Goal: Transaction & Acquisition: Purchase product/service

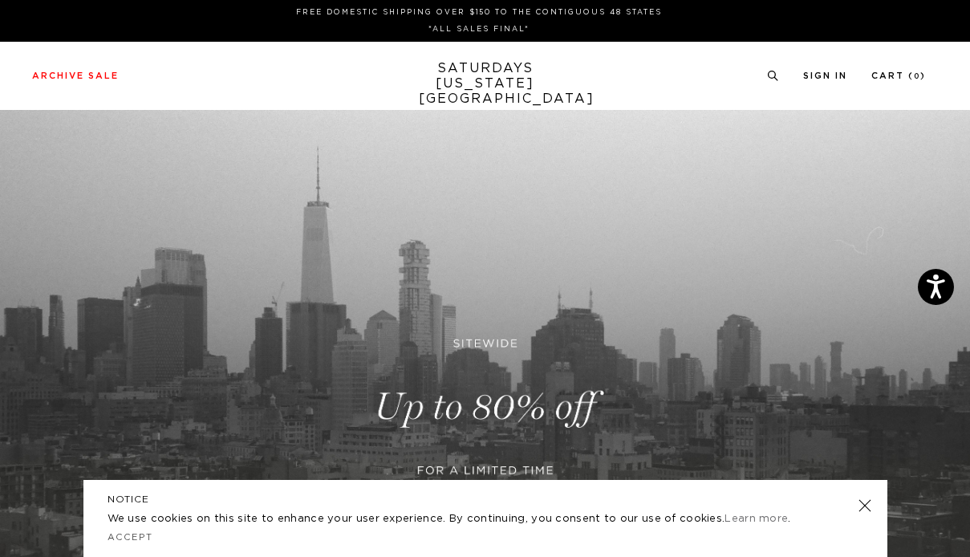
click at [864, 508] on link at bounding box center [864, 505] width 22 height 22
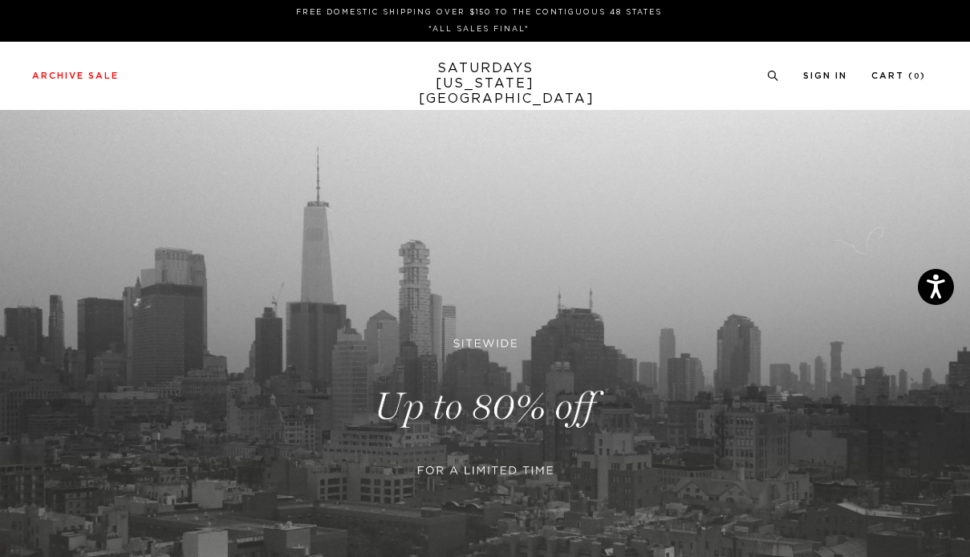
click at [575, 424] on link at bounding box center [485, 407] width 970 height 594
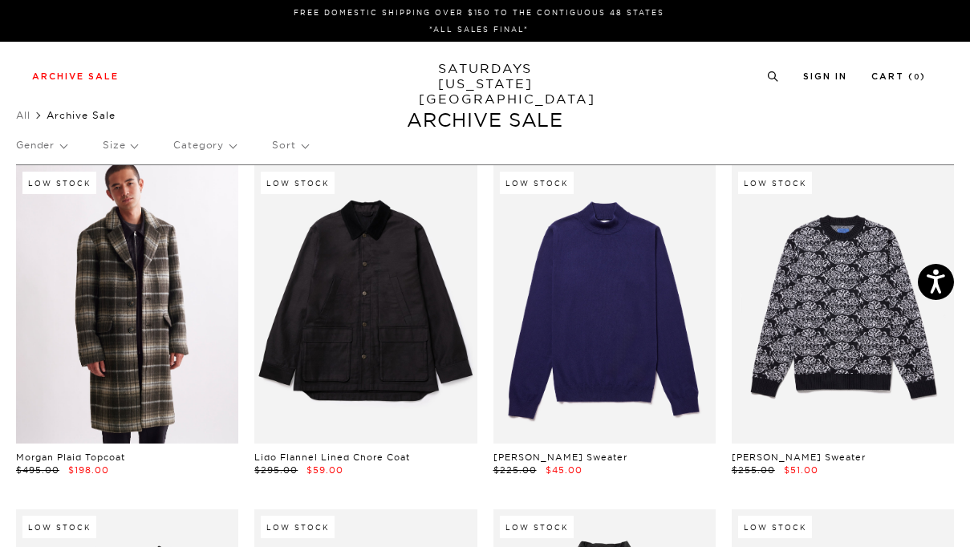
click at [105, 342] on link at bounding box center [127, 304] width 222 height 279
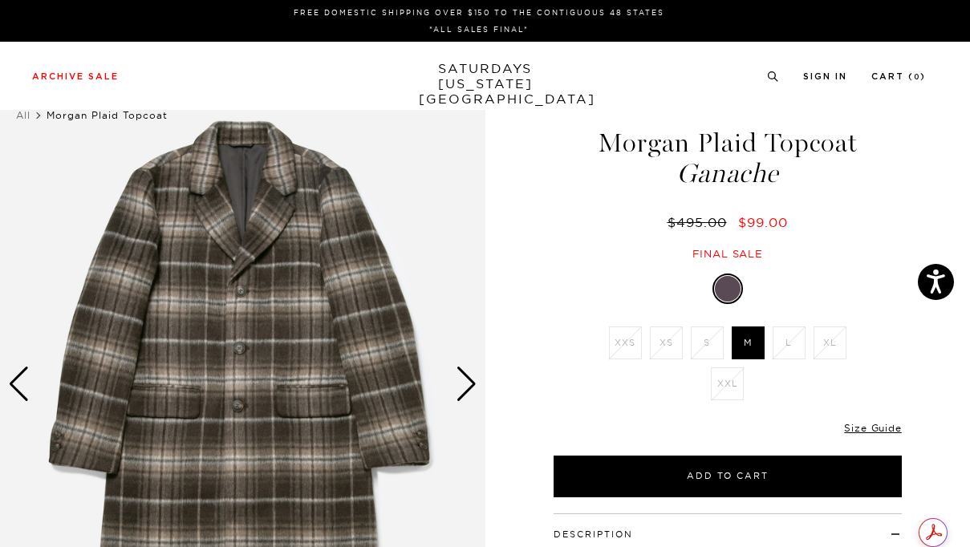
click at [474, 390] on div "Next slide" at bounding box center [467, 384] width 22 height 35
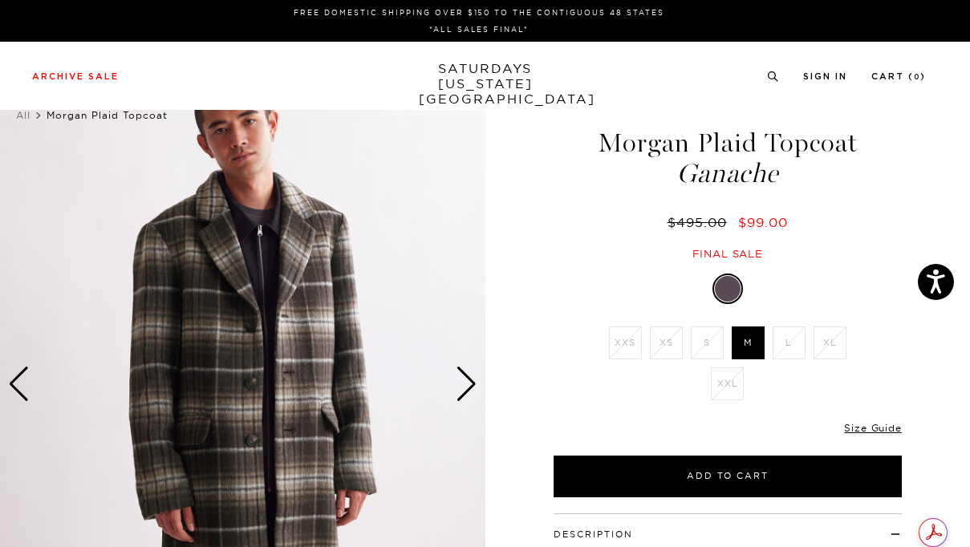
click at [474, 390] on div "Next slide" at bounding box center [467, 384] width 22 height 35
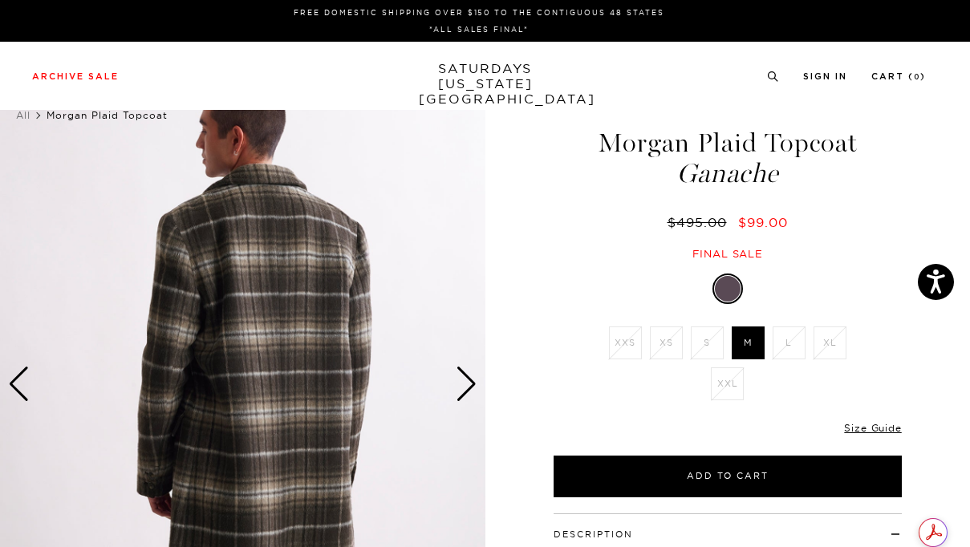
click at [25, 369] on div "Previous slide" at bounding box center [19, 384] width 22 height 35
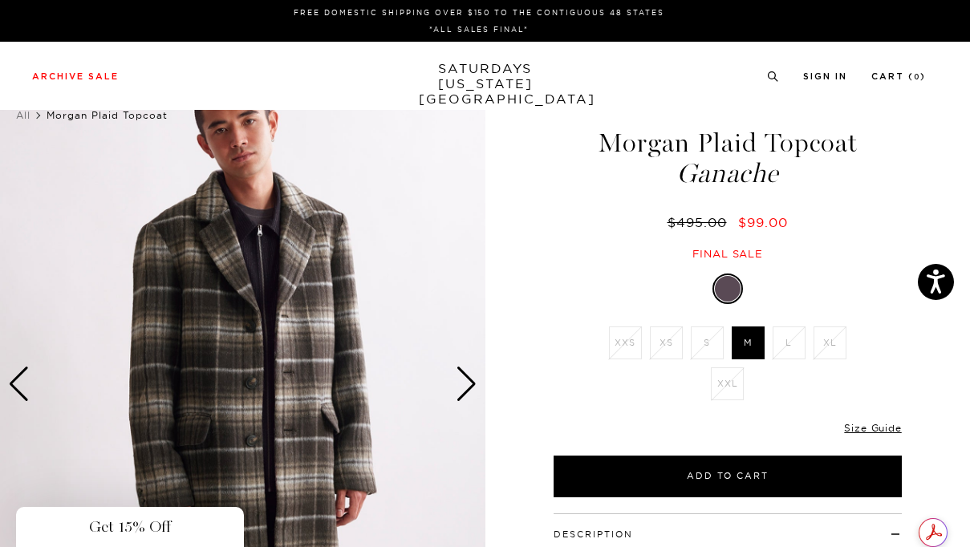
click at [25, 369] on div "Close dialog Be the first to know. Subscribe to emails and receive 15% off your…" at bounding box center [485, 273] width 970 height 547
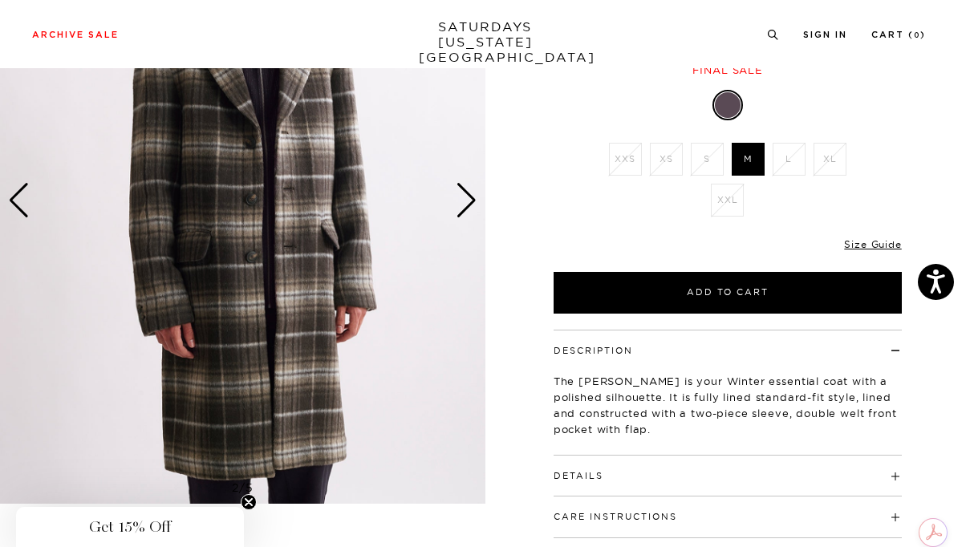
scroll to position [359, 0]
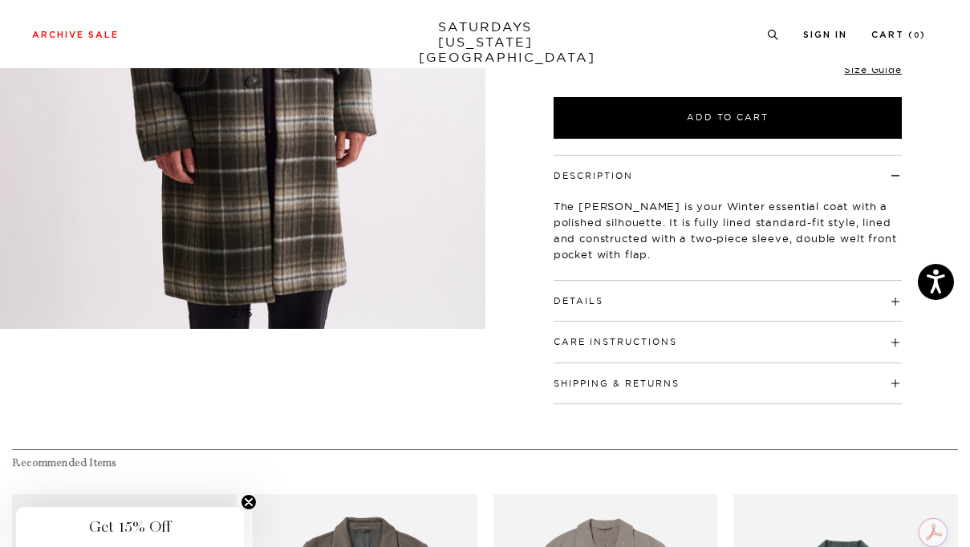
click at [613, 290] on h4 "Details" at bounding box center [728, 294] width 348 height 26
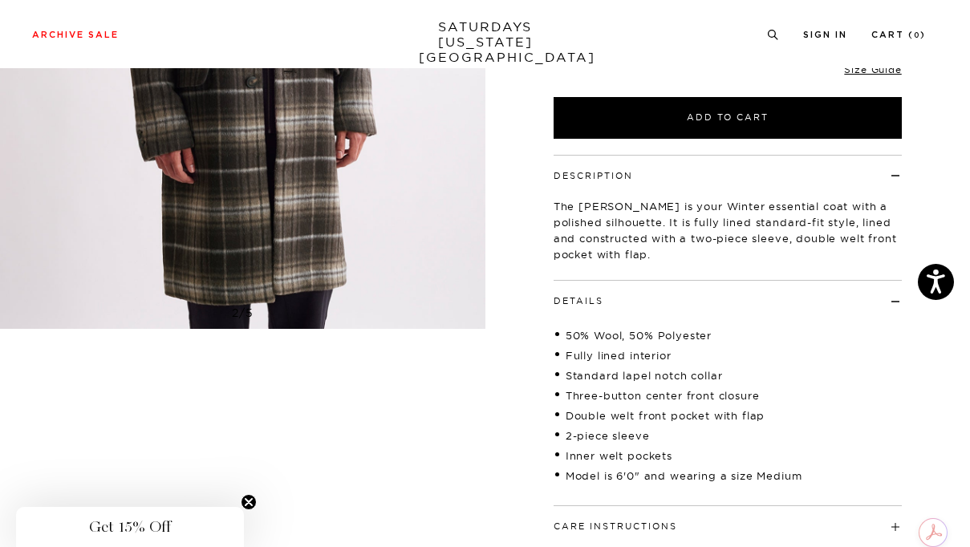
click at [613, 290] on h4 "Details" at bounding box center [728, 294] width 348 height 26
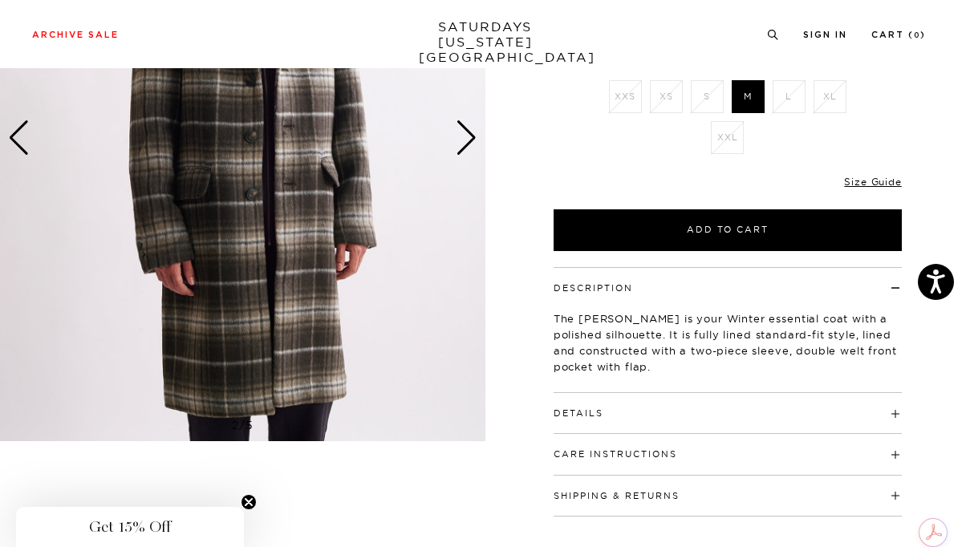
scroll to position [0, 0]
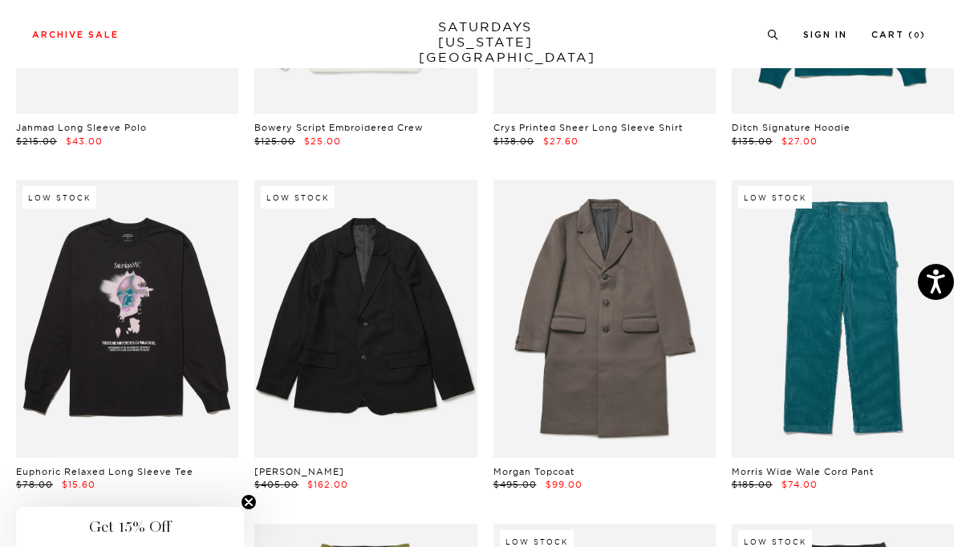
scroll to position [9976, 0]
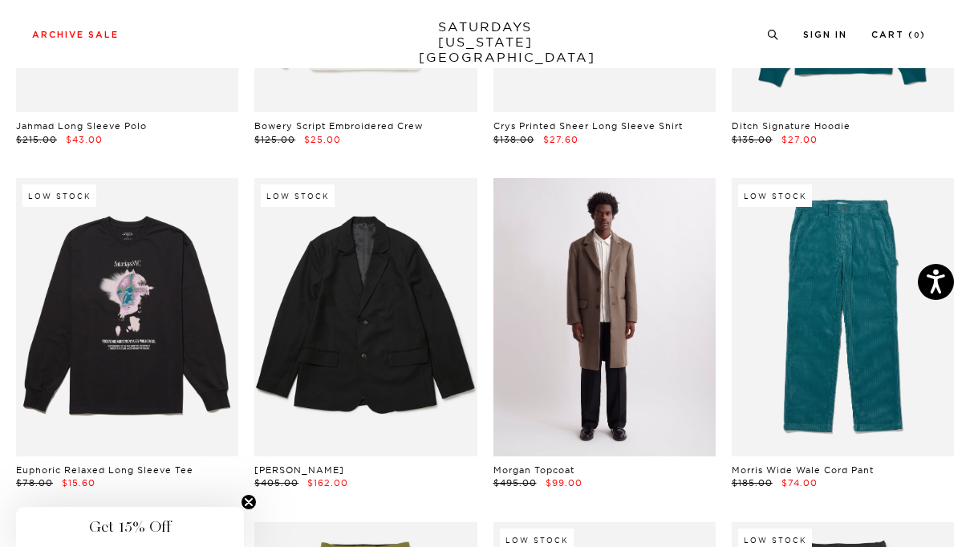
click at [592, 403] on link at bounding box center [605, 317] width 222 height 279
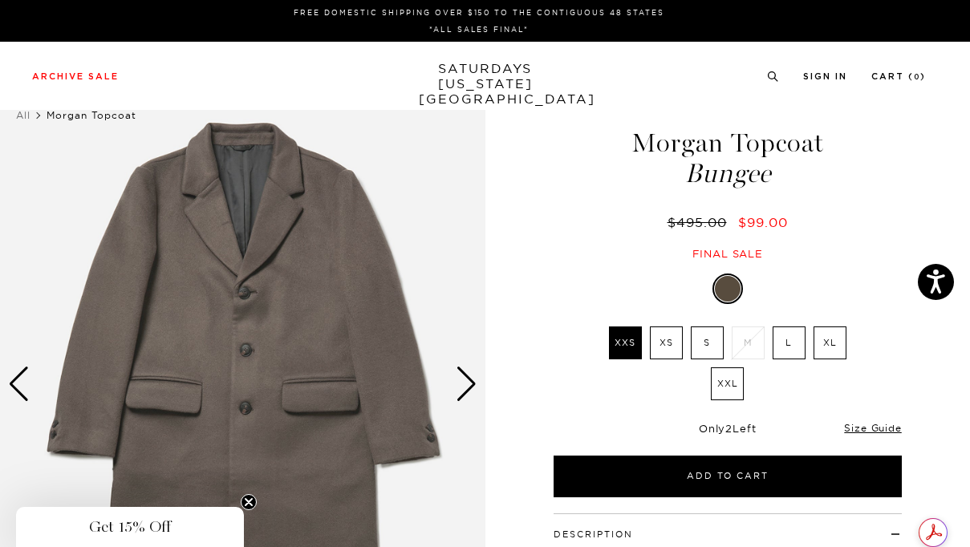
click at [664, 405] on ul "XXS XS S M L XL XXL" at bounding box center [728, 368] width 249 height 82
click at [470, 382] on div "Next slide" at bounding box center [467, 384] width 22 height 35
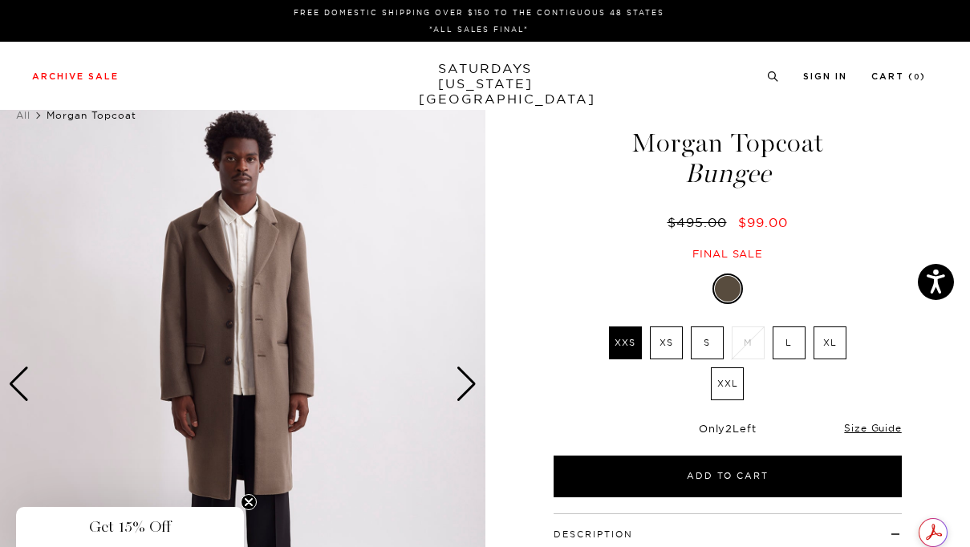
click at [470, 382] on div "Next slide" at bounding box center [467, 384] width 22 height 35
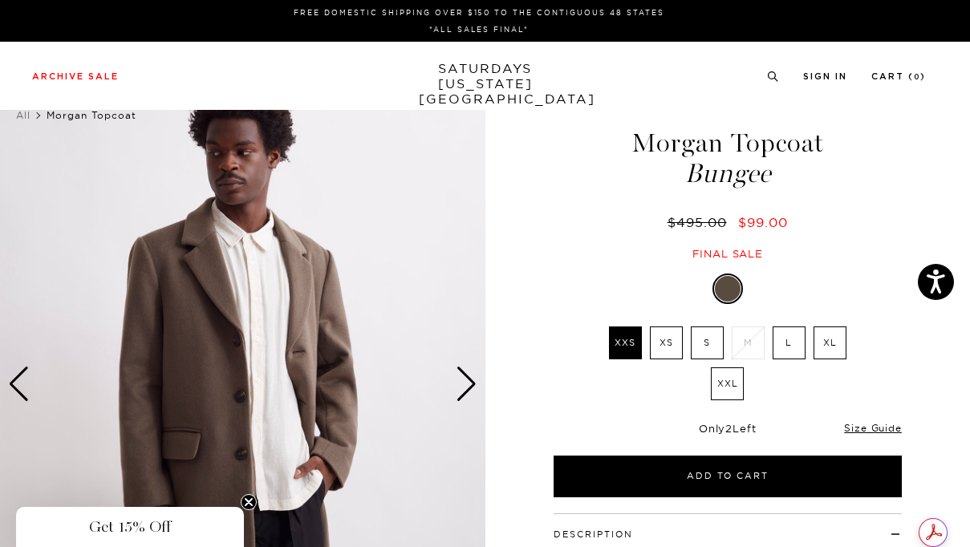
click at [470, 382] on div "Next slide" at bounding box center [467, 384] width 22 height 35
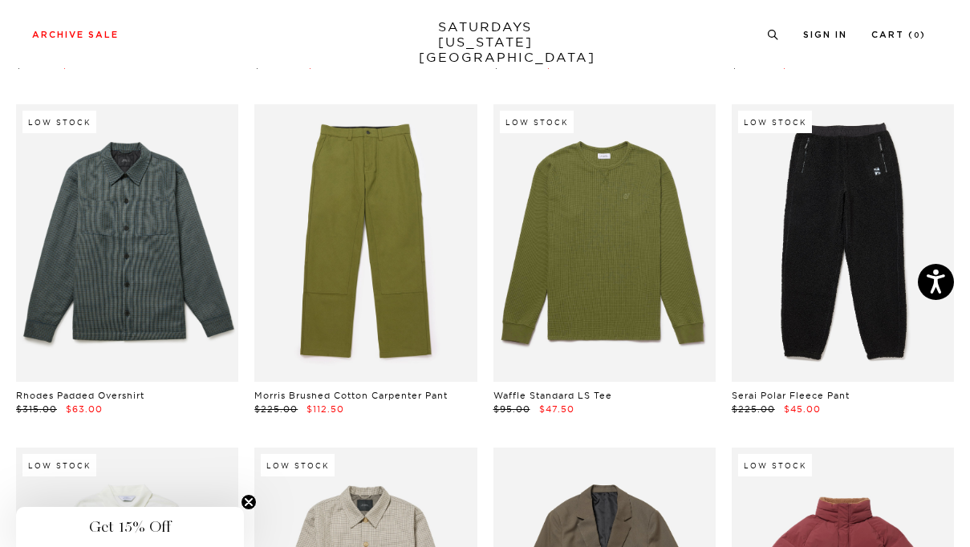
scroll to position [10371, 0]
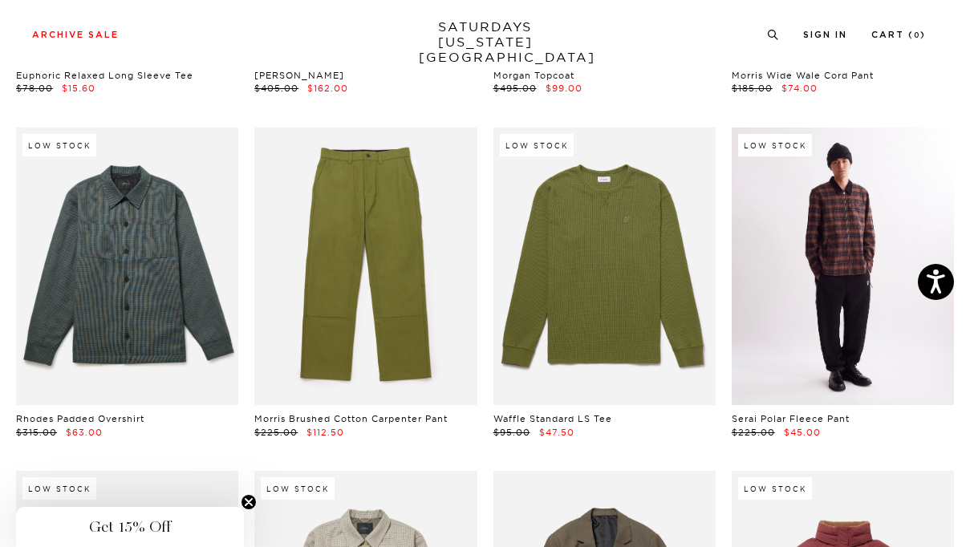
click at [845, 300] on link at bounding box center [843, 267] width 222 height 279
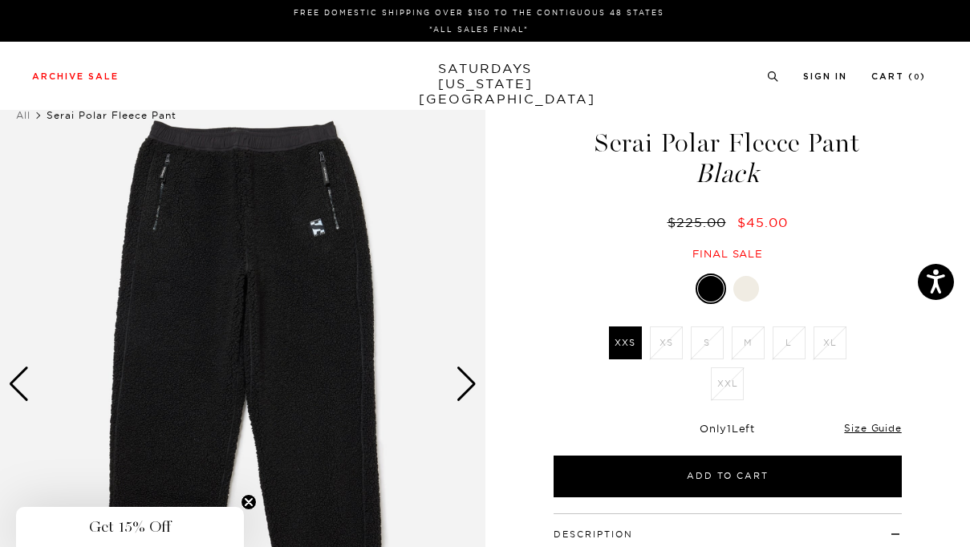
click at [750, 284] on div at bounding box center [747, 289] width 26 height 26
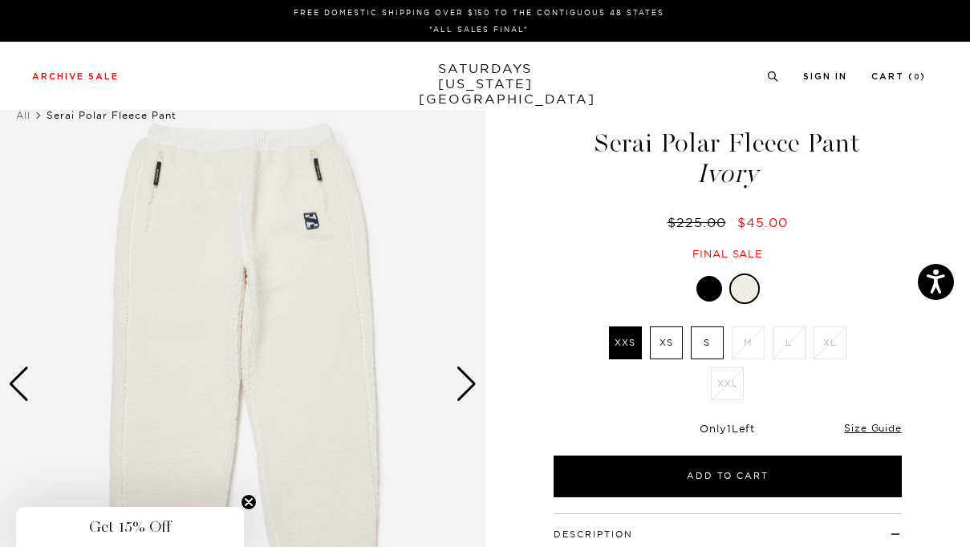
click at [710, 300] on div at bounding box center [710, 289] width 26 height 26
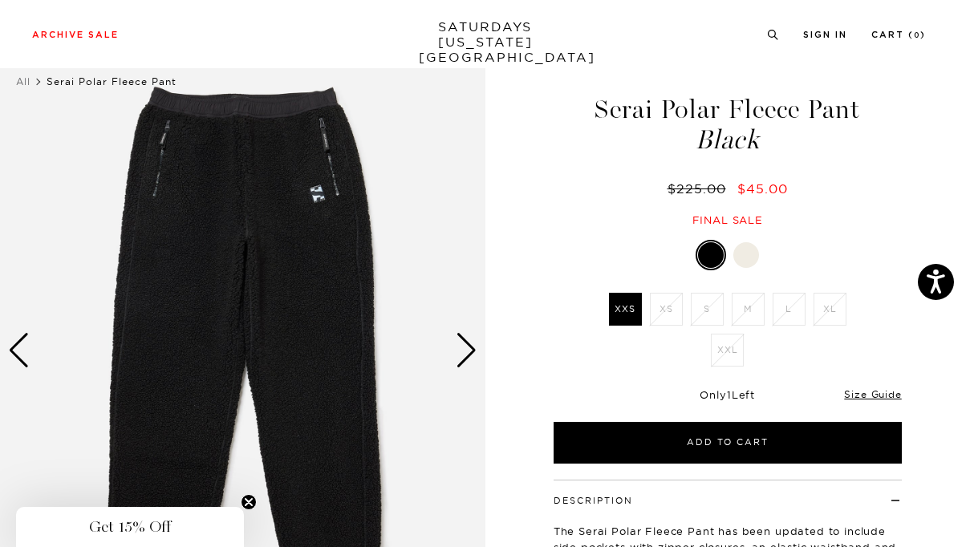
scroll to position [29, 2]
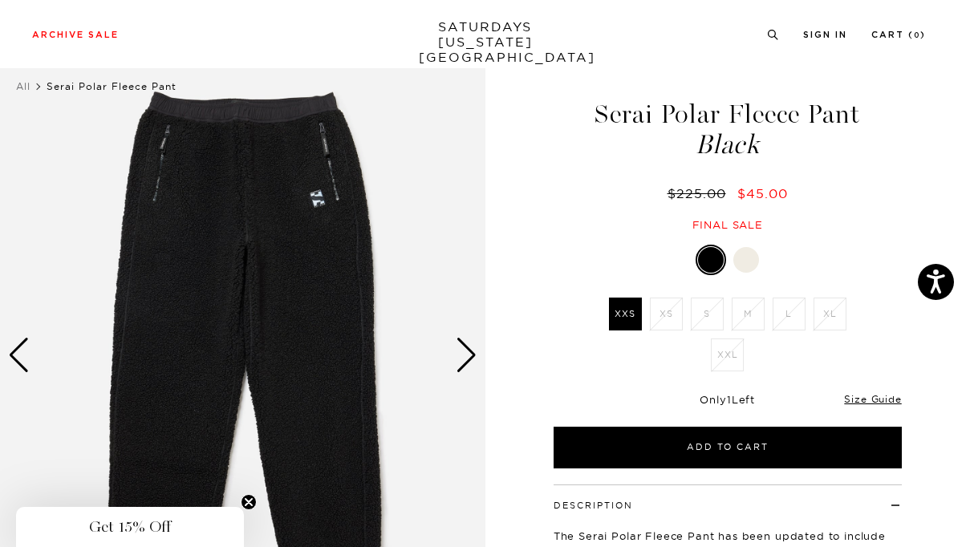
click at [245, 507] on circle "Close teaser" at bounding box center [249, 502] width 15 height 15
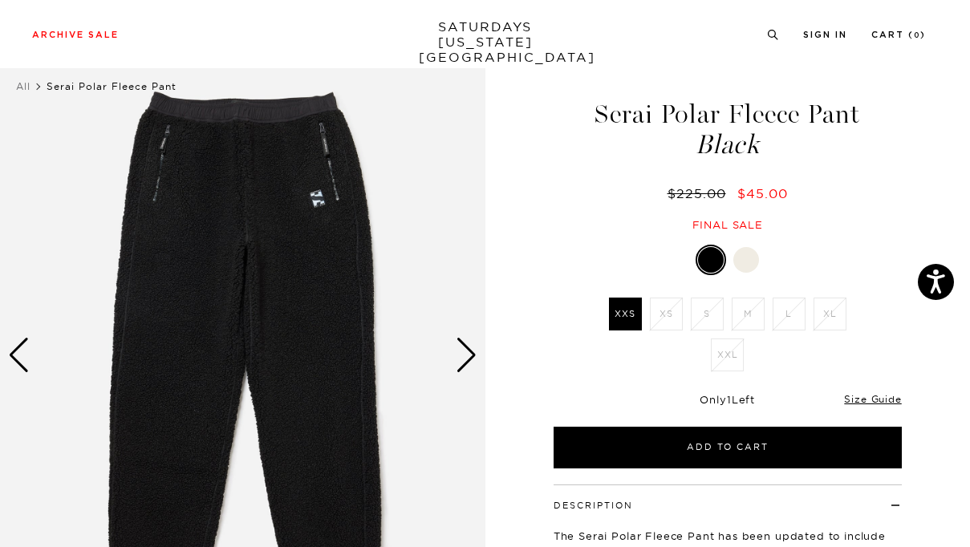
click at [755, 262] on div at bounding box center [747, 260] width 26 height 26
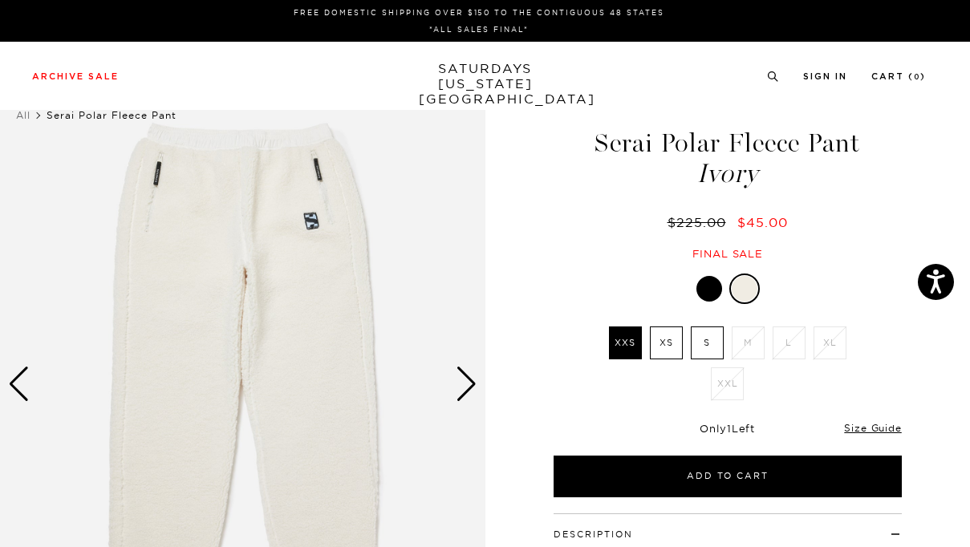
click at [707, 291] on div at bounding box center [710, 289] width 26 height 26
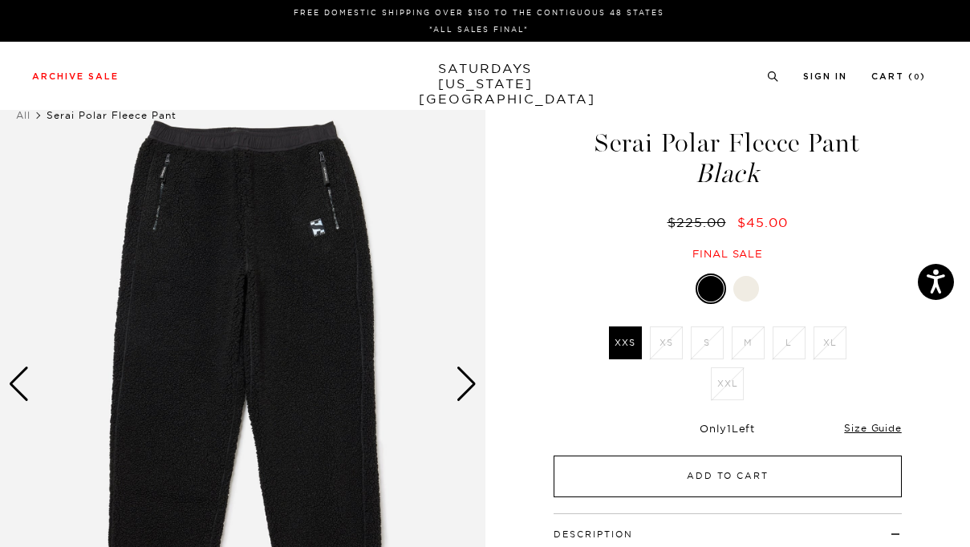
click at [676, 472] on button "Add to Cart" at bounding box center [728, 477] width 348 height 42
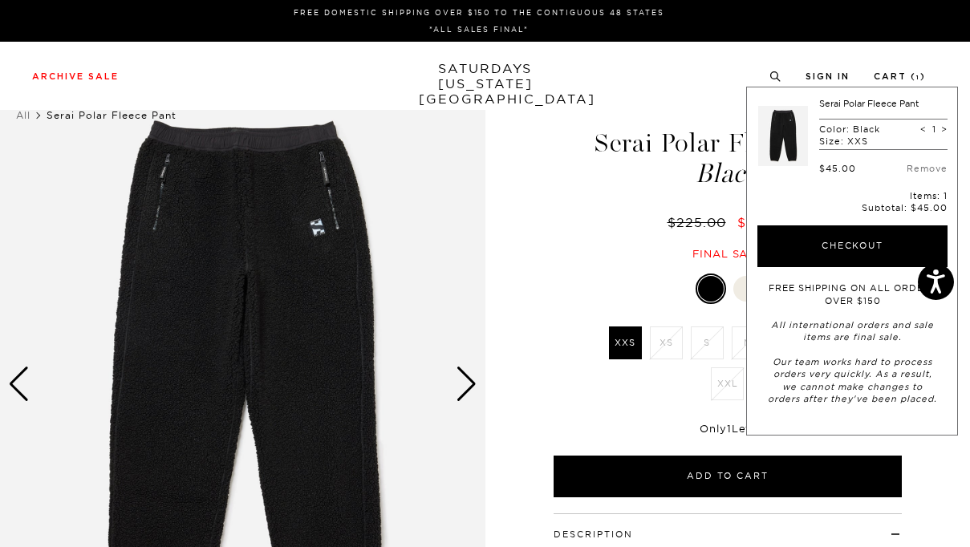
click at [535, 214] on div "Serai Polar Fleece Pant Black $225.00 $45.00 Final sale" at bounding box center [727, 179] width 401 height 164
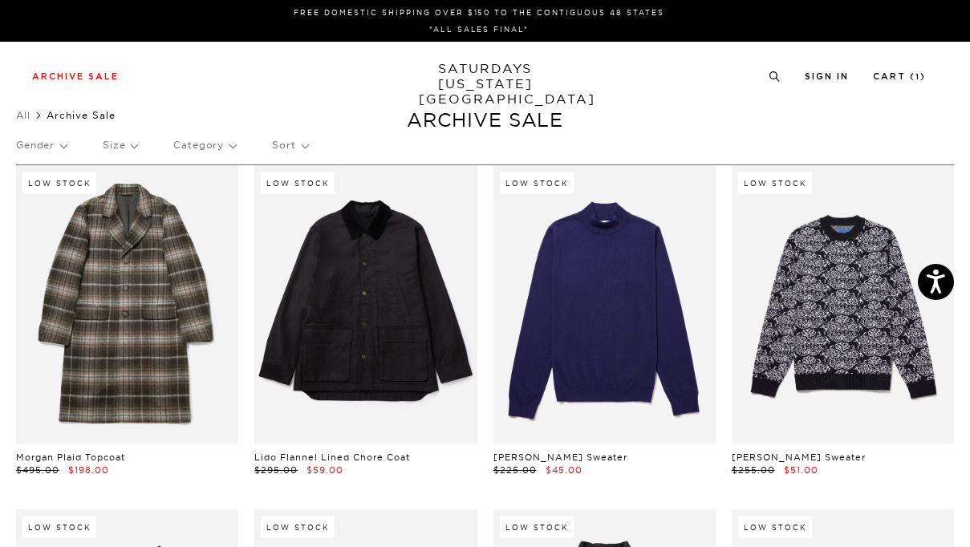
click at [199, 140] on p "Category" at bounding box center [204, 145] width 63 height 37
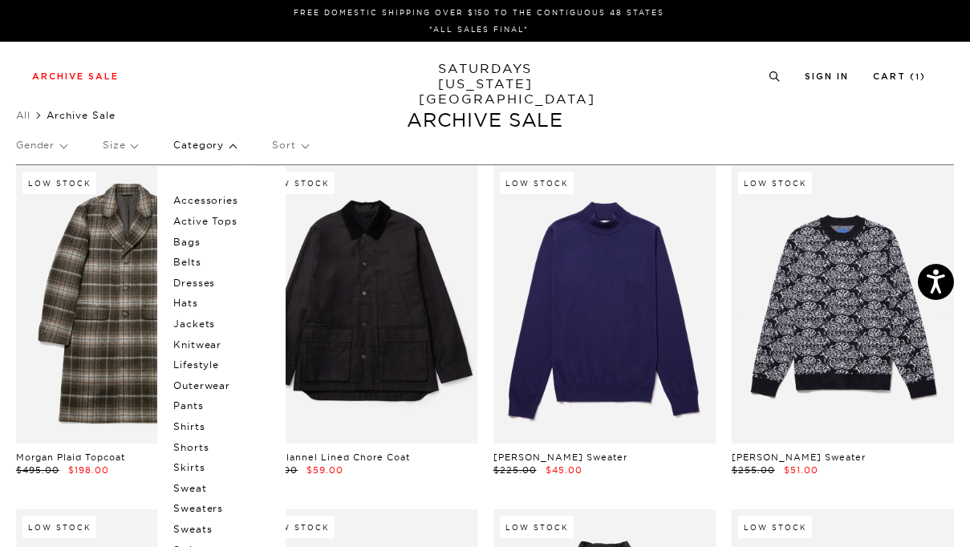
click at [204, 512] on p "Sweaters" at bounding box center [221, 508] width 96 height 21
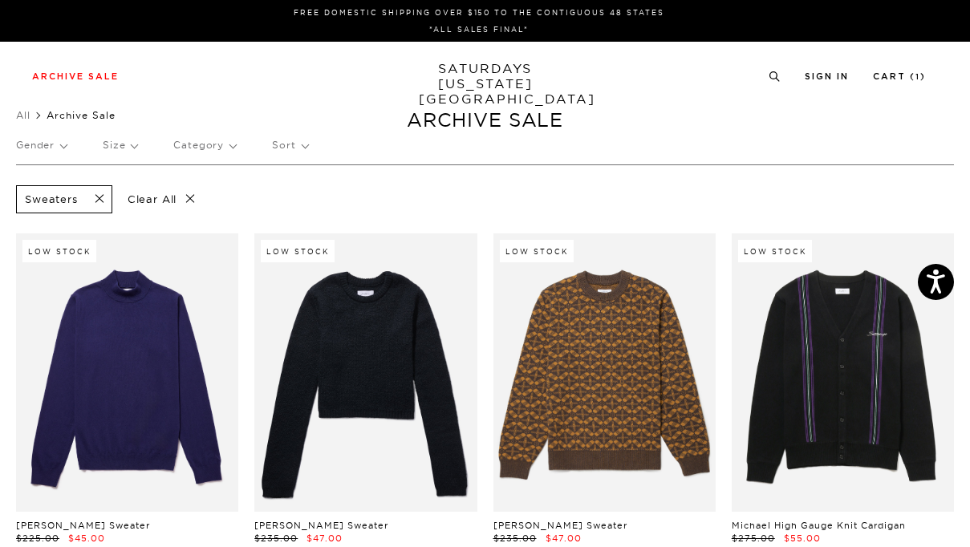
click at [223, 147] on p "Category" at bounding box center [204, 145] width 63 height 37
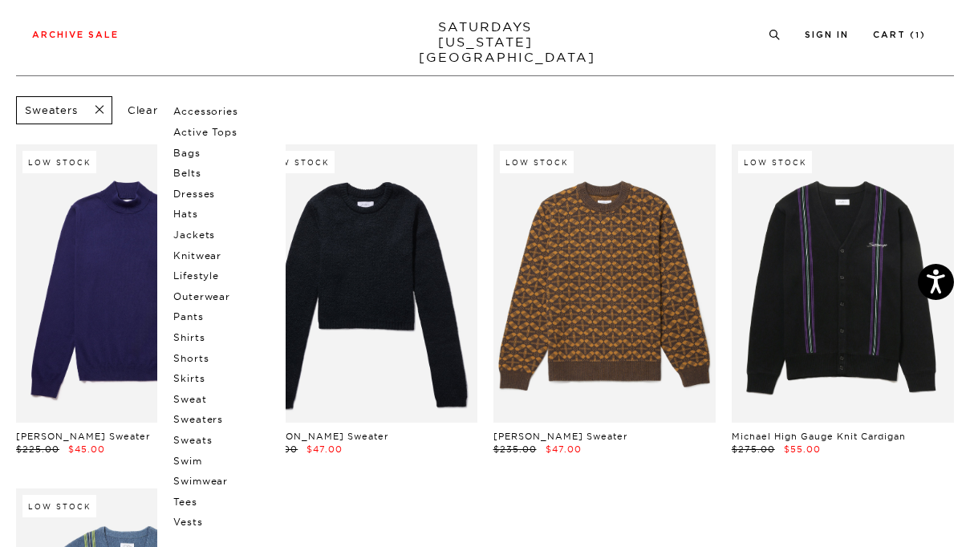
scroll to position [91, 0]
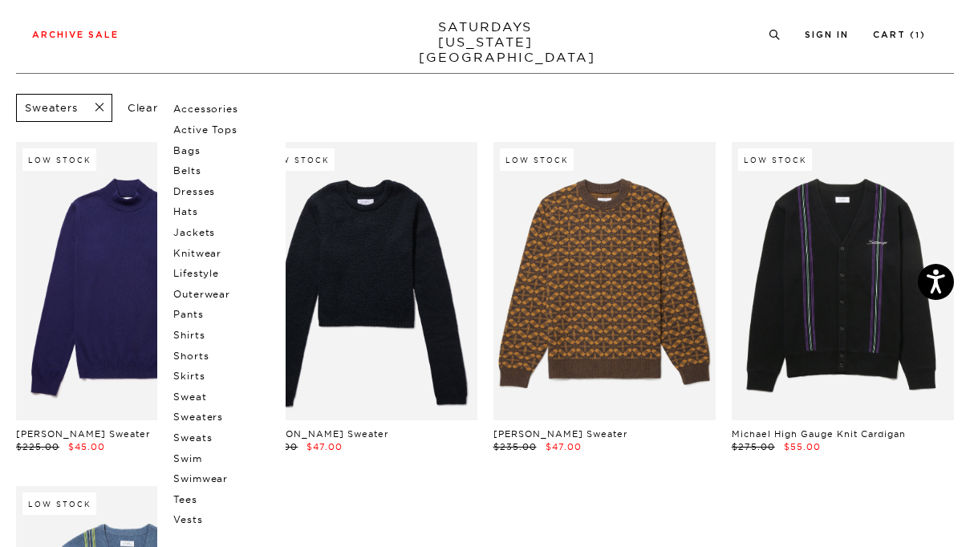
click at [199, 440] on p "Sweats" at bounding box center [221, 438] width 96 height 21
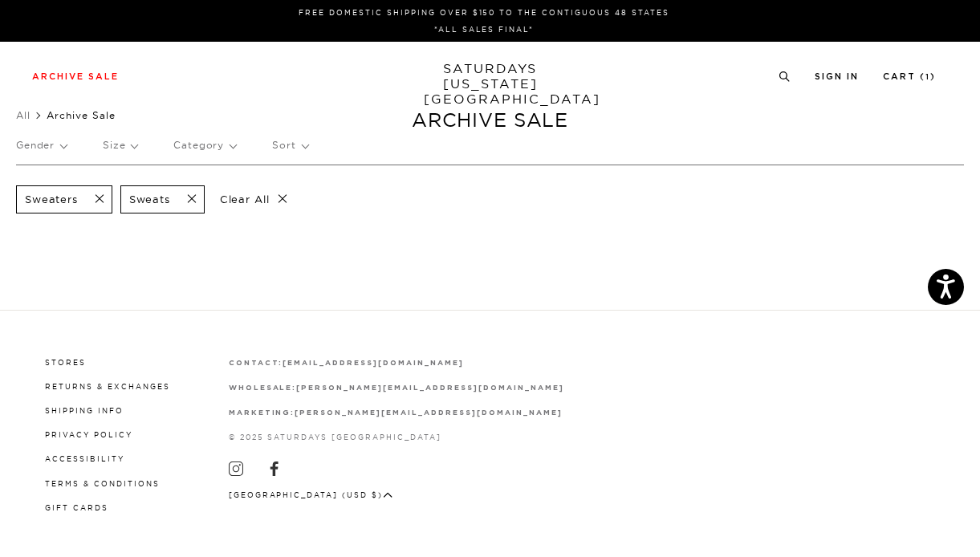
click at [281, 197] on p "Clear All" at bounding box center [254, 199] width 83 height 28
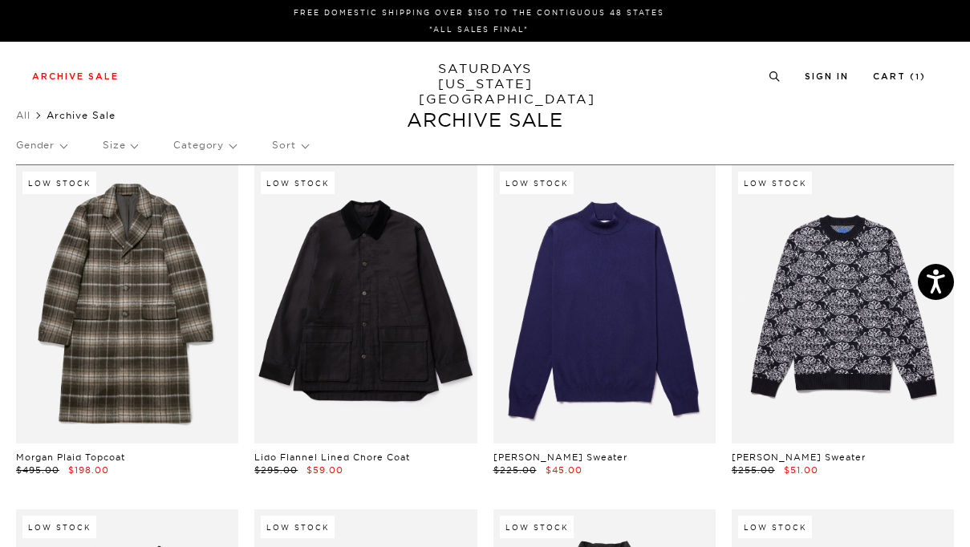
click at [196, 140] on p "Category" at bounding box center [204, 145] width 63 height 37
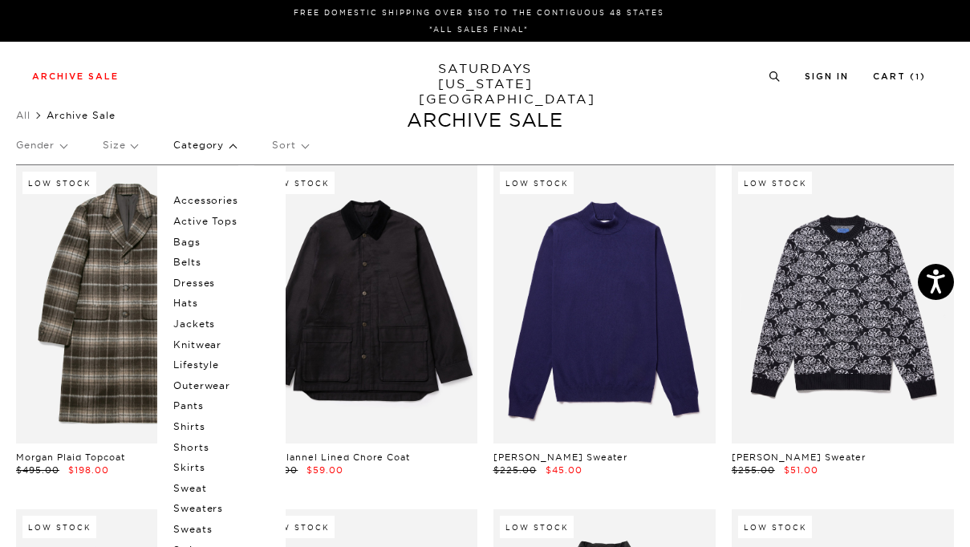
click at [200, 530] on p "Sweats" at bounding box center [221, 529] width 96 height 21
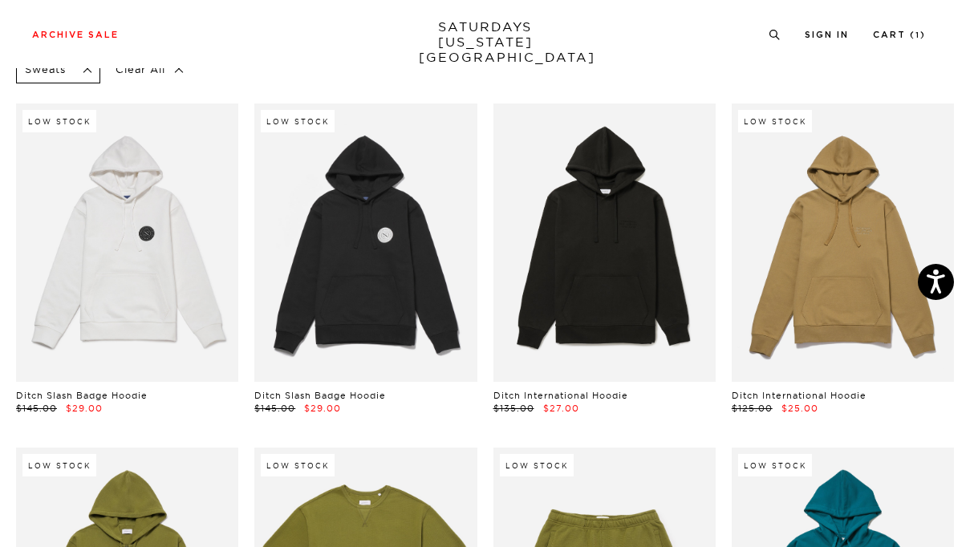
scroll to position [147, 0]
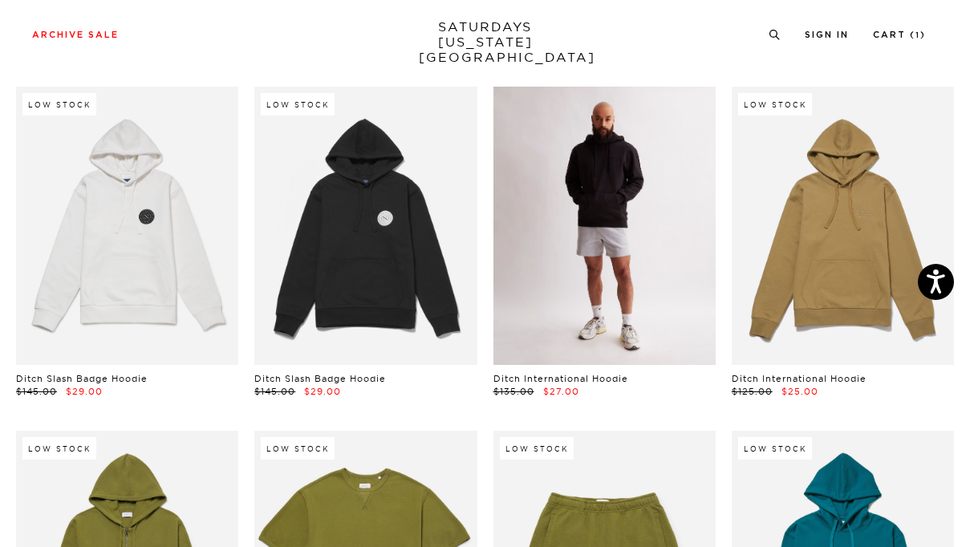
click at [663, 299] on link at bounding box center [605, 226] width 222 height 279
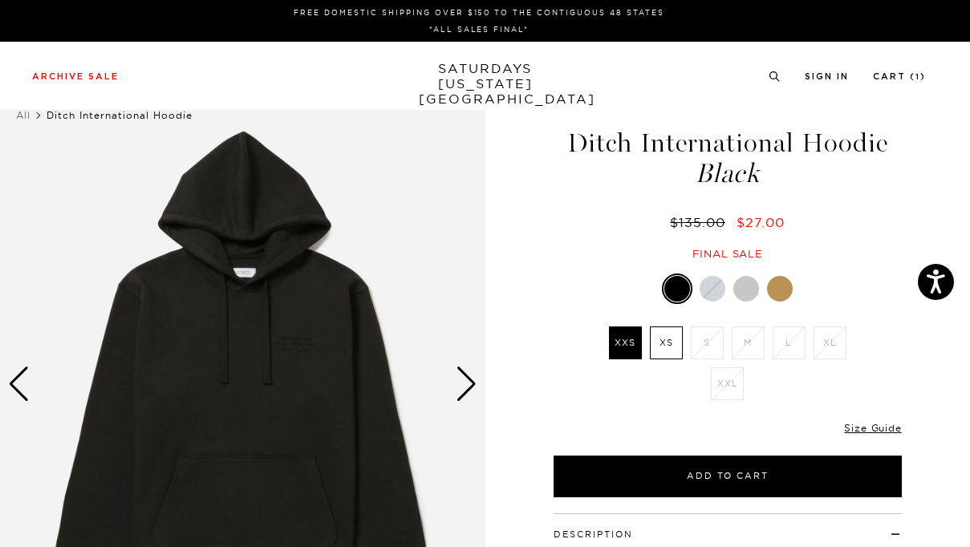
click at [474, 384] on div "Next slide" at bounding box center [467, 384] width 22 height 35
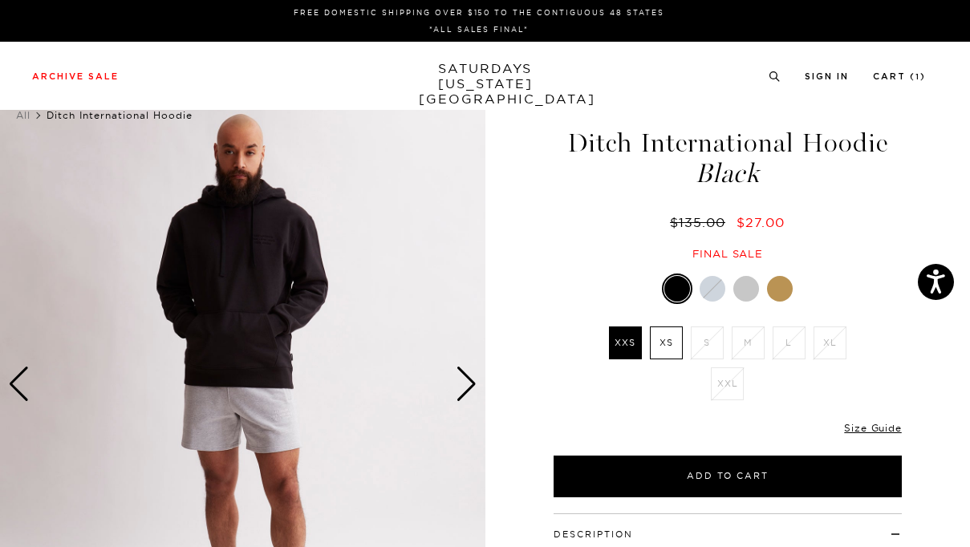
click at [474, 384] on div "Next slide" at bounding box center [467, 384] width 22 height 35
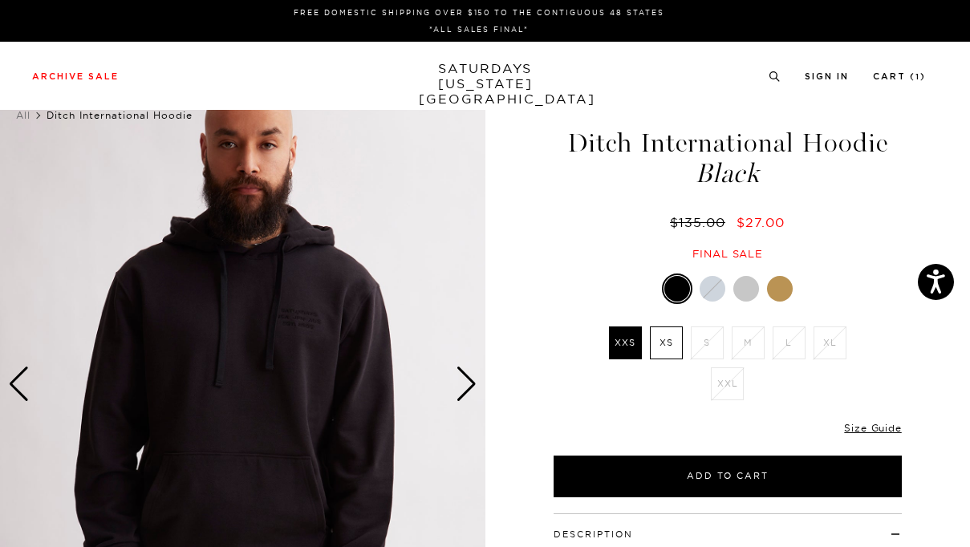
click at [474, 384] on div "Next slide" at bounding box center [467, 384] width 22 height 35
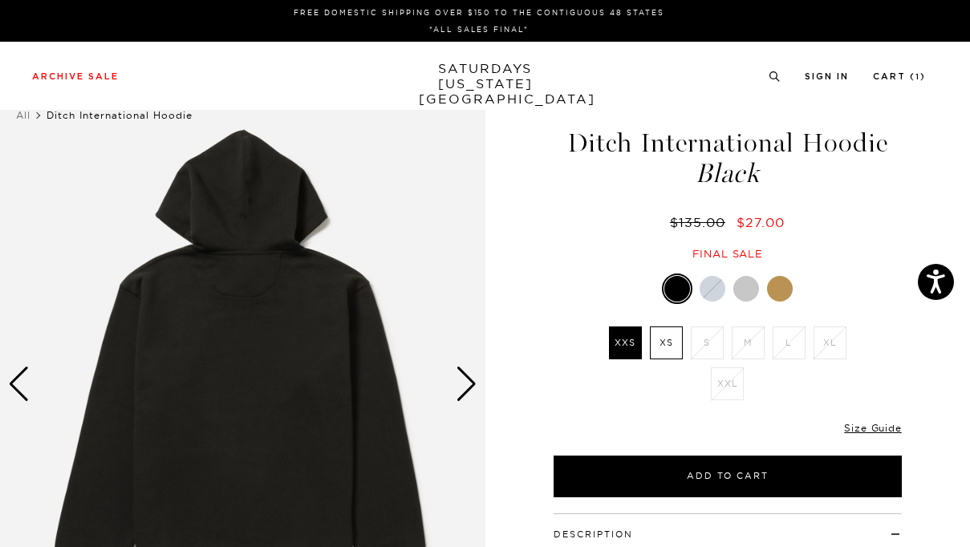
click at [556, 219] on div "$135.00 $27.00" at bounding box center [727, 222] width 353 height 17
click at [888, 429] on link "Size Guide" at bounding box center [872, 428] width 57 height 12
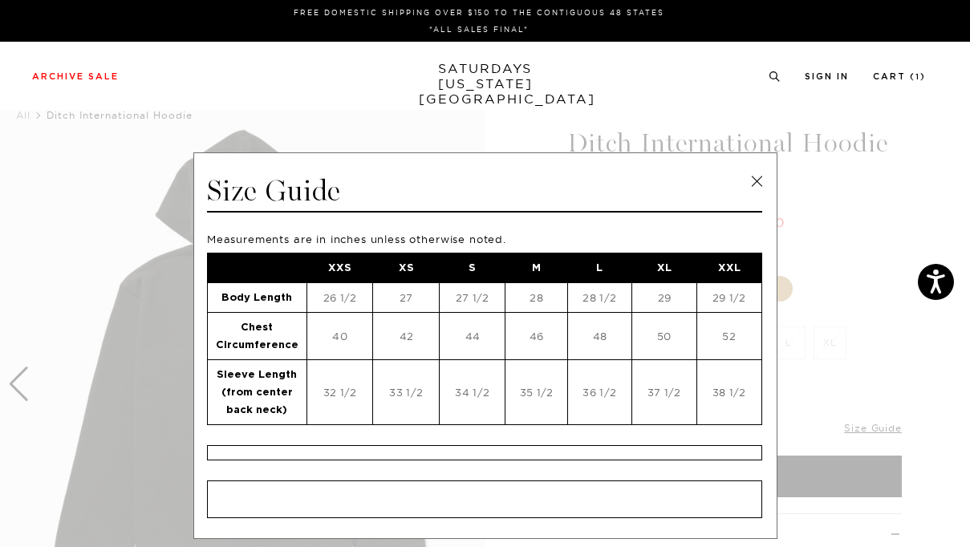
click at [751, 177] on link at bounding box center [757, 181] width 24 height 24
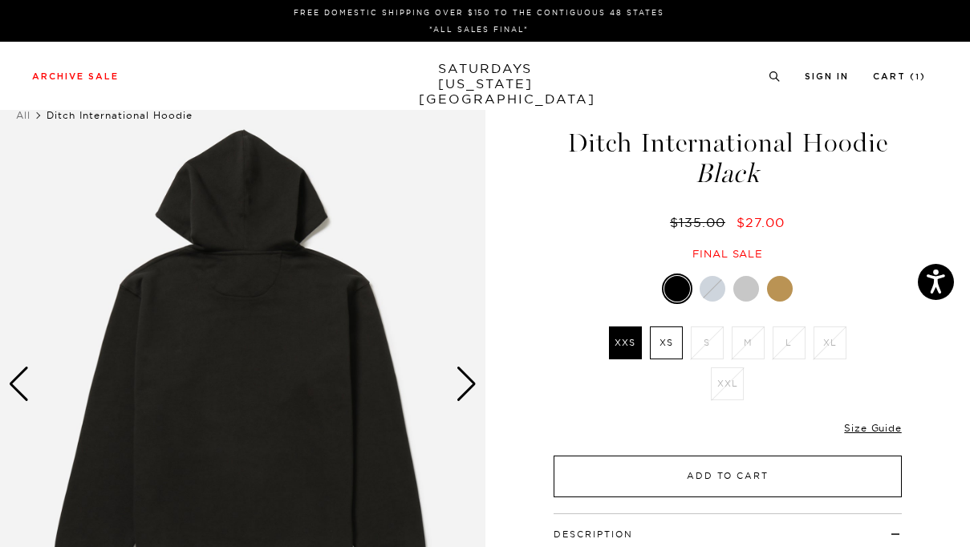
click at [661, 471] on button "Add to Cart" at bounding box center [728, 477] width 348 height 42
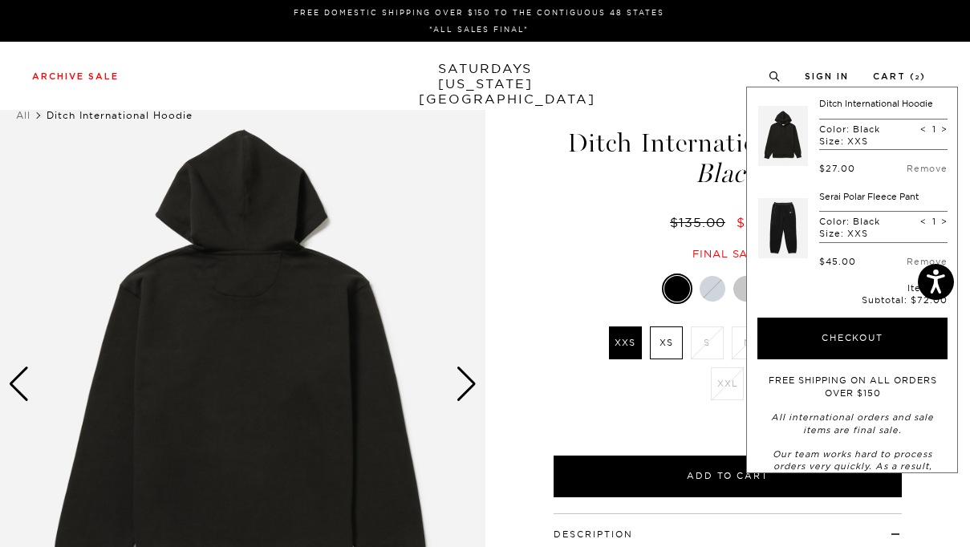
click at [628, 420] on div "Only 0 Left Size Guide" at bounding box center [728, 434] width 348 height 43
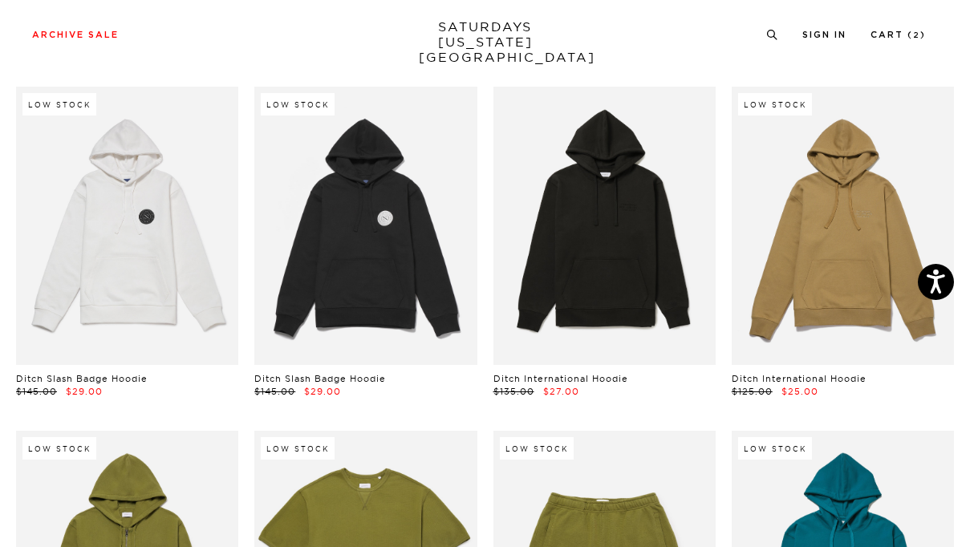
click at [959, 398] on div "Low Stock Ditch International Hoodie $125.00 $25.00" at bounding box center [843, 243] width 238 height 312
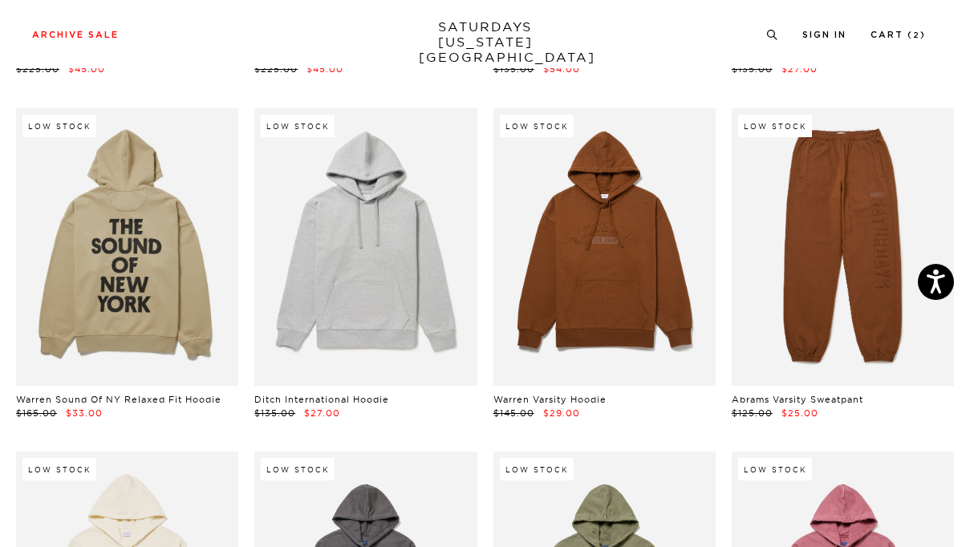
scroll to position [1158, 0]
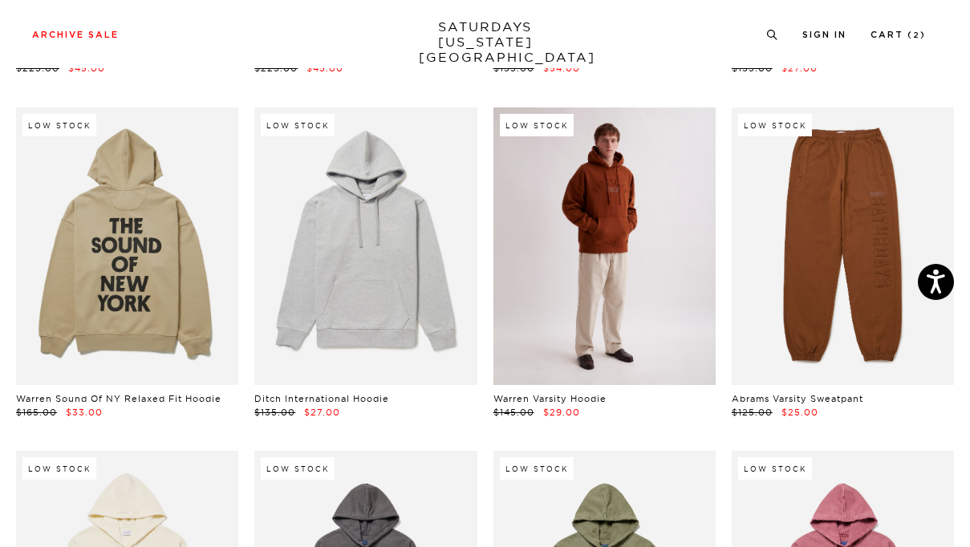
click at [681, 237] on link at bounding box center [605, 247] width 222 height 279
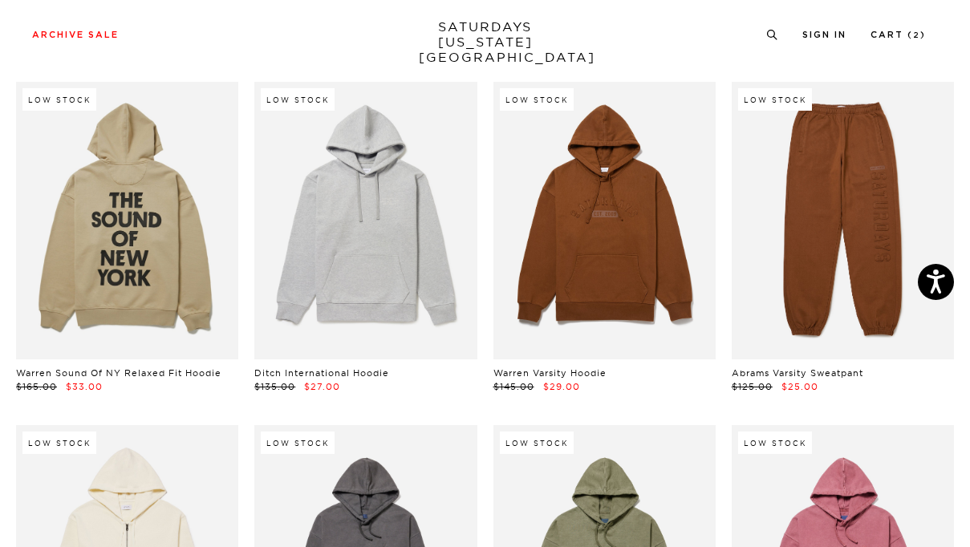
scroll to position [1181, 0]
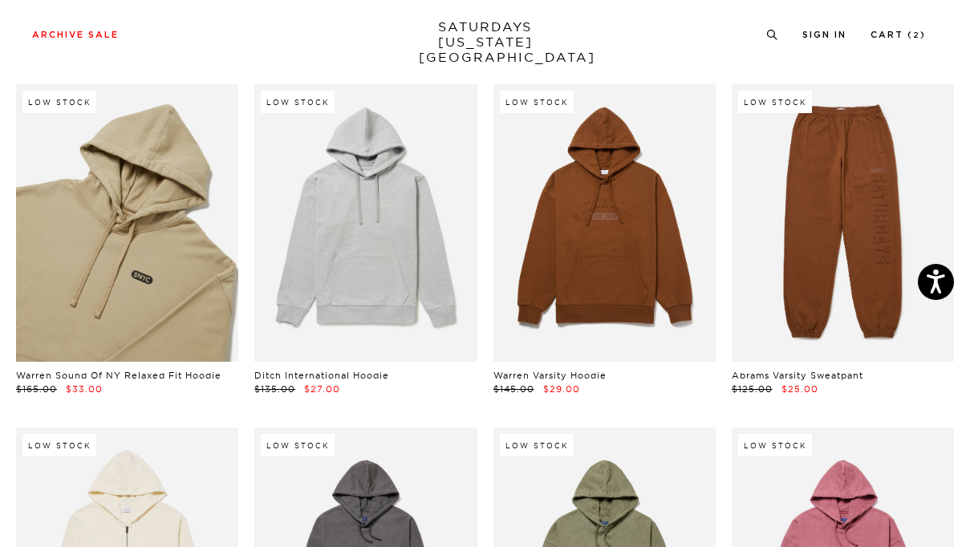
click at [124, 266] on link at bounding box center [127, 223] width 222 height 279
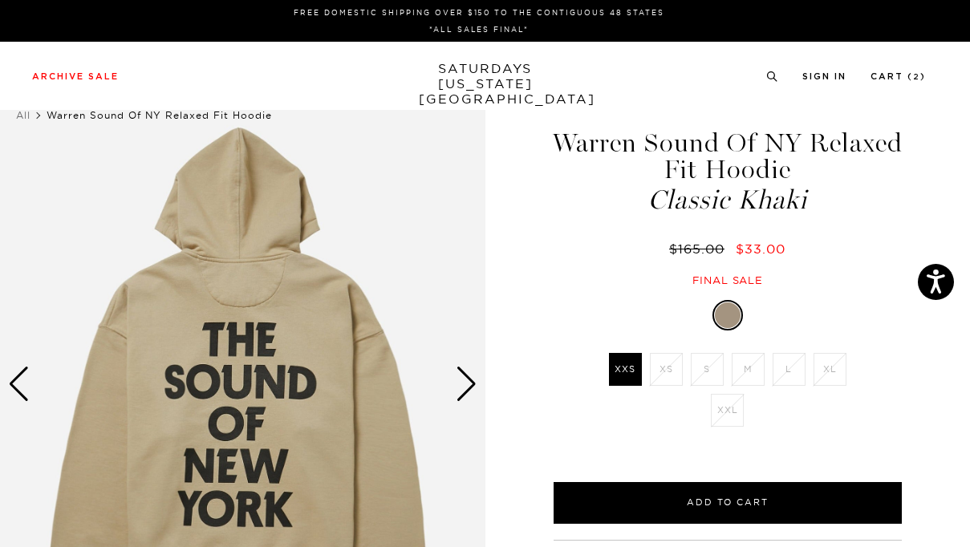
click at [549, 327] on div "Classic Khaki XXS XS S M L XL XXL SELECT A SIZE XXS XS S M L XL XXL" at bounding box center [727, 412] width 401 height 224
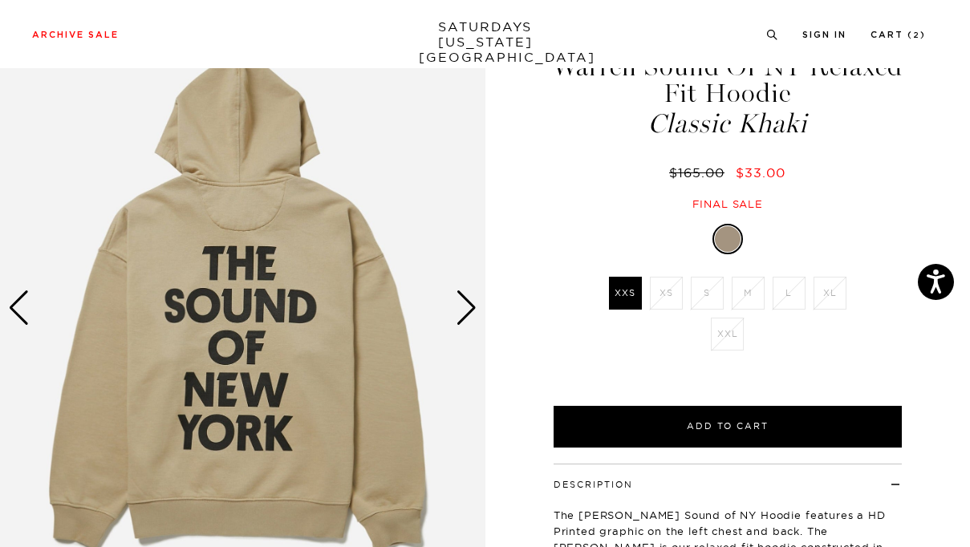
scroll to position [87, 0]
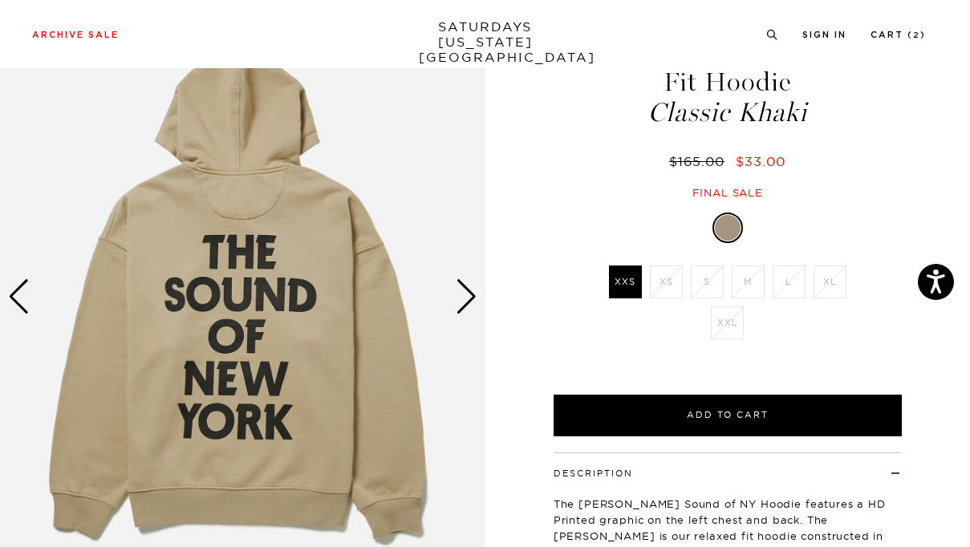
click at [470, 291] on div "Next slide" at bounding box center [467, 296] width 22 height 35
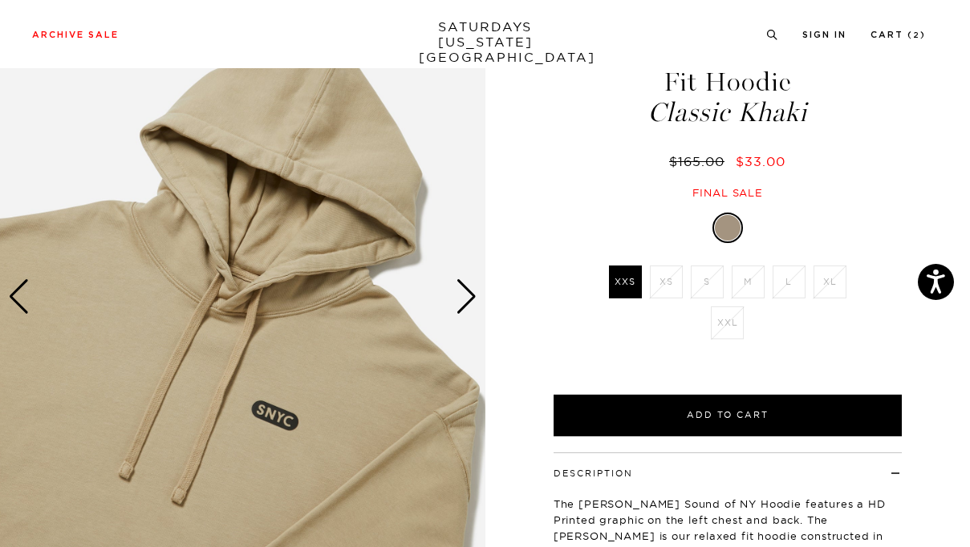
click at [470, 291] on div "Next slide" at bounding box center [467, 296] width 22 height 35
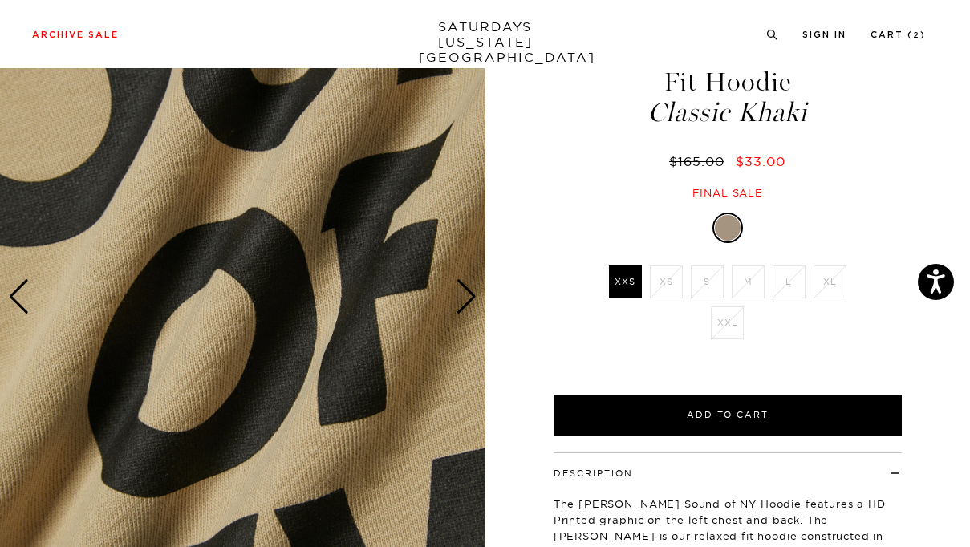
click at [470, 291] on div "Next slide" at bounding box center [467, 296] width 22 height 35
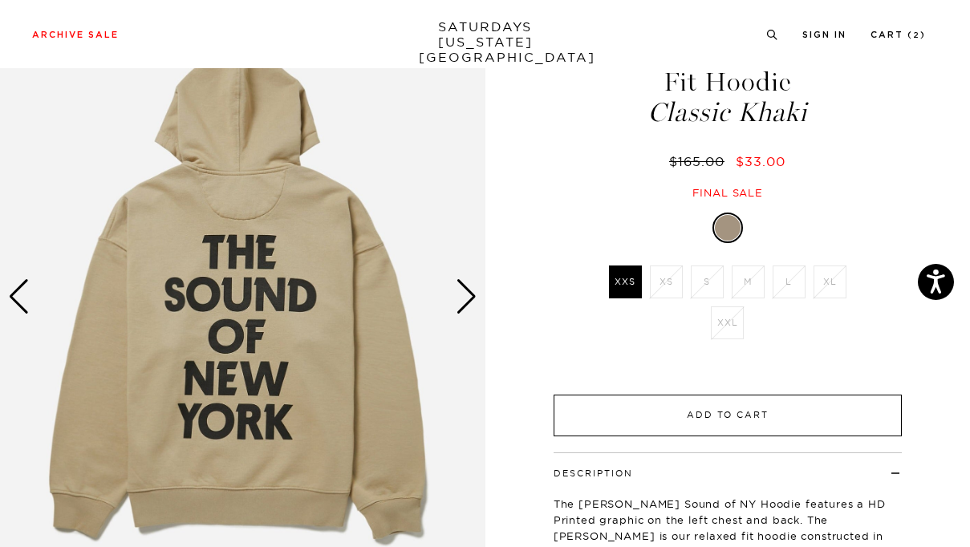
click at [697, 412] on button "Add to Cart" at bounding box center [728, 416] width 348 height 42
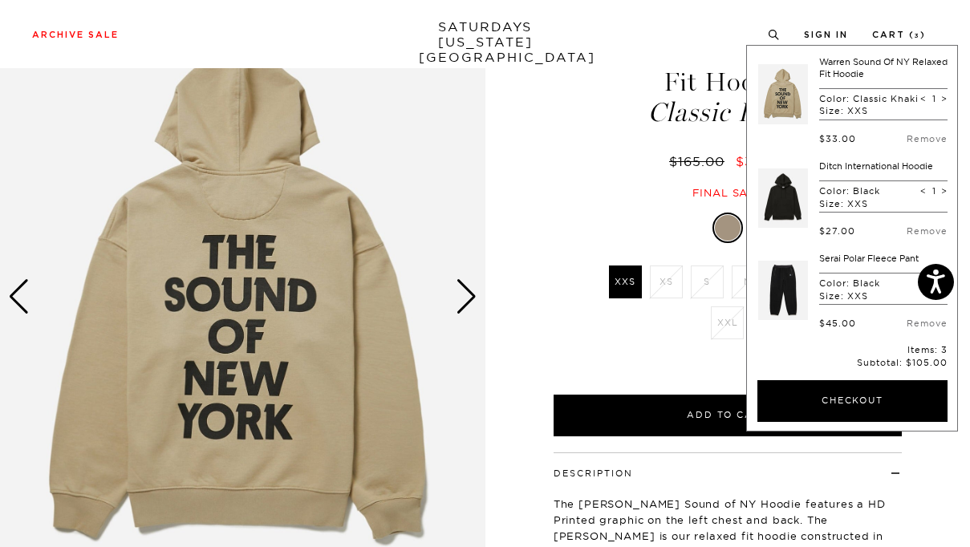
click at [544, 322] on div "Classic Khaki XXS XS S M L XL XXL SELECT A SIZE XXS XS S M L XL XXL" at bounding box center [727, 325] width 401 height 224
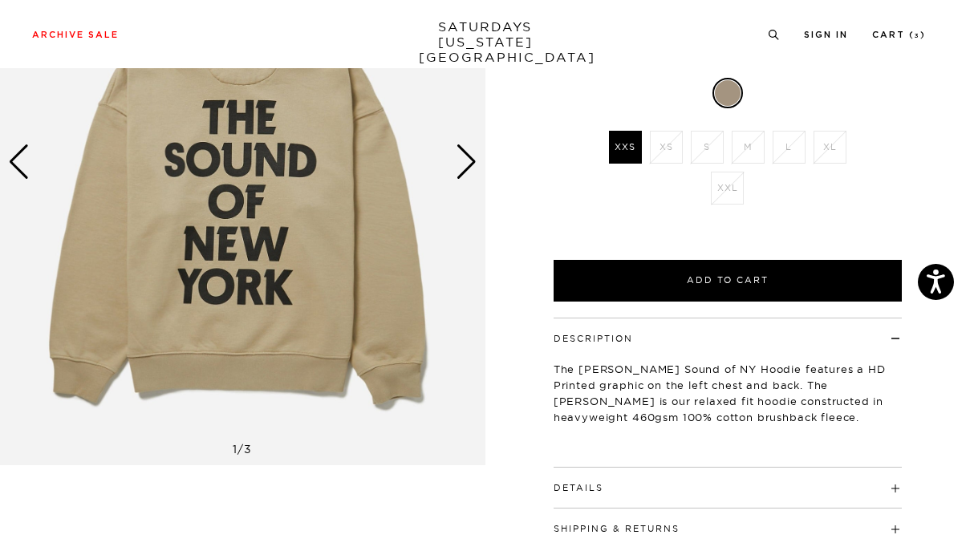
scroll to position [271, 0]
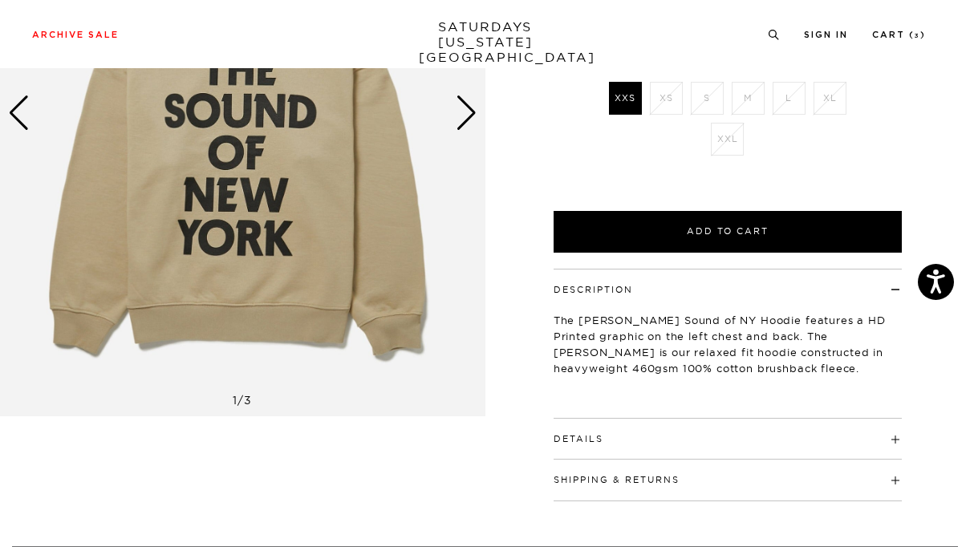
click at [600, 449] on div "Details Relaxed Fit. Dropped shoulder and more room in the body and sleeves. Si…" at bounding box center [728, 439] width 348 height 41
click at [585, 441] on button "Details" at bounding box center [579, 439] width 50 height 9
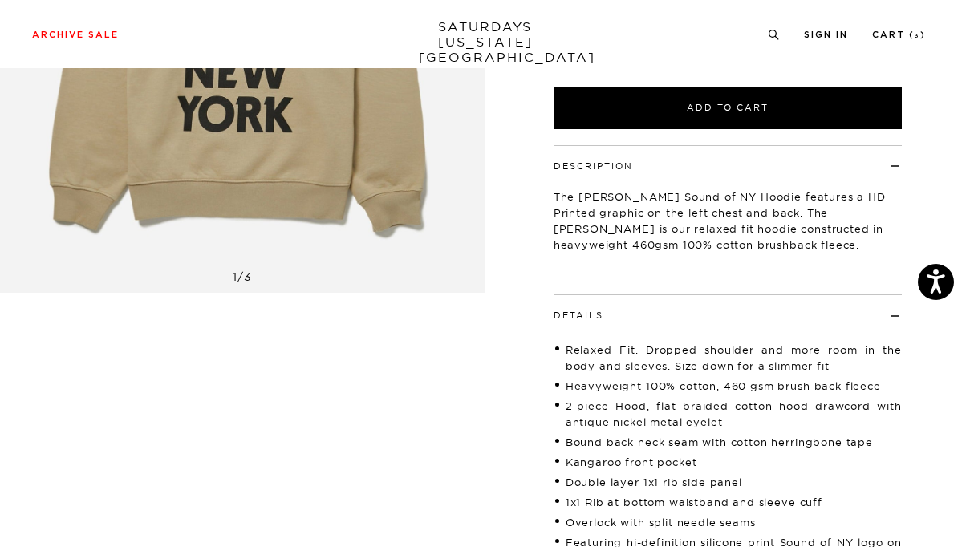
scroll to position [444, 0]
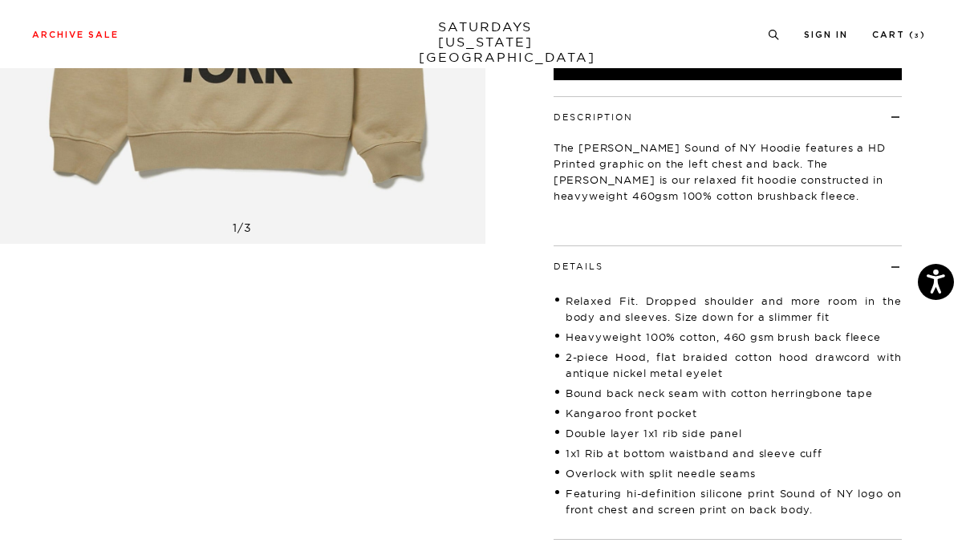
click at [504, 405] on div "1 / 3 Warren Sound Of NY Relaxed Fit Hoodie Classic Khaki $165.00 $33.00" at bounding box center [485, 109] width 970 height 945
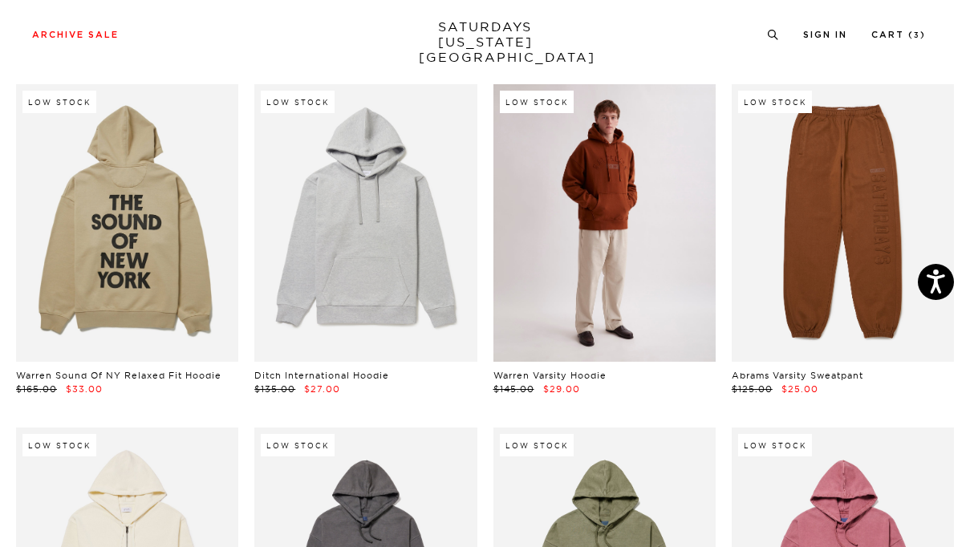
click at [632, 303] on link at bounding box center [605, 223] width 222 height 279
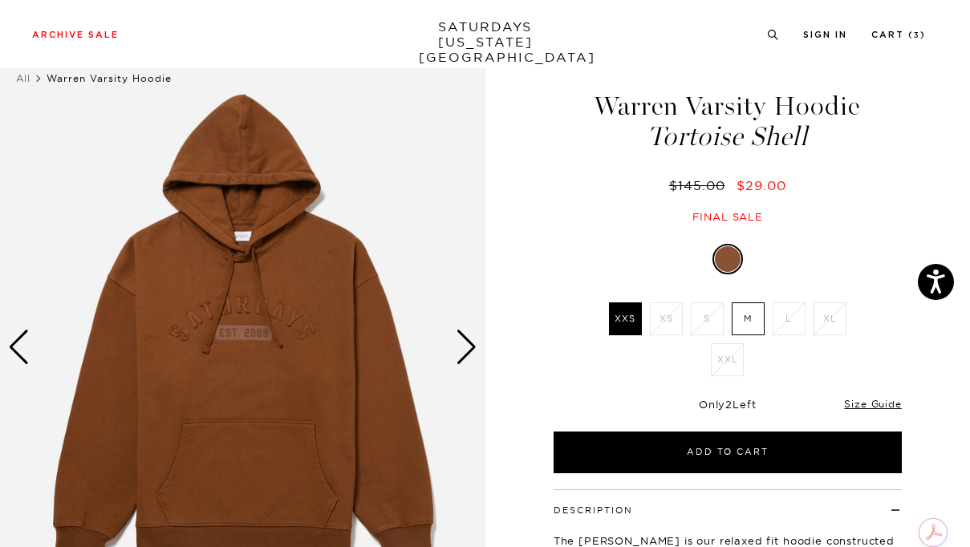
scroll to position [37, 2]
click at [470, 338] on div "Next slide" at bounding box center [467, 347] width 22 height 35
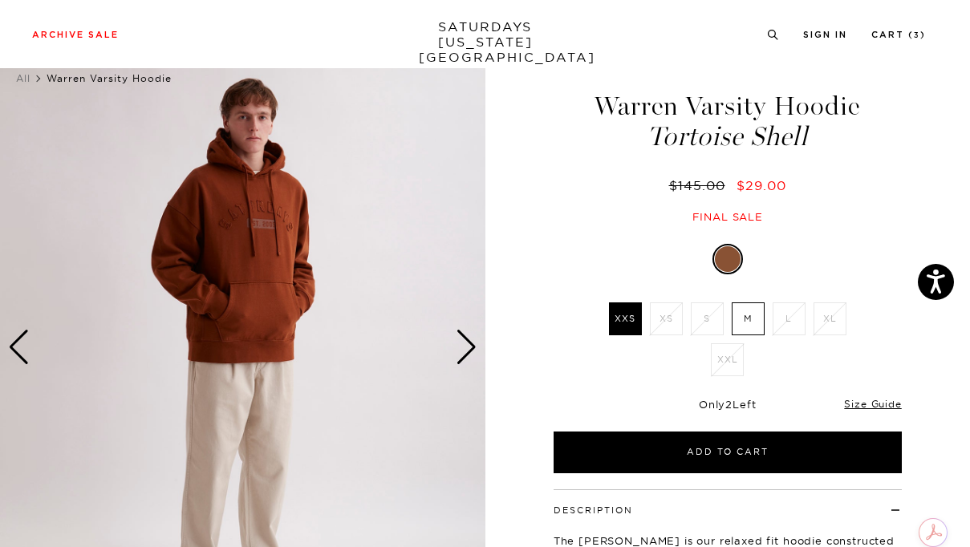
click at [470, 338] on div "Next slide" at bounding box center [467, 347] width 22 height 35
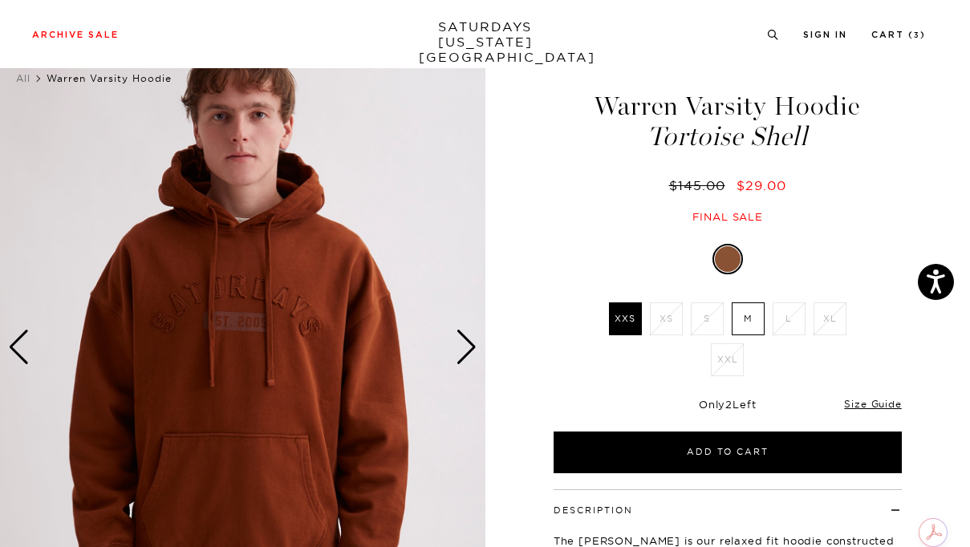
click at [470, 338] on div "Next slide" at bounding box center [467, 347] width 22 height 35
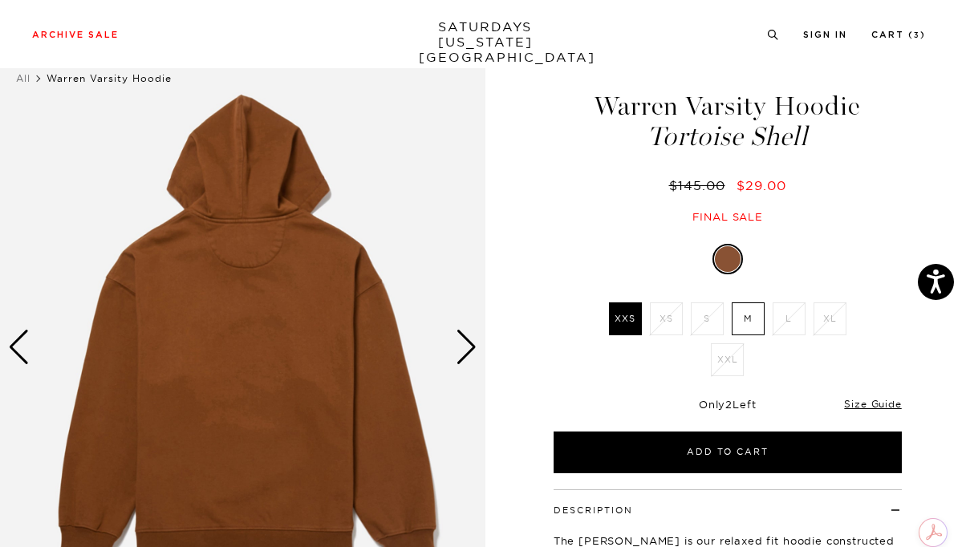
click at [470, 338] on div "Next slide" at bounding box center [467, 347] width 22 height 35
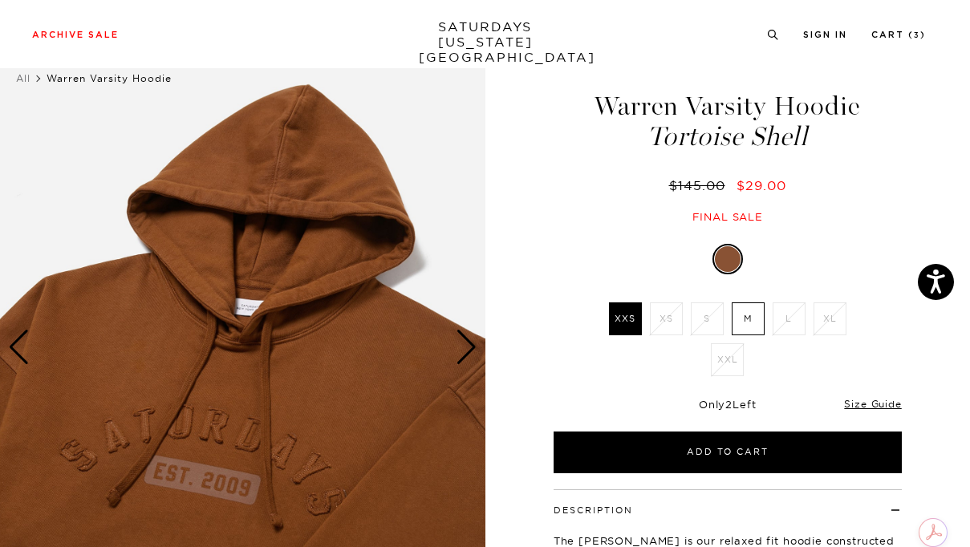
click at [470, 338] on div "Next slide" at bounding box center [467, 347] width 22 height 35
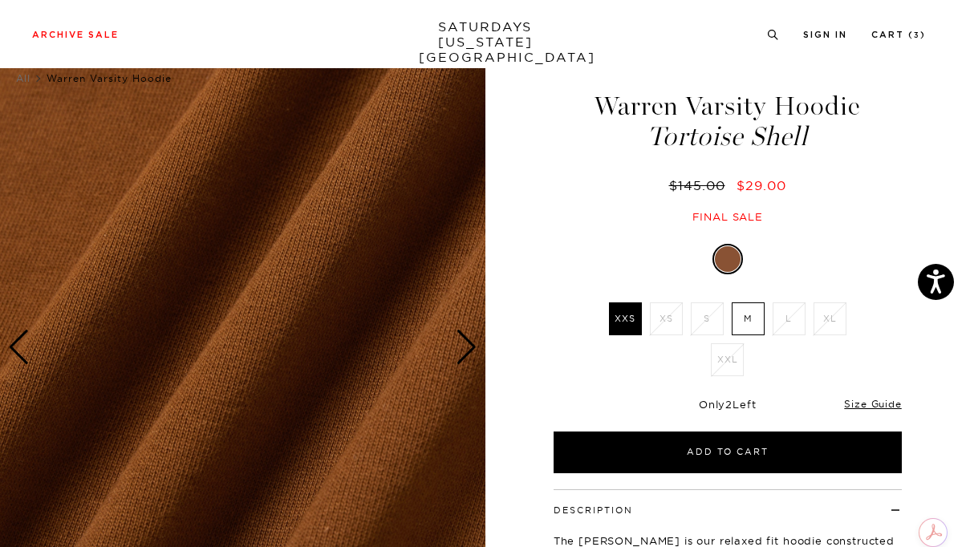
click at [470, 338] on div "Next slide" at bounding box center [467, 347] width 22 height 35
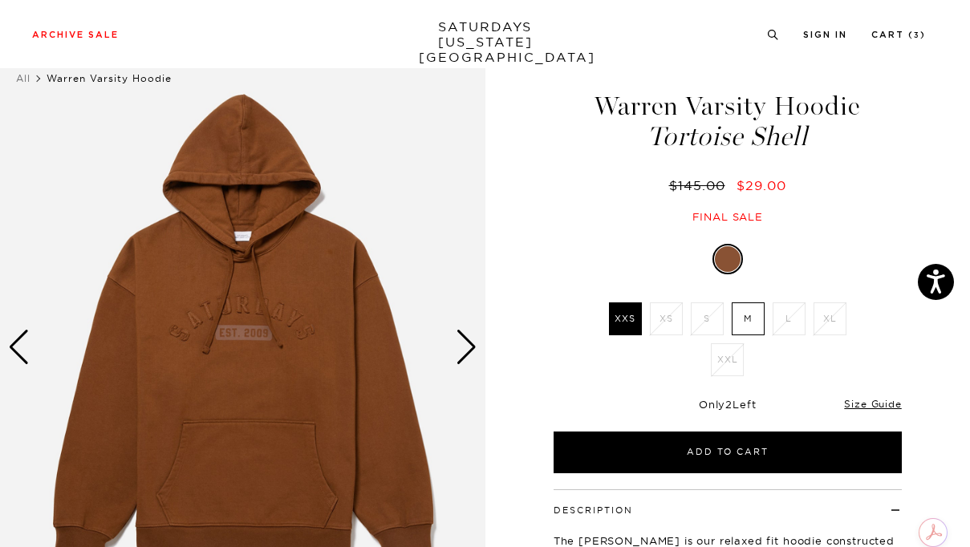
click at [618, 305] on label "XXS" at bounding box center [625, 319] width 33 height 33
click at [0, 0] on input "XXS" at bounding box center [0, 0] width 0 height 0
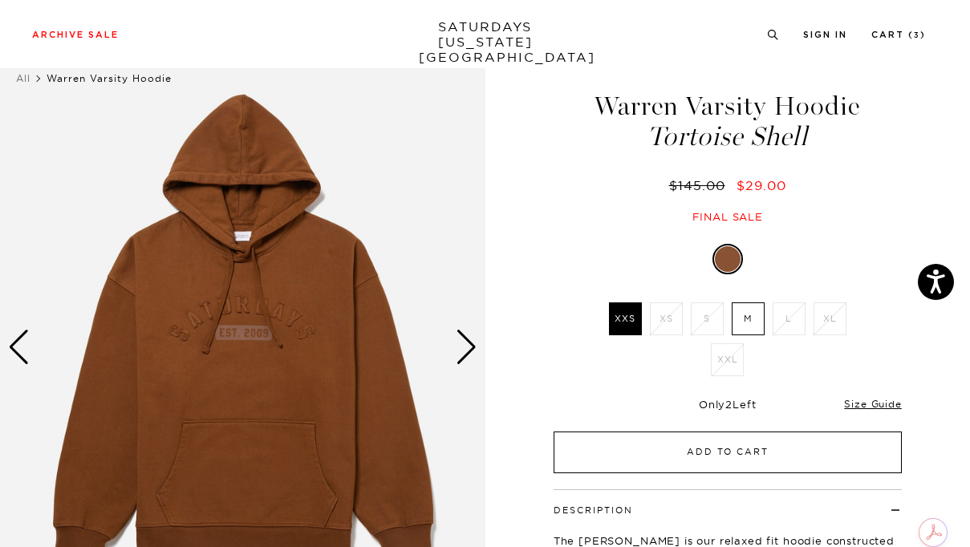
click at [655, 444] on button "Add to Cart" at bounding box center [728, 453] width 348 height 42
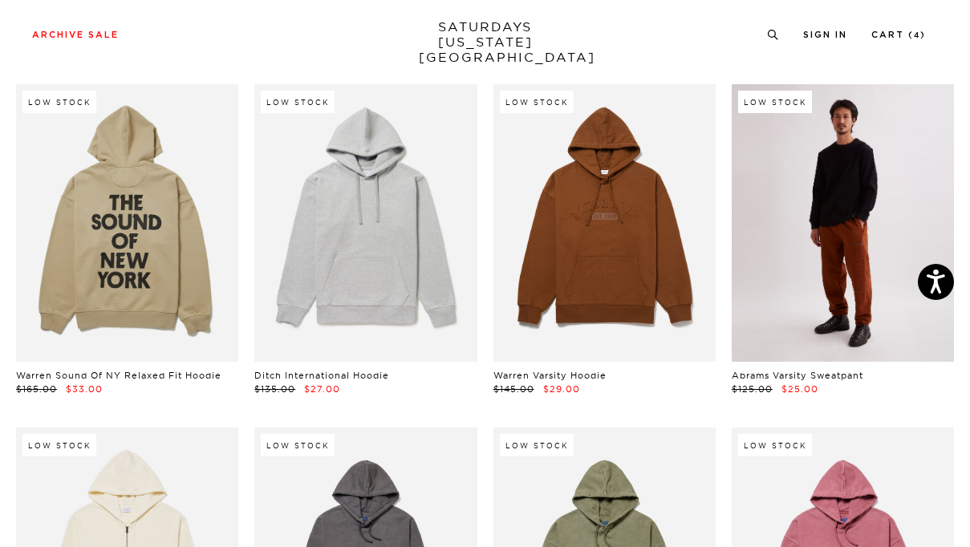
click at [876, 237] on link at bounding box center [843, 223] width 222 height 279
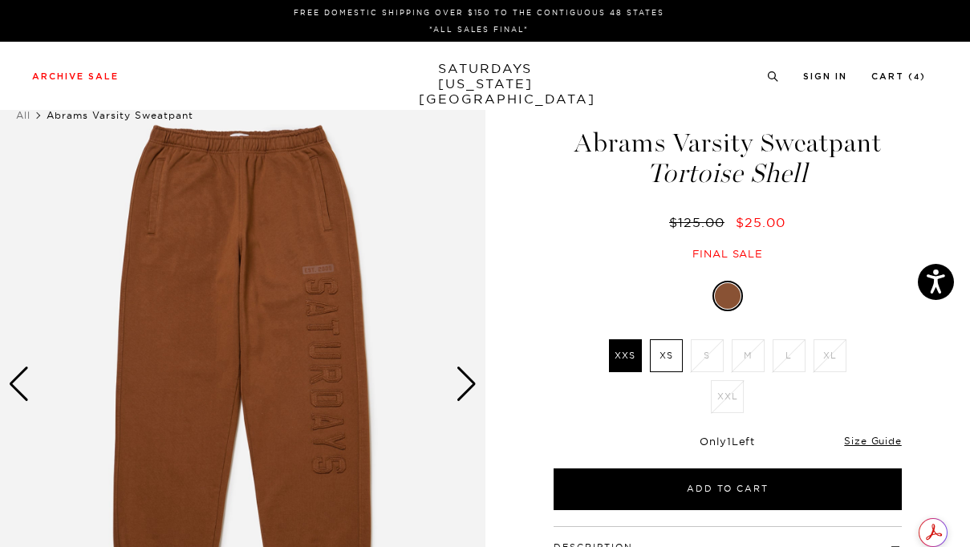
click at [616, 354] on label "XXS" at bounding box center [625, 356] width 33 height 33
click at [0, 0] on input "XXS" at bounding box center [0, 0] width 0 height 0
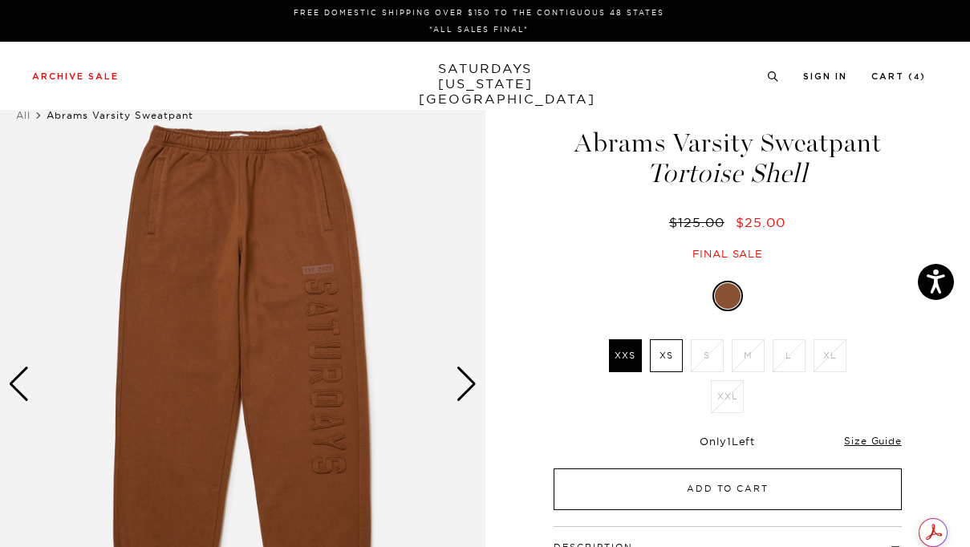
click at [680, 480] on button "Add to Cart" at bounding box center [728, 490] width 348 height 42
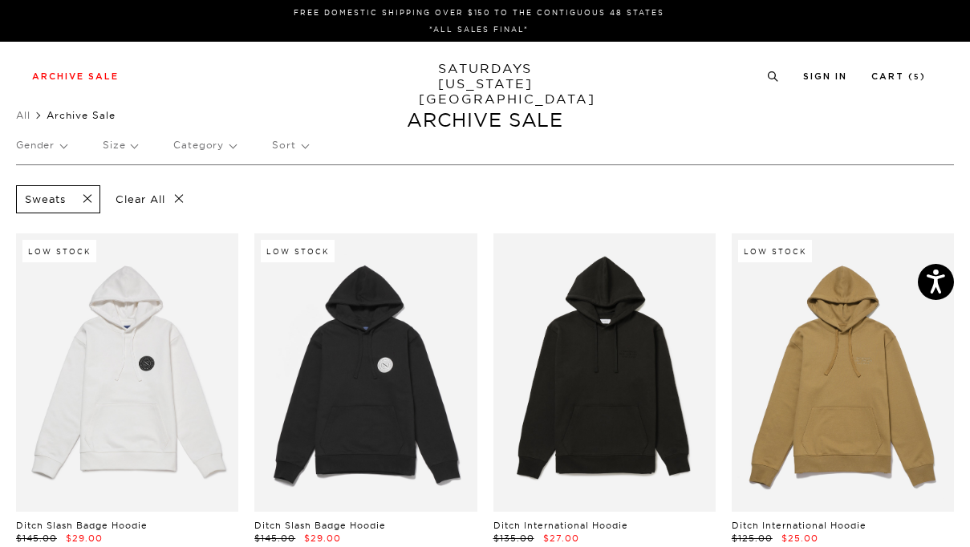
click at [90, 195] on span at bounding box center [83, 199] width 34 height 15
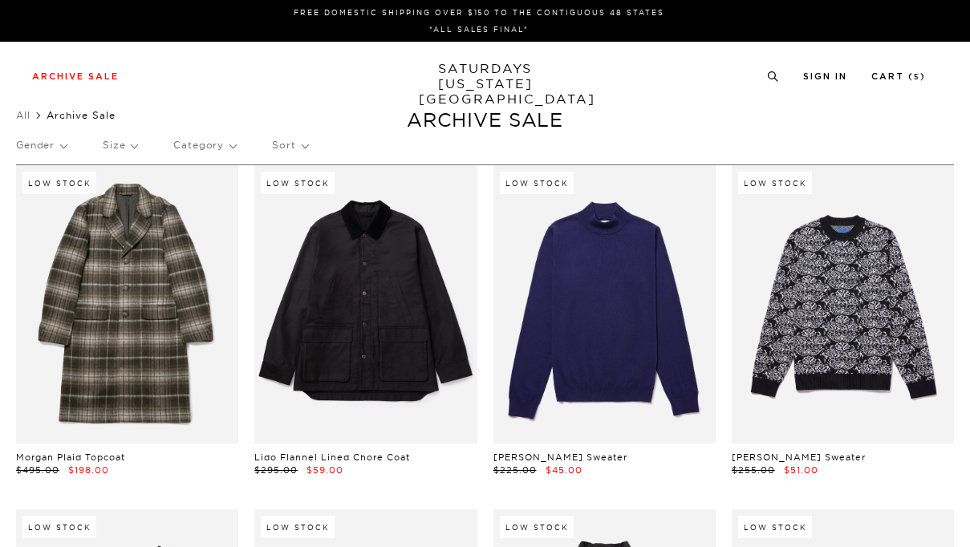
click at [230, 143] on p "Category" at bounding box center [204, 145] width 63 height 37
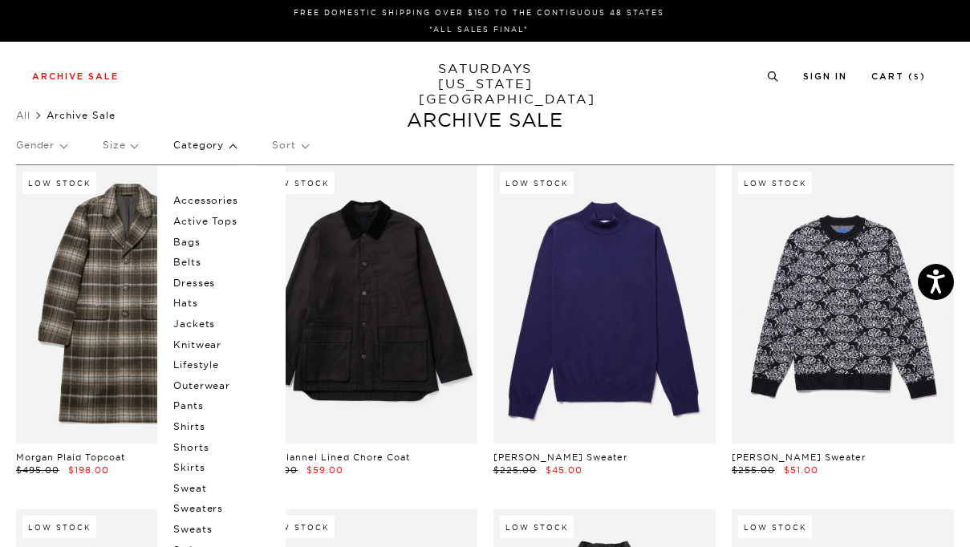
click at [193, 502] on p "Sweaters" at bounding box center [221, 508] width 96 height 21
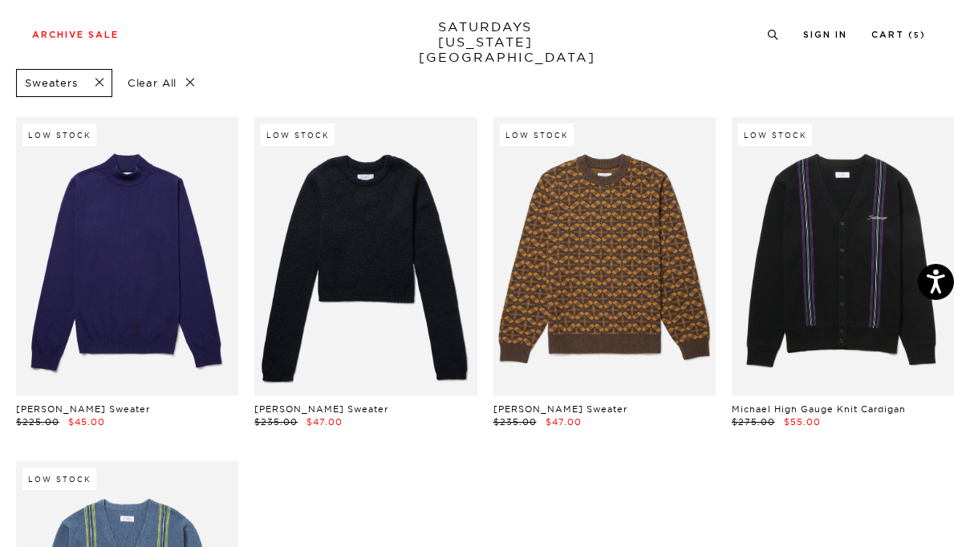
scroll to position [104, 4]
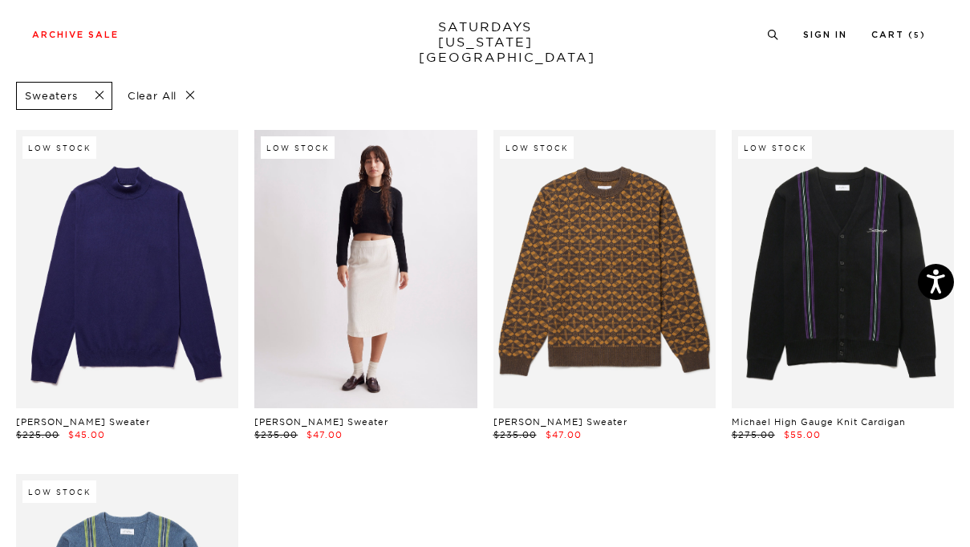
click at [382, 260] on link at bounding box center [365, 269] width 222 height 279
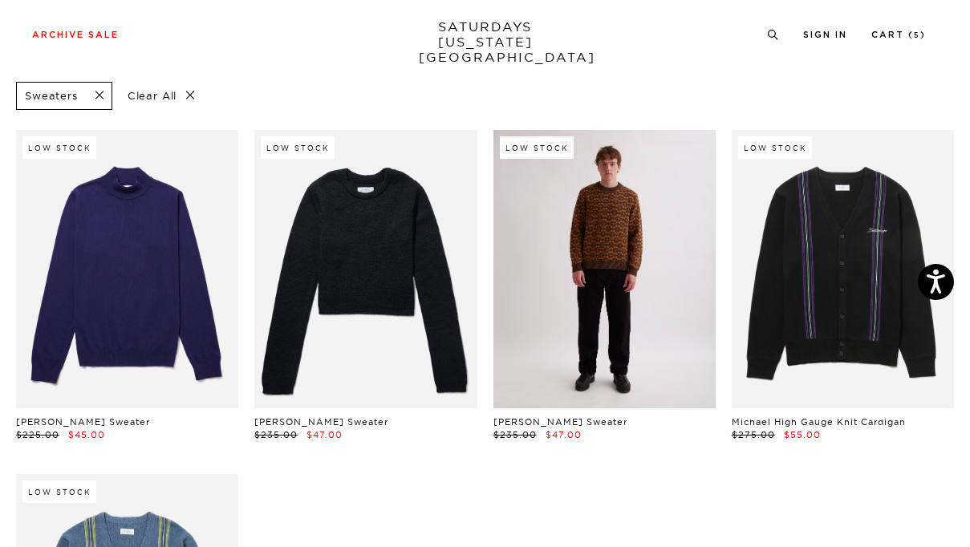
click at [595, 345] on link at bounding box center [605, 269] width 222 height 279
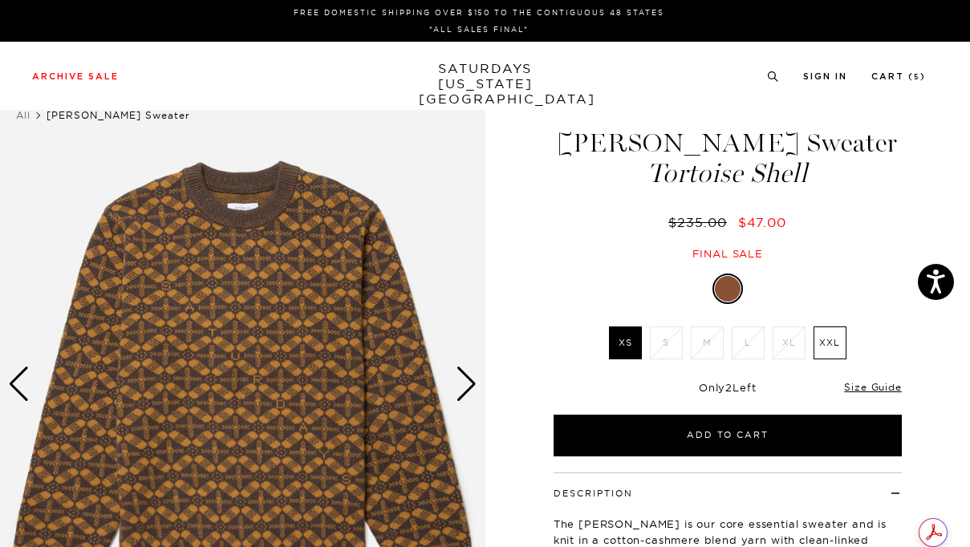
click at [539, 356] on div "Tortoise Shell XS S M L XL XXL SELECT A SIZE XS S M L XL XXL SELECT A SIZE" at bounding box center [727, 365] width 401 height 183
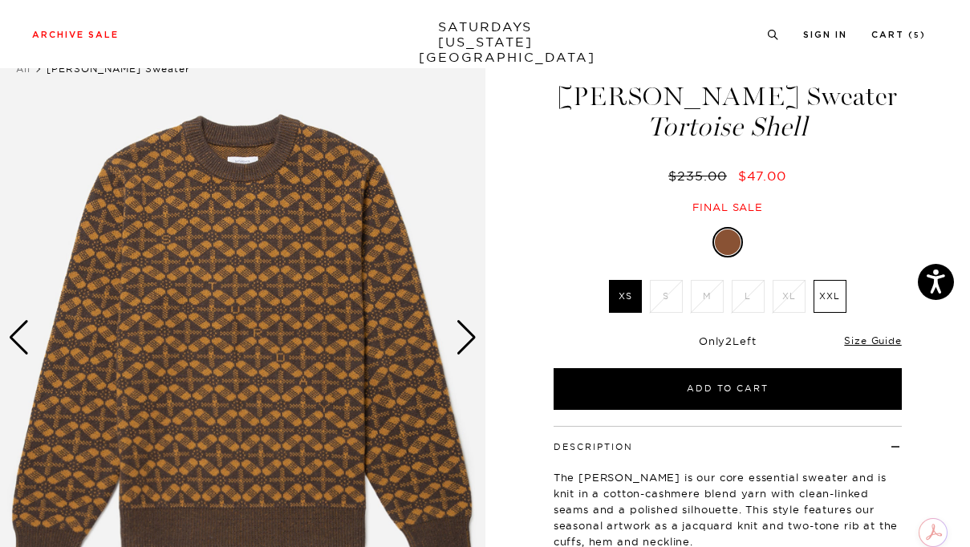
scroll to position [49, 5]
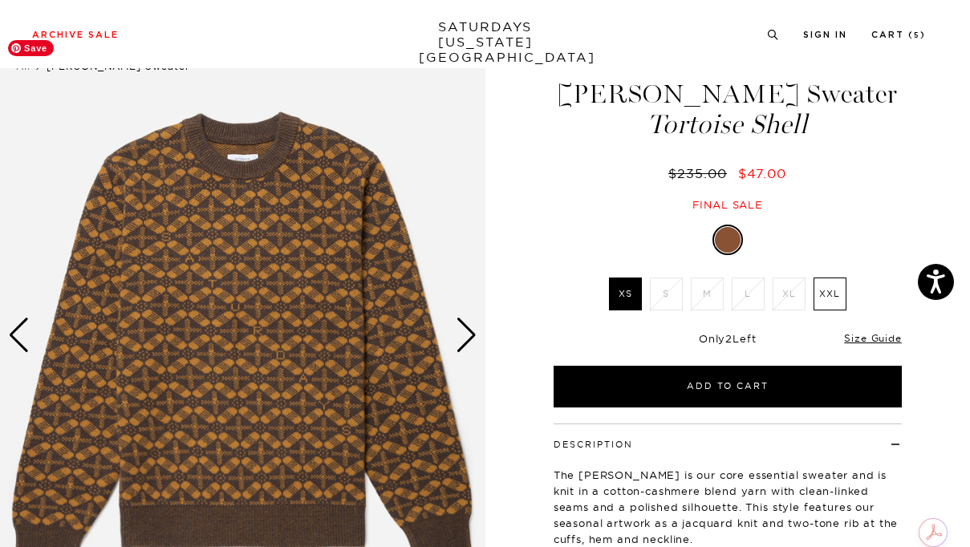
click at [463, 336] on div "Next slide" at bounding box center [467, 335] width 22 height 35
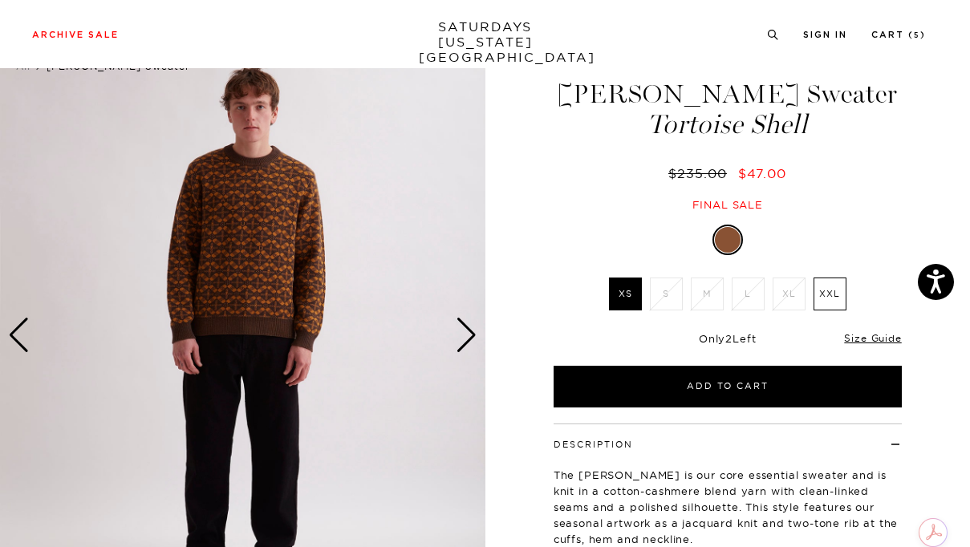
click at [623, 303] on label "XS" at bounding box center [625, 294] width 33 height 33
click at [0, 0] on input "XS" at bounding box center [0, 0] width 0 height 0
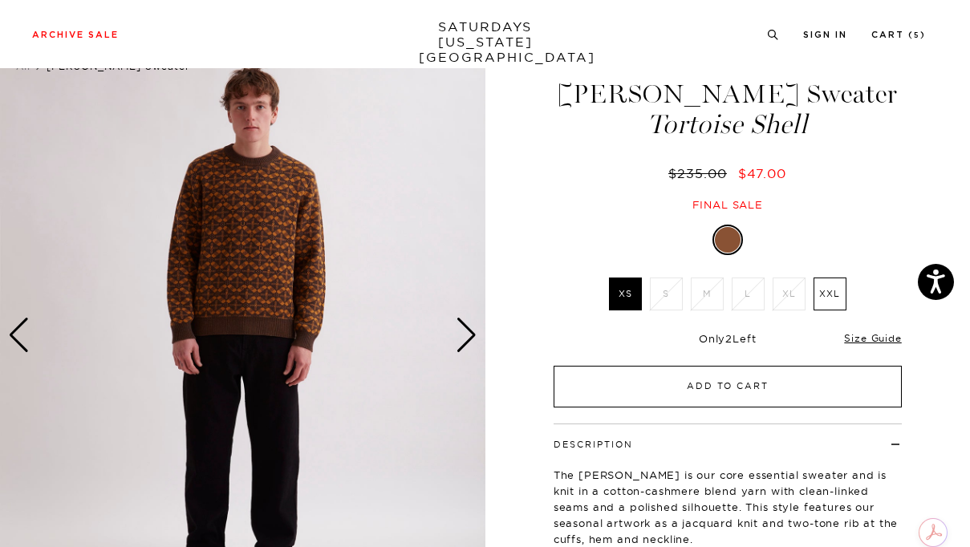
click at [658, 392] on button "Add to Cart" at bounding box center [728, 387] width 348 height 42
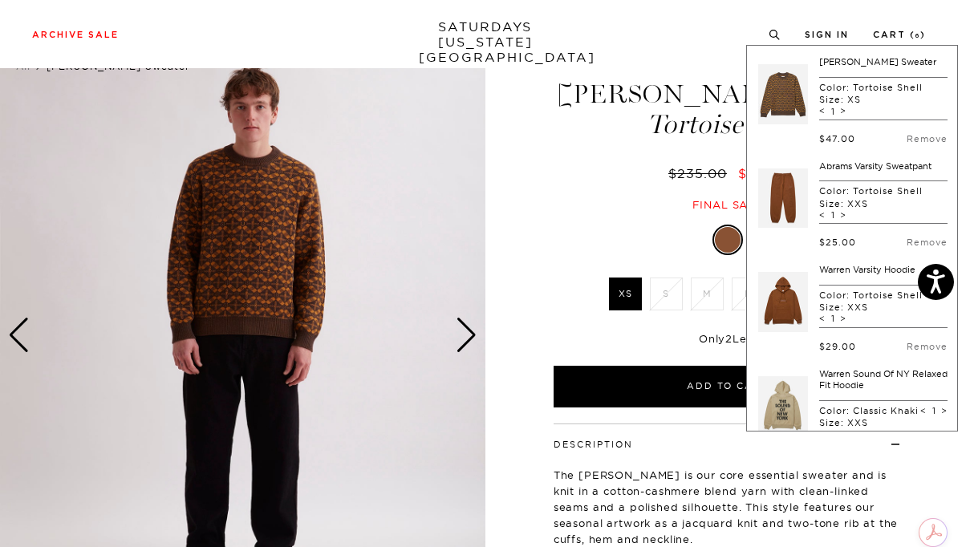
click at [544, 271] on div "Tortoise Shell XS S M L XL XXL SELECT A SIZE XS S M L XL XXL SELECT A SIZE" at bounding box center [727, 316] width 401 height 183
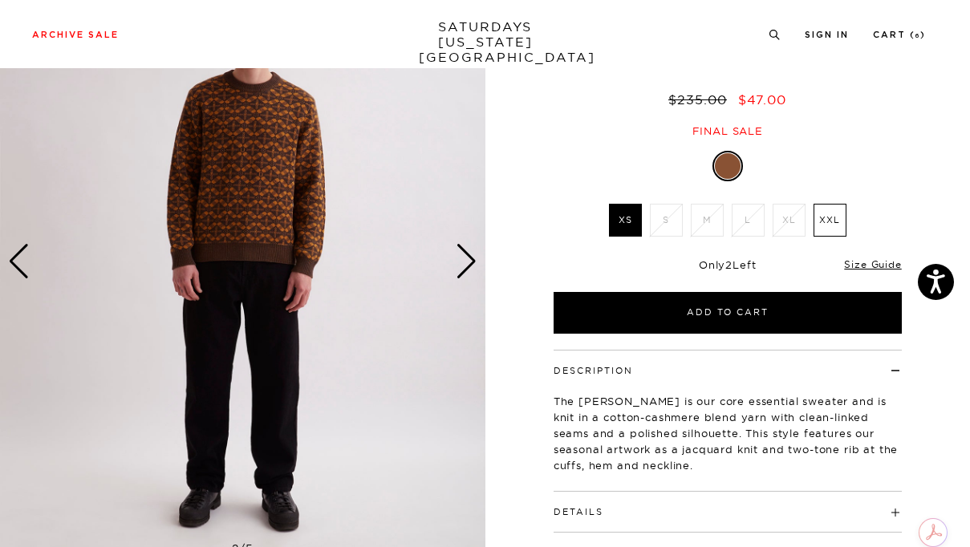
scroll to position [179, 5]
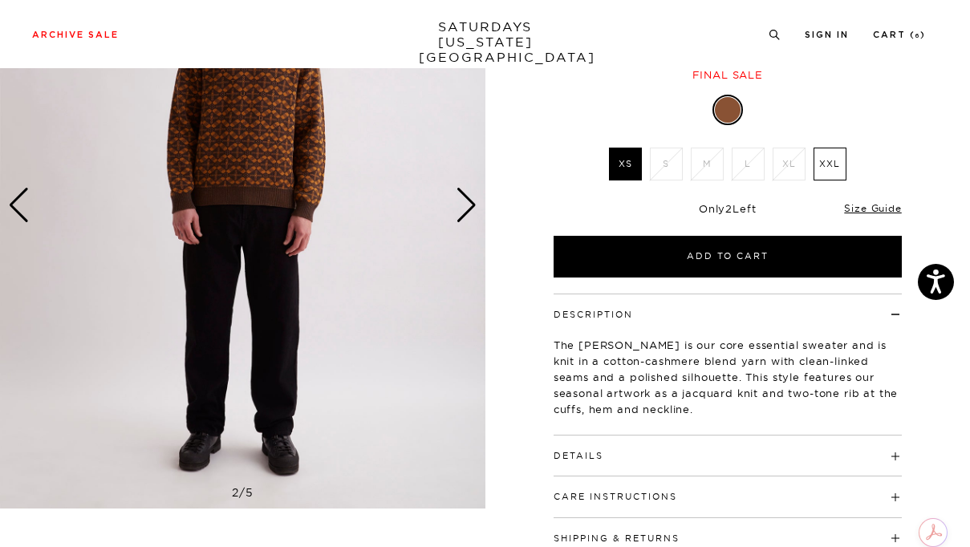
click at [593, 453] on button "Details" at bounding box center [579, 456] width 50 height 9
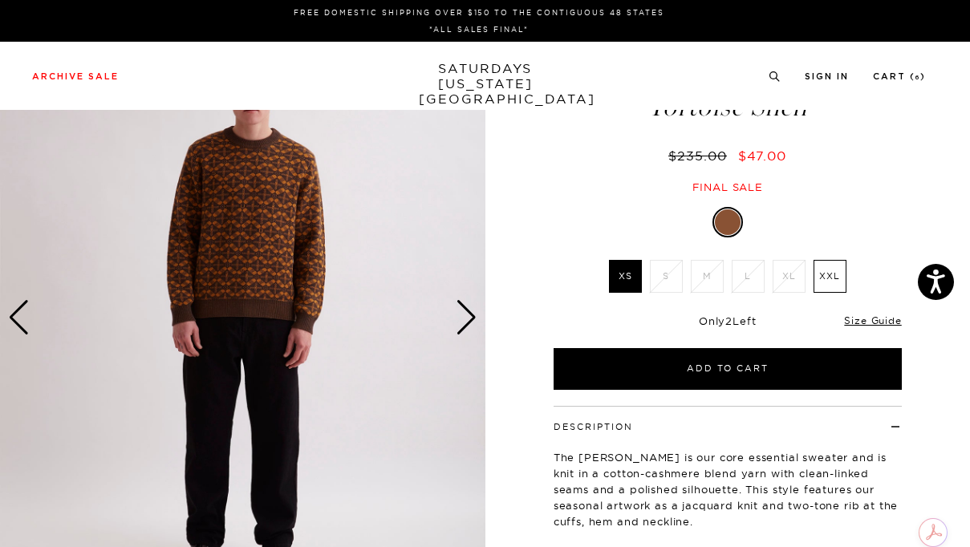
scroll to position [0, 5]
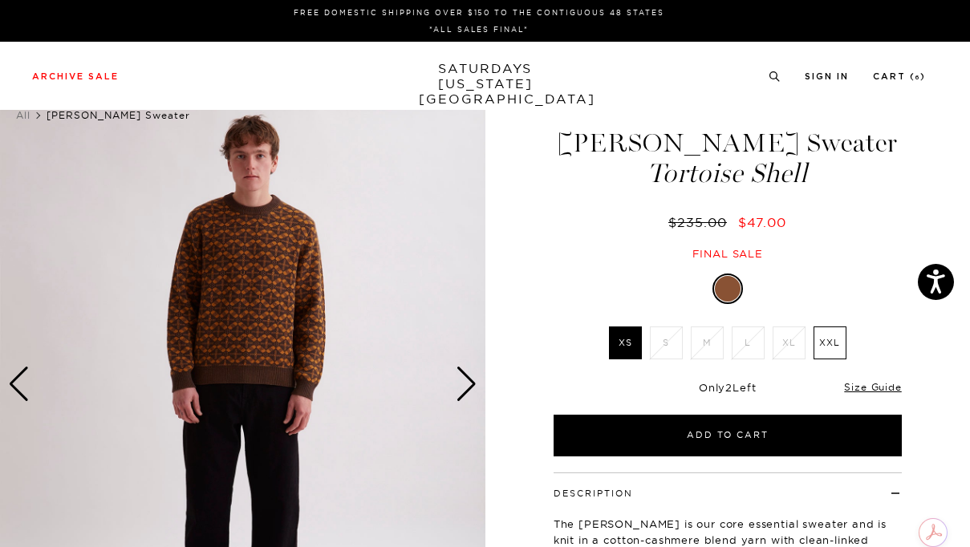
click at [458, 380] on div "Next slide" at bounding box center [467, 384] width 22 height 35
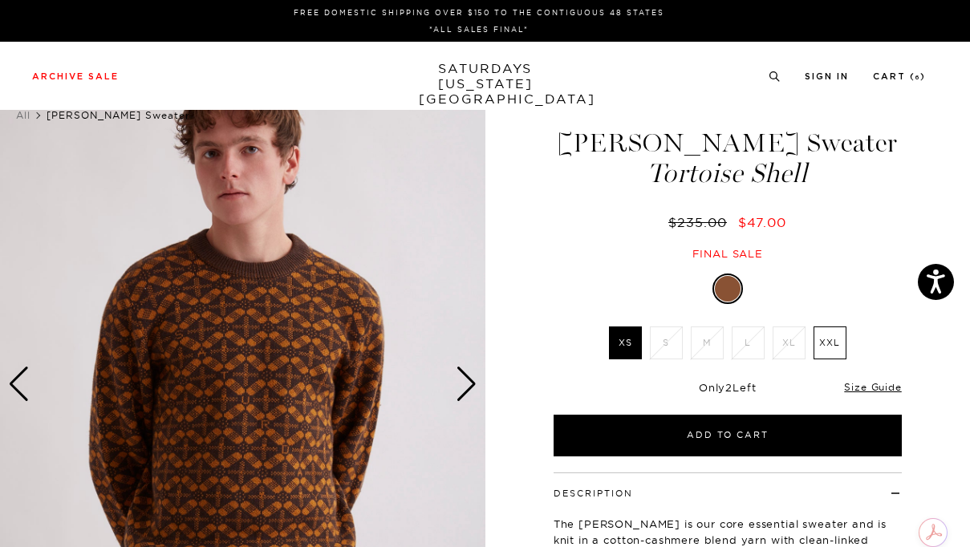
click at [458, 380] on div "Next slide" at bounding box center [467, 384] width 22 height 35
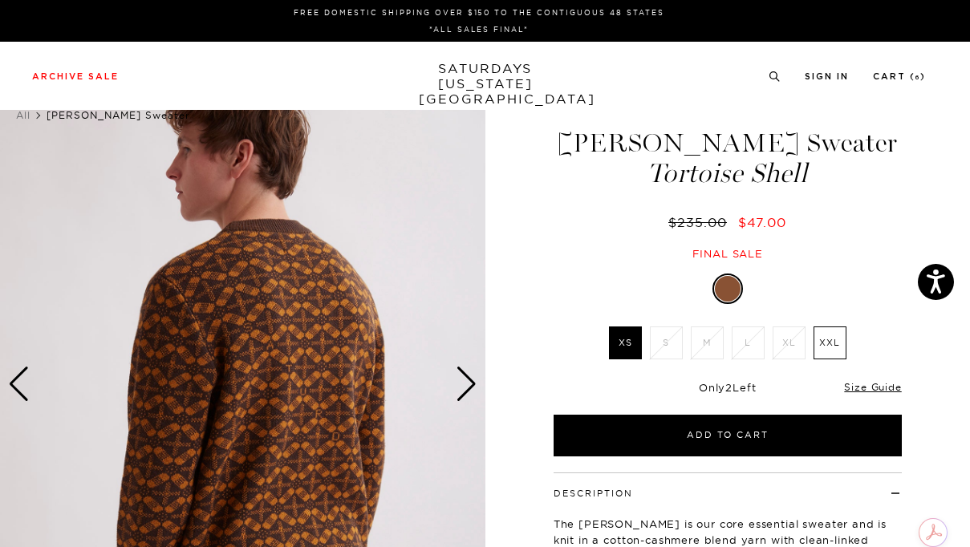
click at [458, 380] on div "Next slide" at bounding box center [467, 384] width 22 height 35
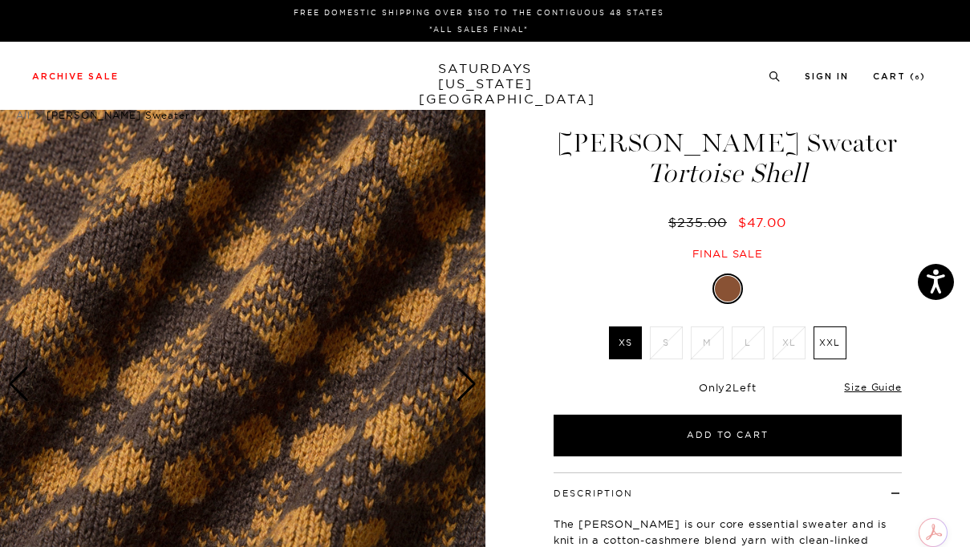
click at [458, 380] on div "Next slide" at bounding box center [467, 384] width 22 height 35
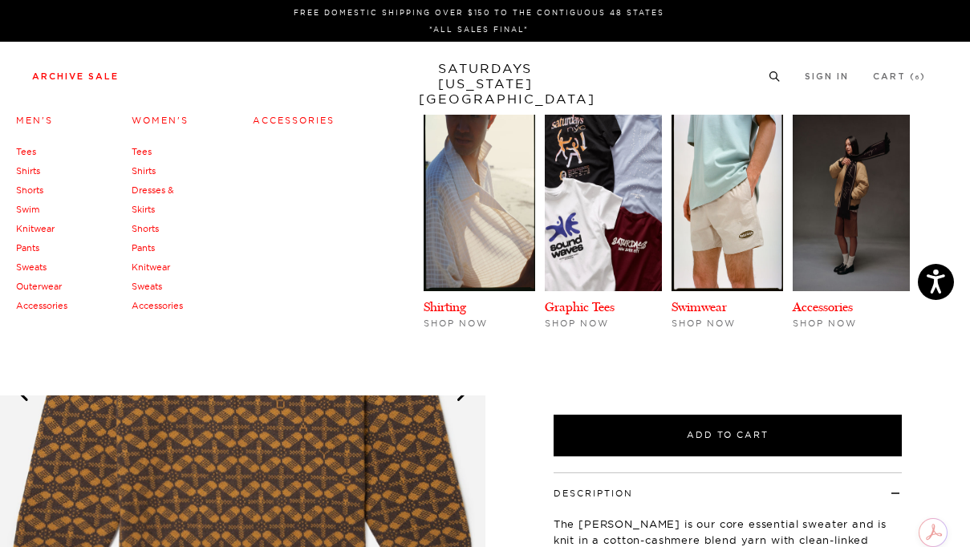
click at [158, 191] on link "Dresses & Skirts" at bounding box center [153, 200] width 43 height 30
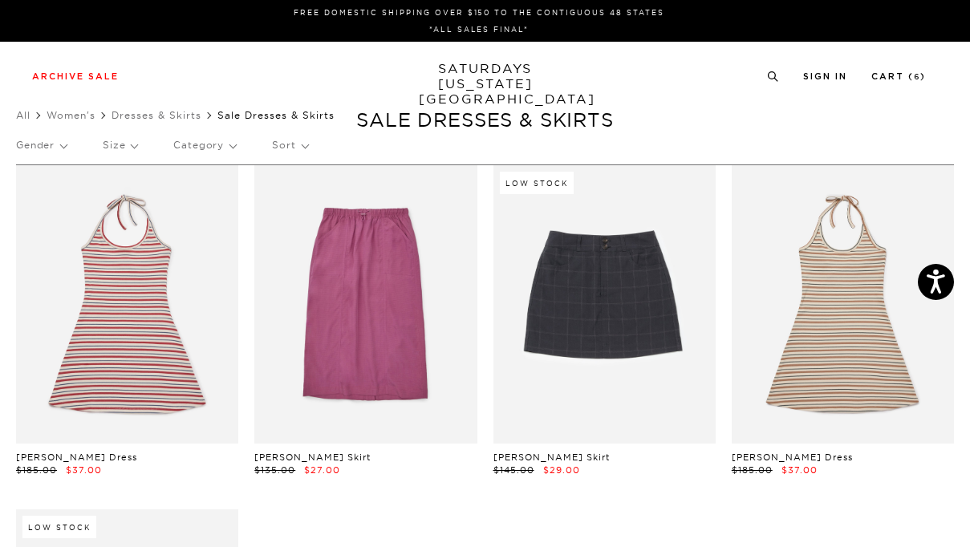
click at [205, 148] on p "Category" at bounding box center [204, 145] width 63 height 37
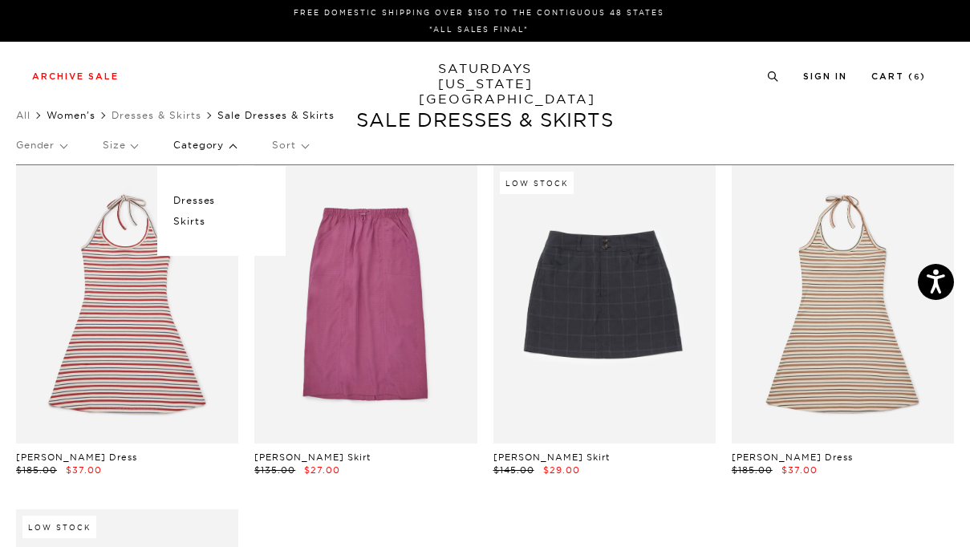
click at [69, 114] on link "Women's" at bounding box center [71, 115] width 49 height 12
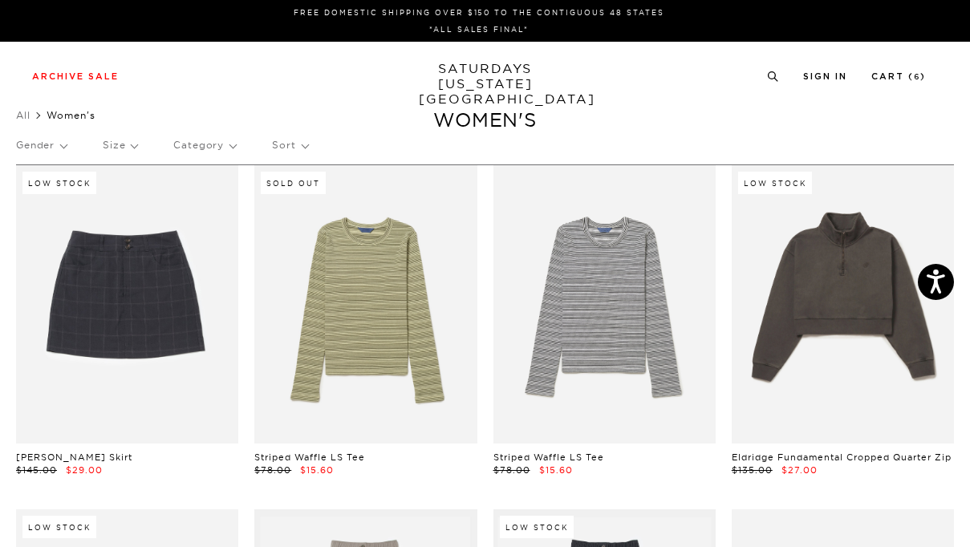
click at [203, 150] on p "Category" at bounding box center [204, 145] width 63 height 37
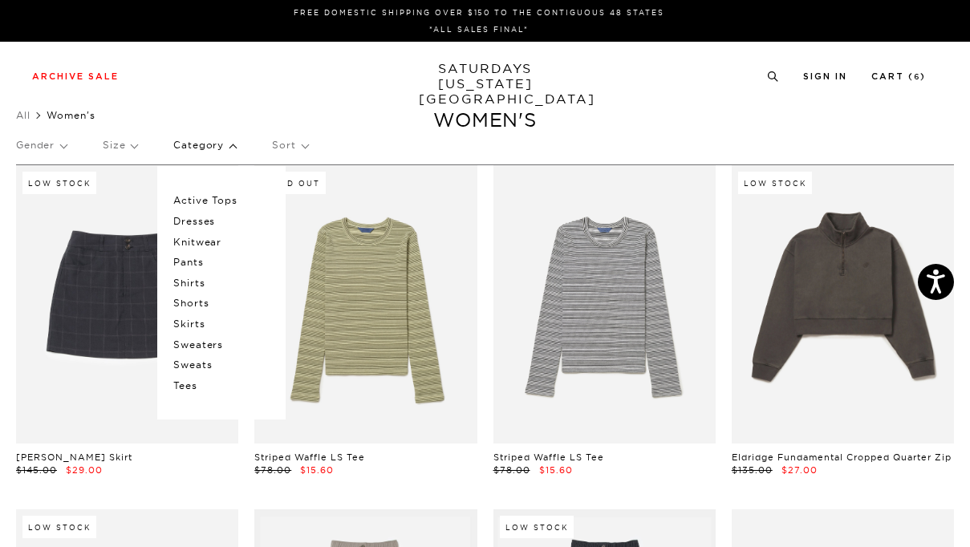
click at [200, 344] on p "Sweaters" at bounding box center [221, 345] width 96 height 21
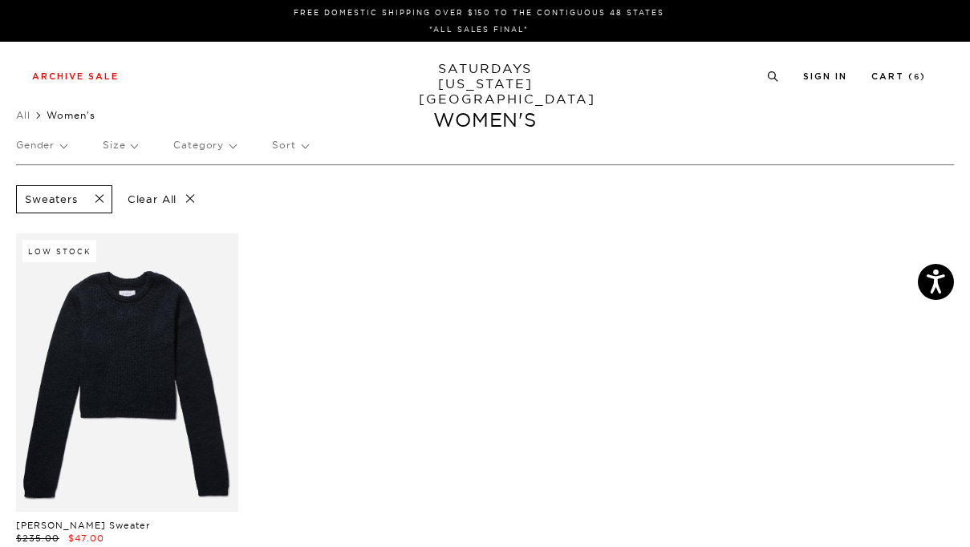
click at [102, 194] on span at bounding box center [95, 199] width 34 height 15
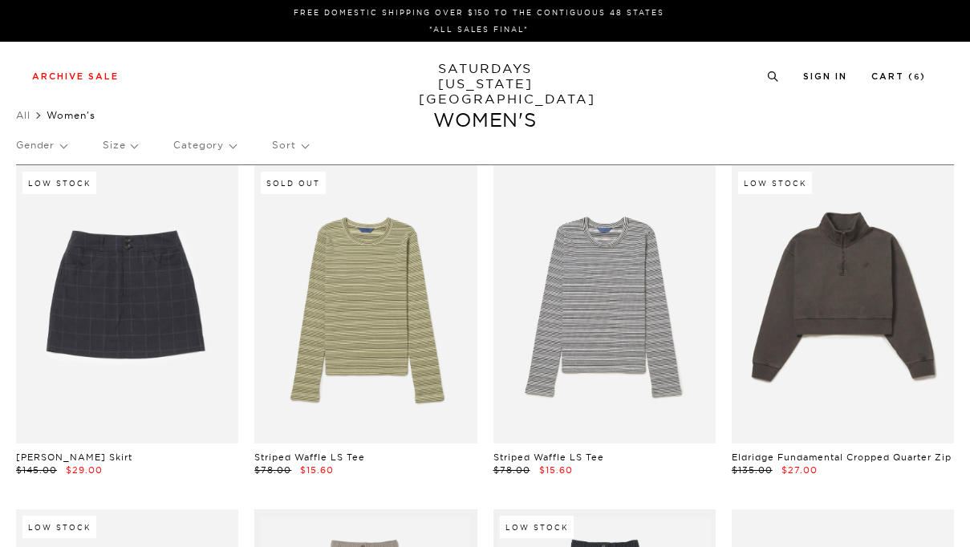
click at [220, 145] on p "Category" at bounding box center [204, 145] width 63 height 37
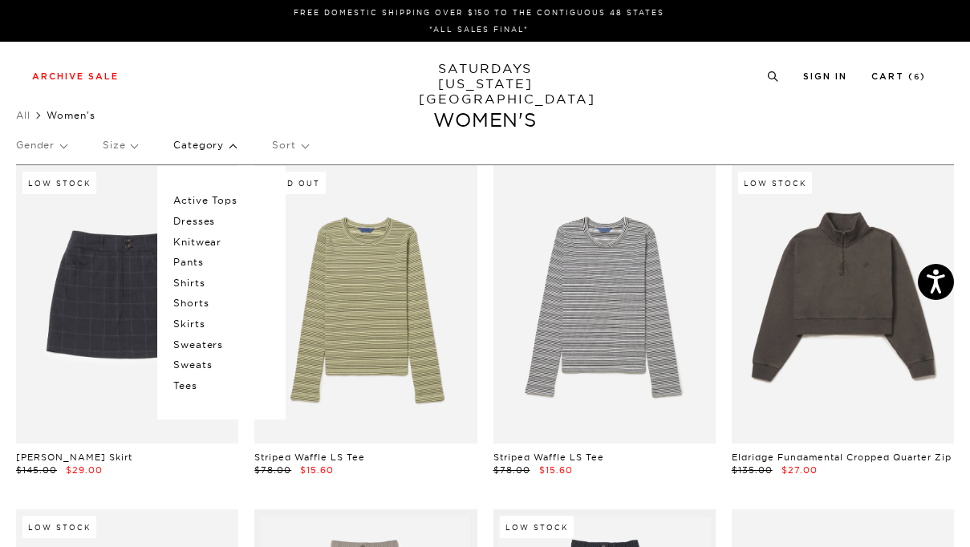
click at [205, 363] on p "Sweats" at bounding box center [221, 365] width 96 height 21
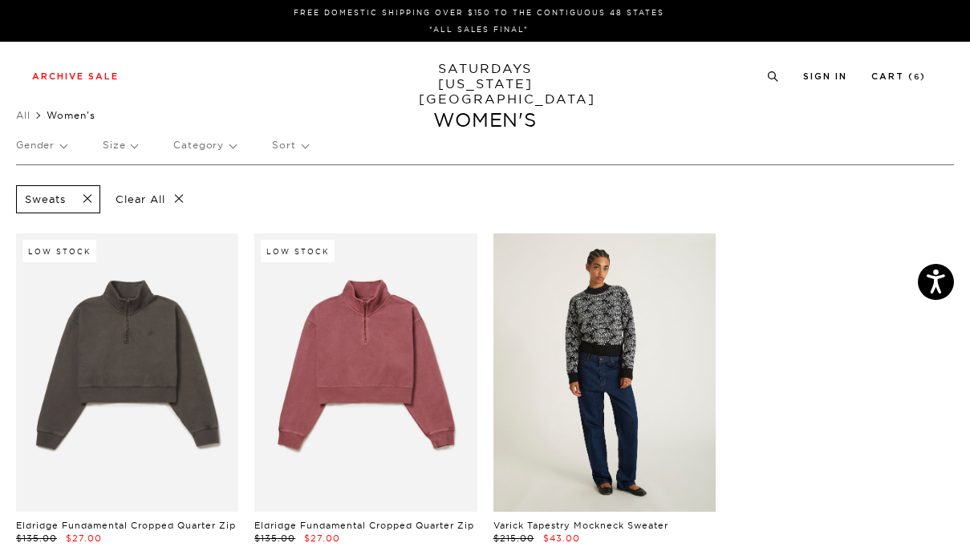
click at [640, 358] on link at bounding box center [605, 373] width 222 height 279
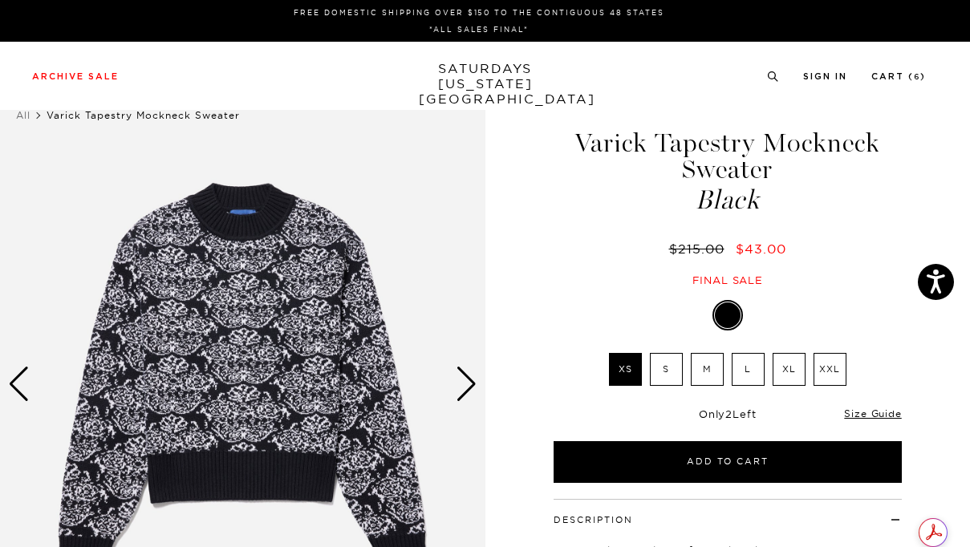
click at [616, 284] on div "Final sale" at bounding box center [727, 281] width 353 height 14
click at [470, 384] on div "Next slide" at bounding box center [467, 384] width 22 height 35
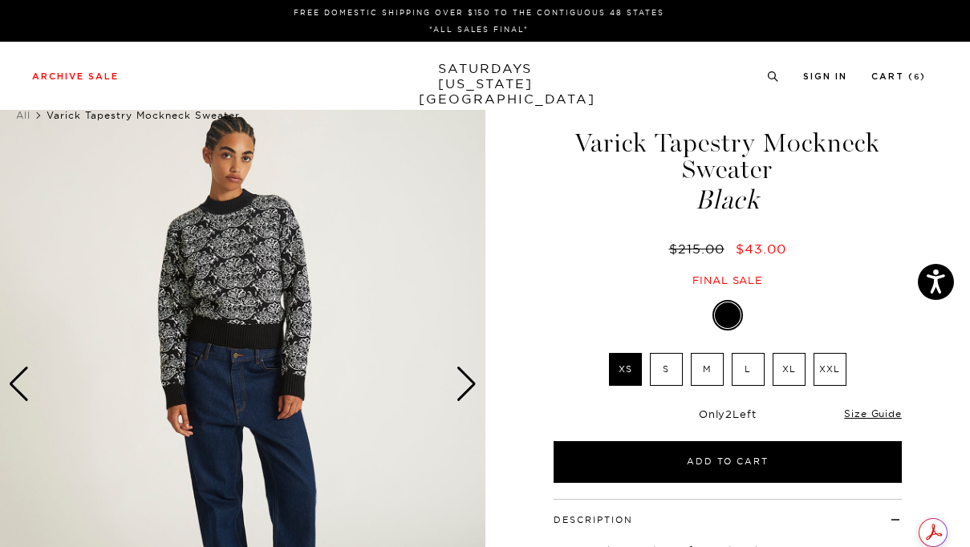
click at [470, 384] on div "Next slide" at bounding box center [467, 384] width 22 height 35
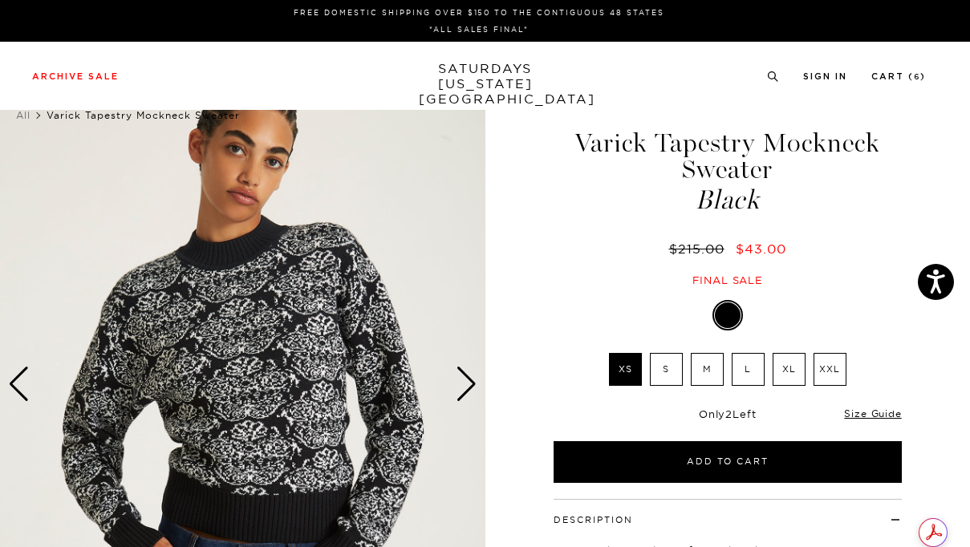
click at [470, 384] on div "Next slide" at bounding box center [467, 384] width 22 height 35
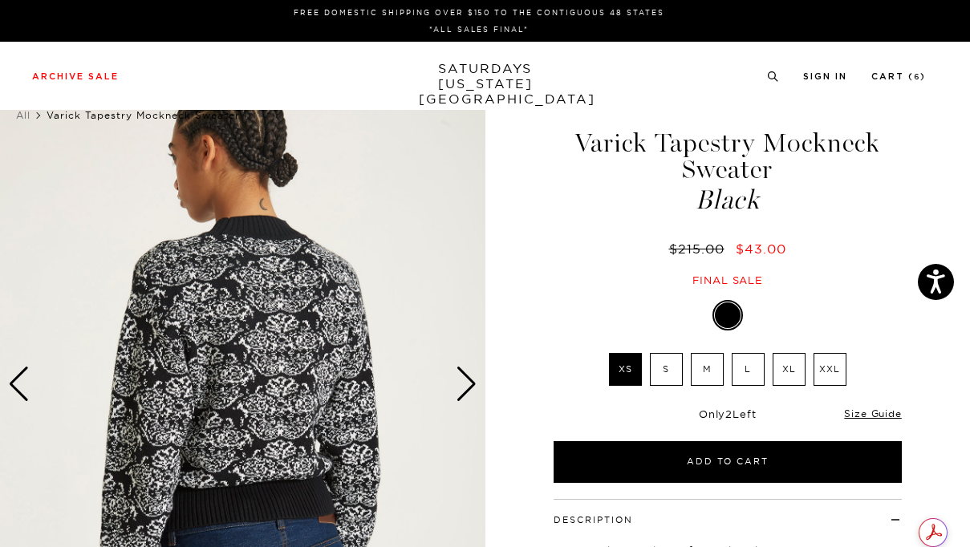
click at [470, 384] on div "Next slide" at bounding box center [467, 384] width 22 height 35
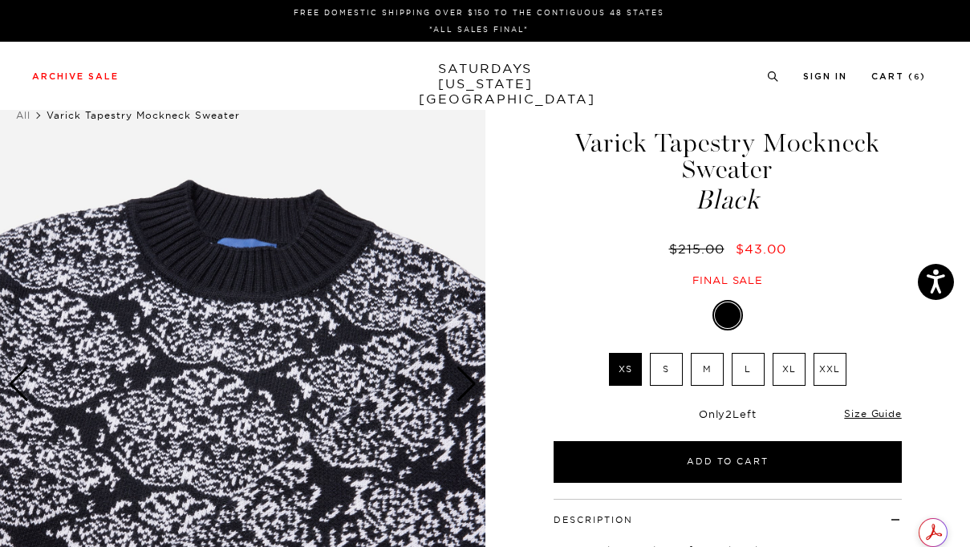
click at [470, 384] on div "Next slide" at bounding box center [467, 384] width 22 height 35
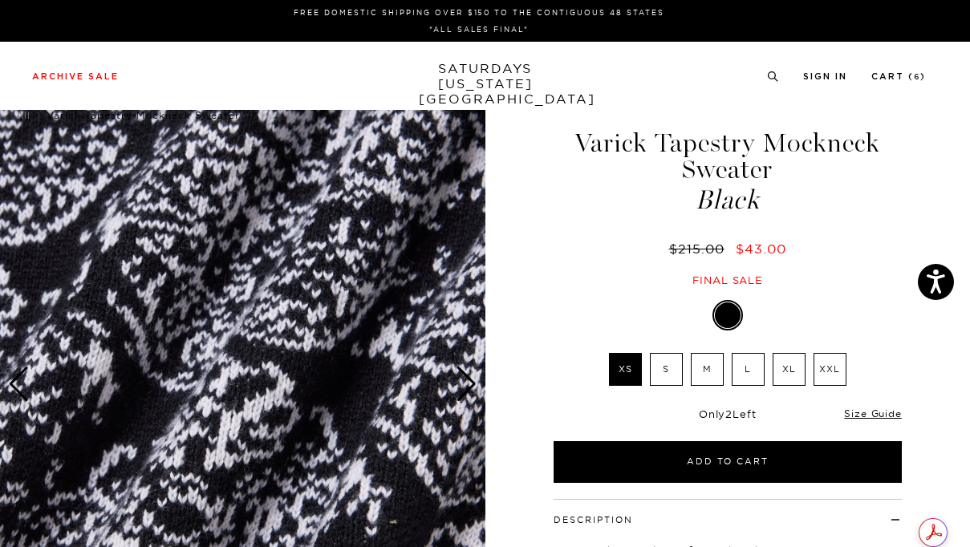
click at [470, 384] on div "Next slide" at bounding box center [467, 384] width 22 height 35
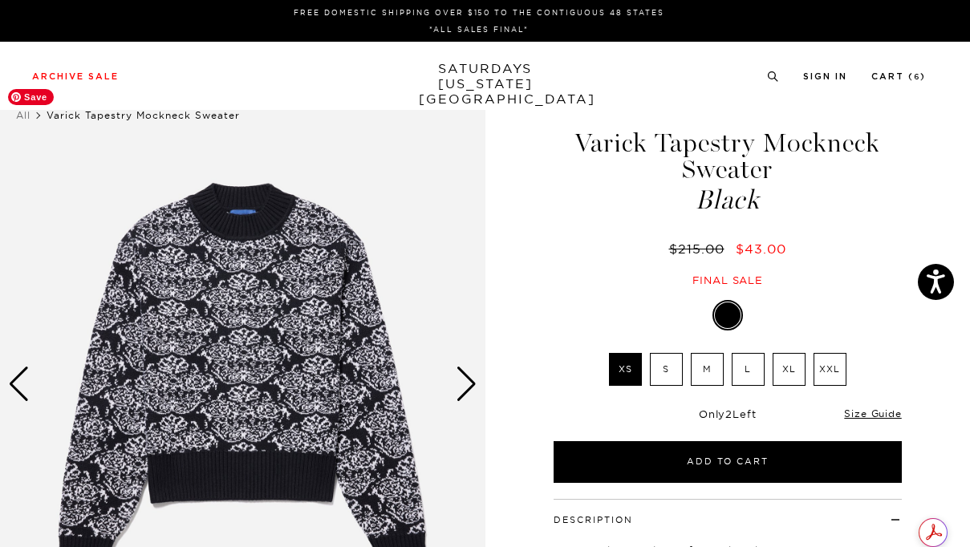
click at [515, 360] on div "1 / 6" at bounding box center [485, 407] width 970 height 652
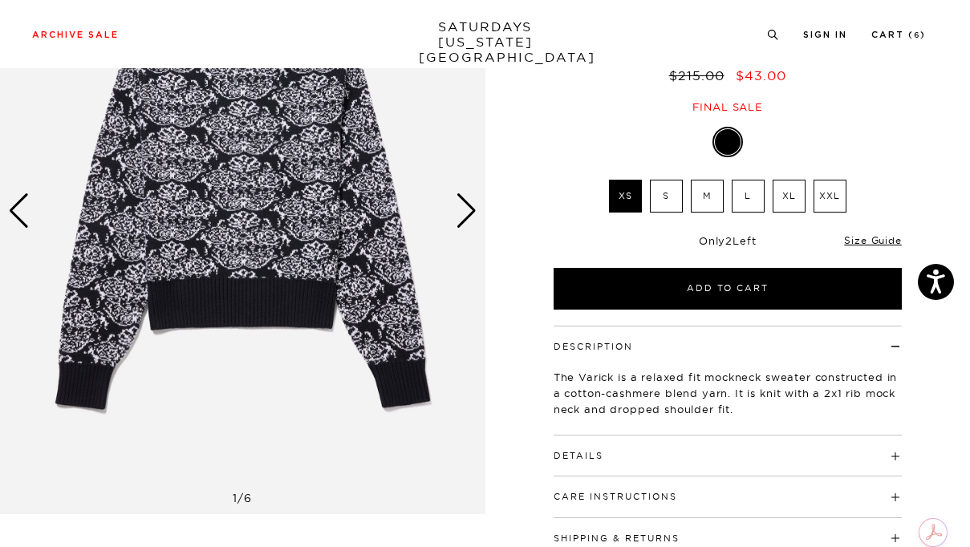
scroll to position [186, 0]
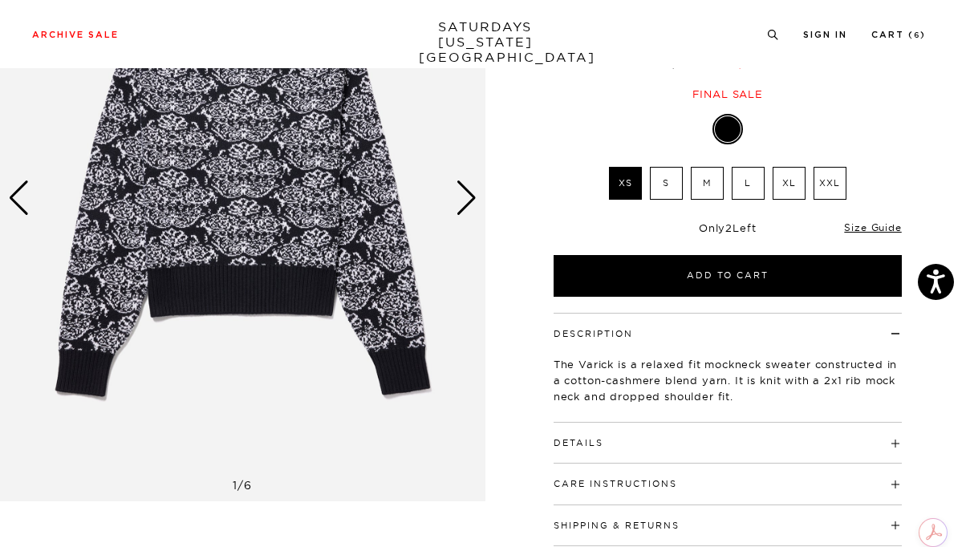
click at [581, 439] on button "Details" at bounding box center [579, 443] width 50 height 9
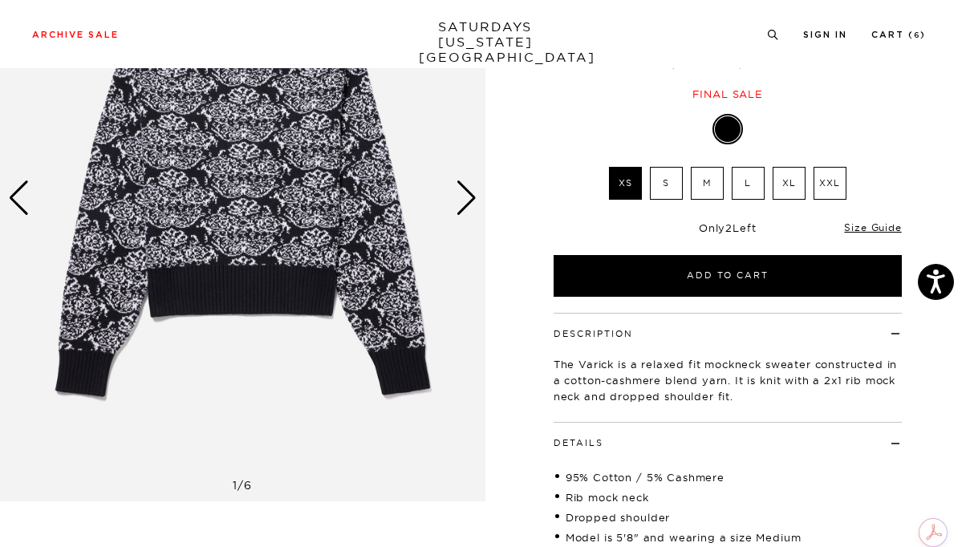
click at [581, 439] on button "Details" at bounding box center [579, 443] width 50 height 9
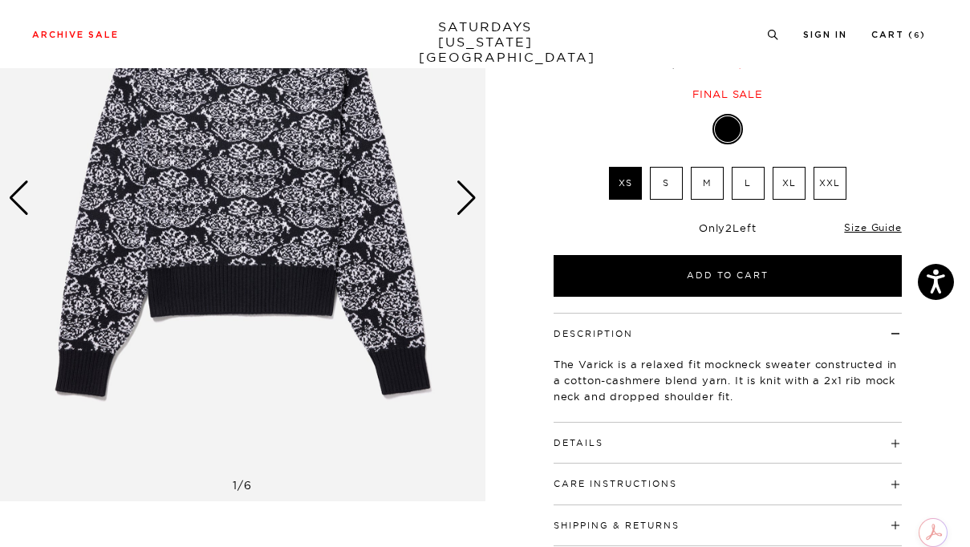
click at [470, 200] on div "Next slide" at bounding box center [467, 198] width 22 height 35
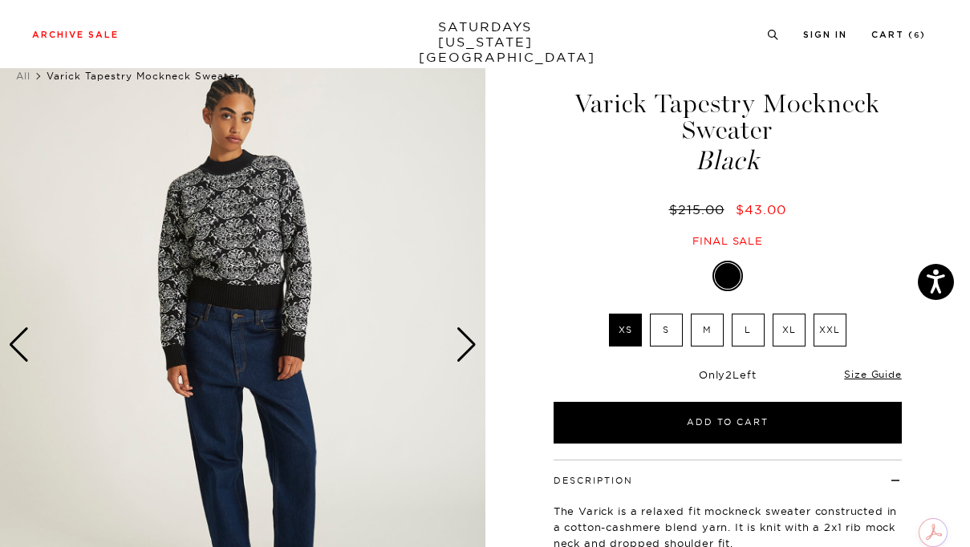
scroll to position [49, 0]
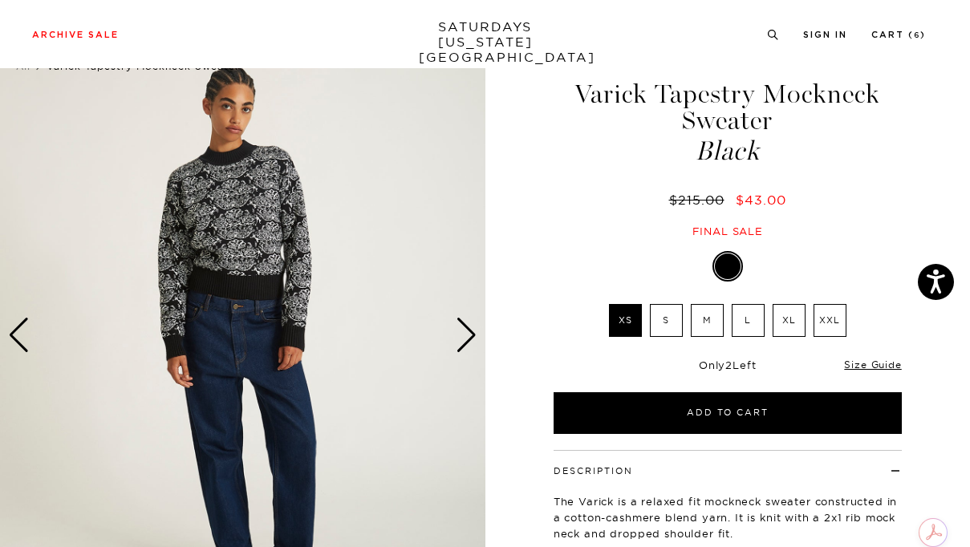
click at [469, 324] on div "Next slide" at bounding box center [467, 335] width 22 height 35
click at [471, 333] on div "Next slide" at bounding box center [467, 335] width 22 height 35
click at [466, 335] on div "Next slide" at bounding box center [467, 335] width 22 height 35
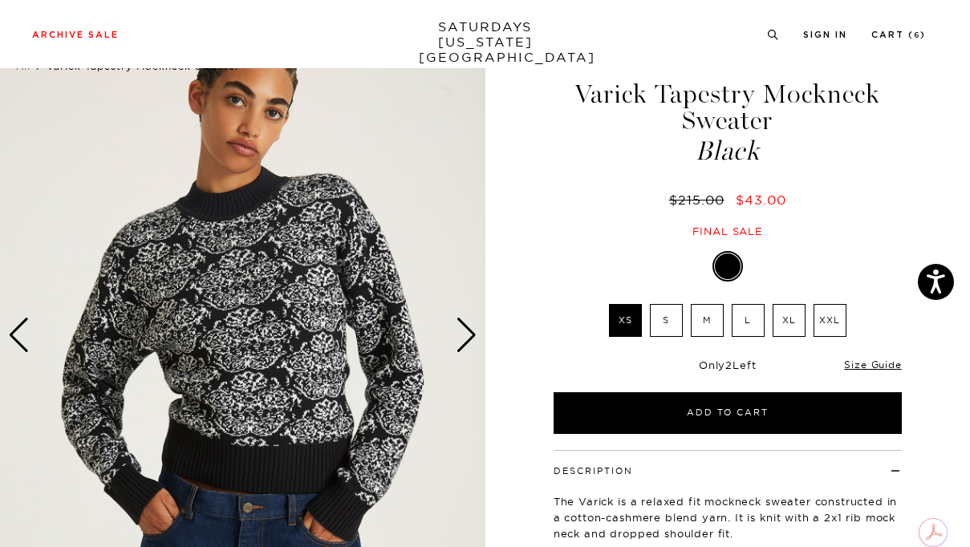
click at [524, 338] on div "3 / 6" at bounding box center [485, 358] width 970 height 652
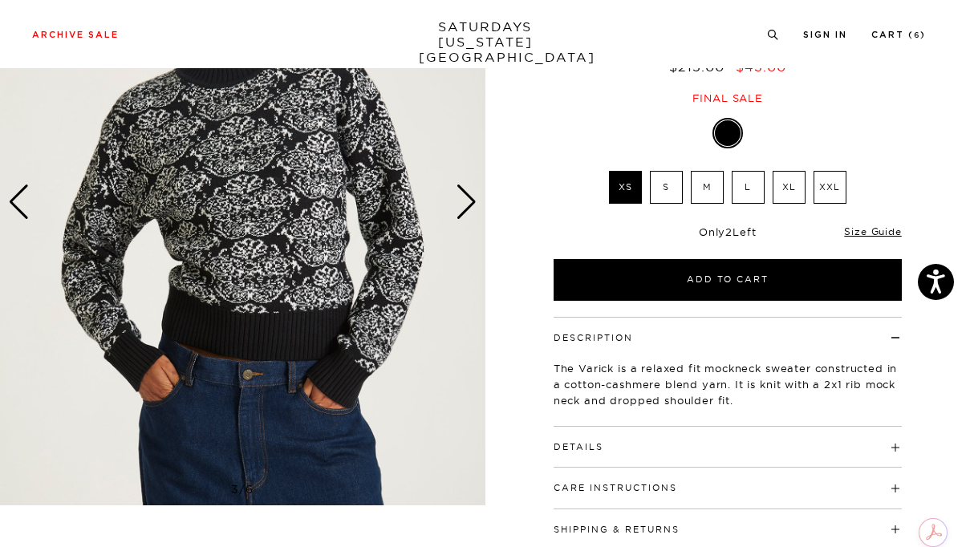
scroll to position [291, 0]
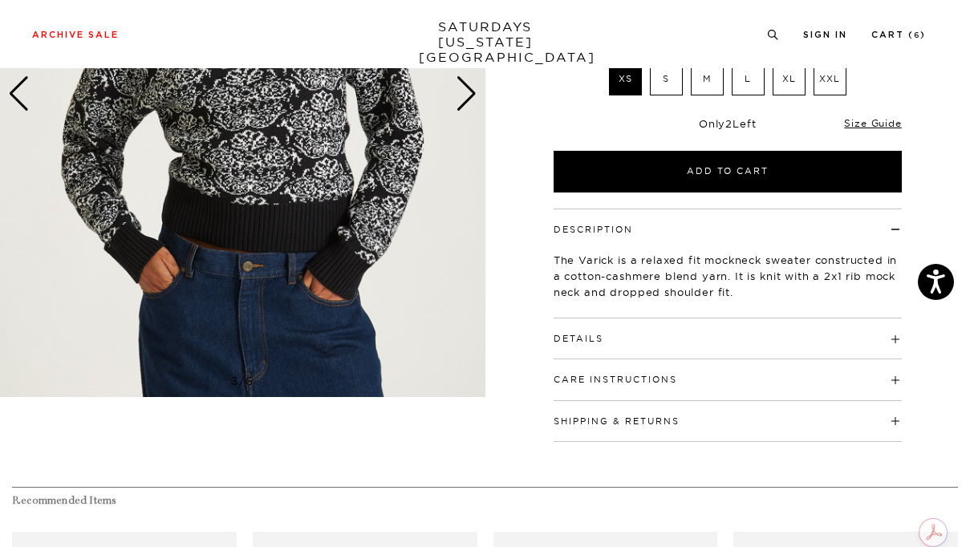
click at [575, 338] on button "Details" at bounding box center [579, 339] width 50 height 9
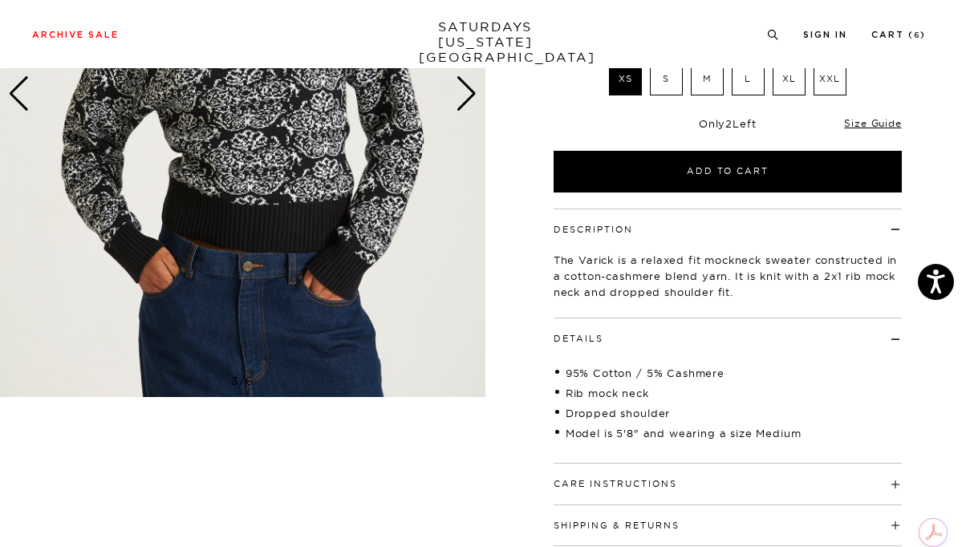
click at [529, 339] on div "Description The Varick is a relaxed fit mockneck sweater constructed in a cotto…" at bounding box center [727, 378] width 401 height 338
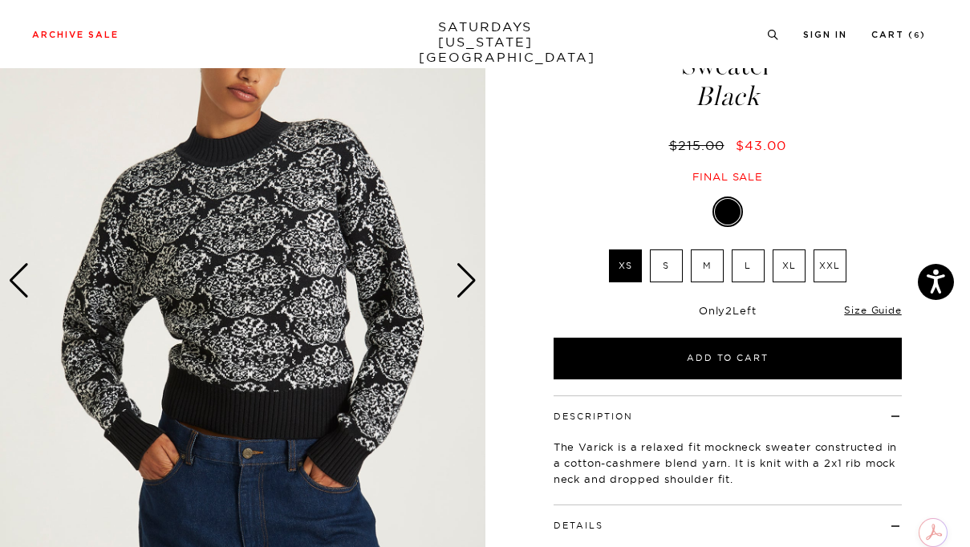
scroll to position [130, 0]
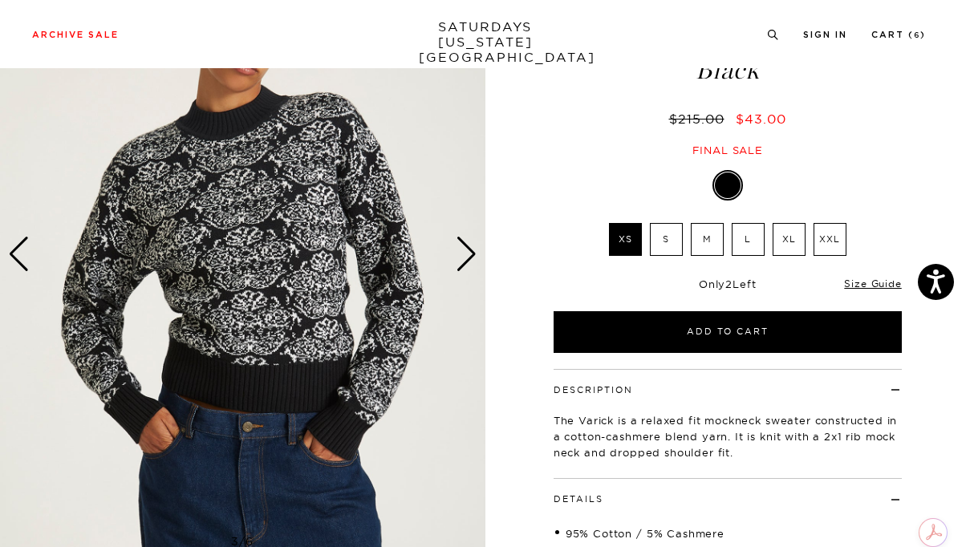
click at [673, 244] on label "S" at bounding box center [666, 239] width 33 height 33
click at [0, 0] on input "S" at bounding box center [0, 0] width 0 height 0
click at [703, 245] on label "M" at bounding box center [707, 239] width 33 height 33
click at [0, 0] on input "M" at bounding box center [0, 0] width 0 height 0
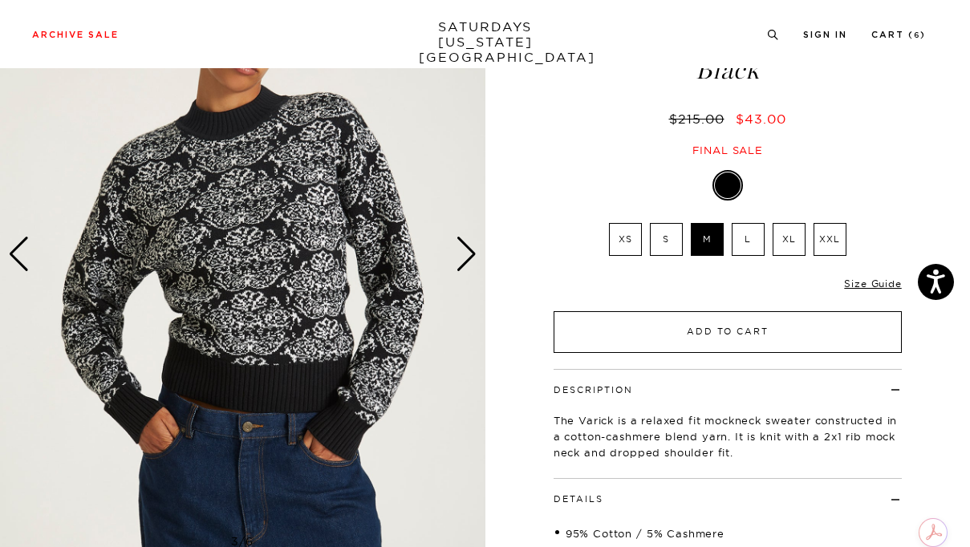
click at [682, 327] on button "Add to Cart" at bounding box center [728, 332] width 348 height 42
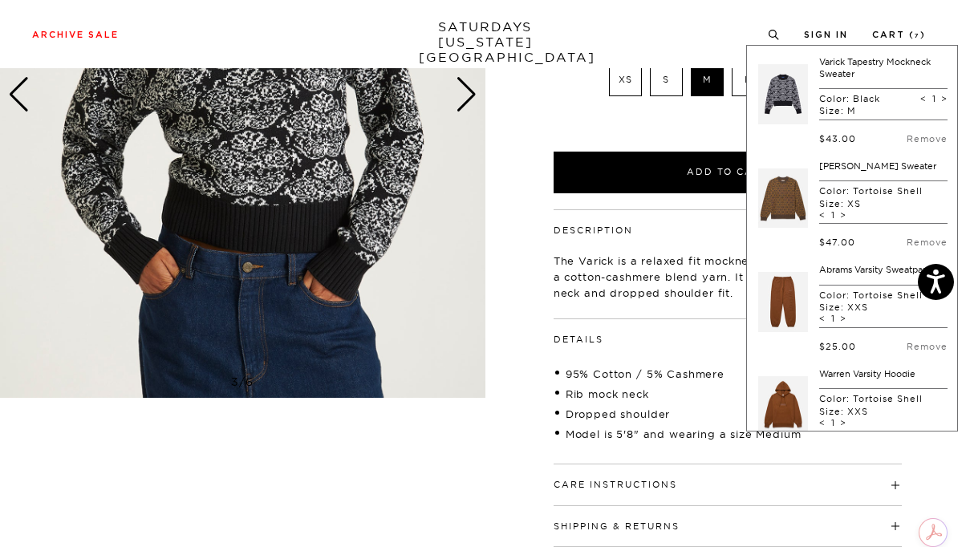
scroll to position [372, 0]
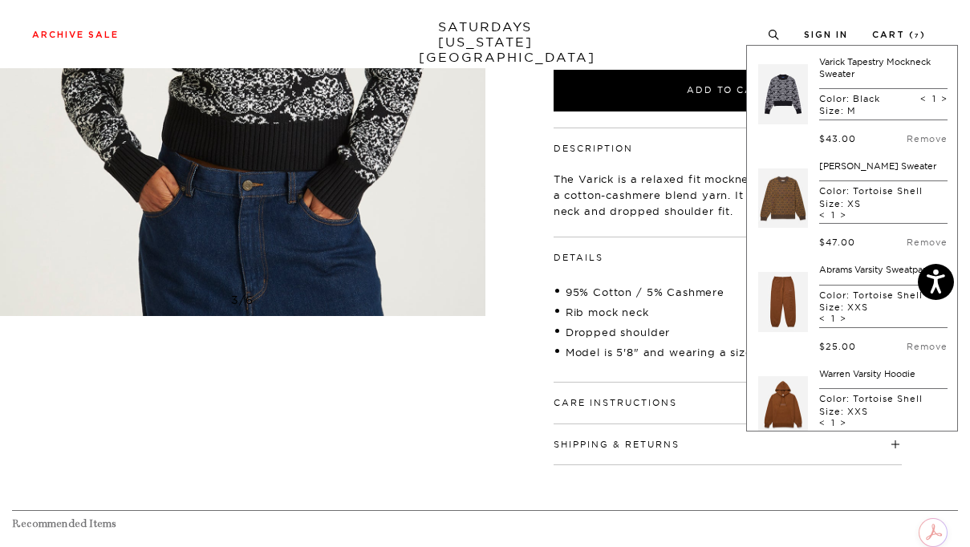
click at [527, 375] on div "Description The Varick is a relaxed fit mockneck sweater constructed in a cotto…" at bounding box center [727, 297] width 401 height 338
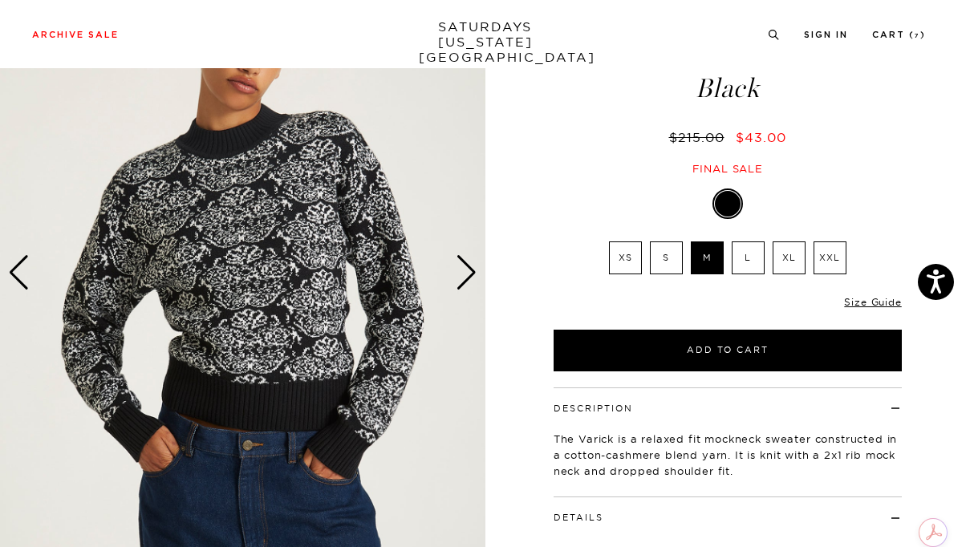
scroll to position [80, 0]
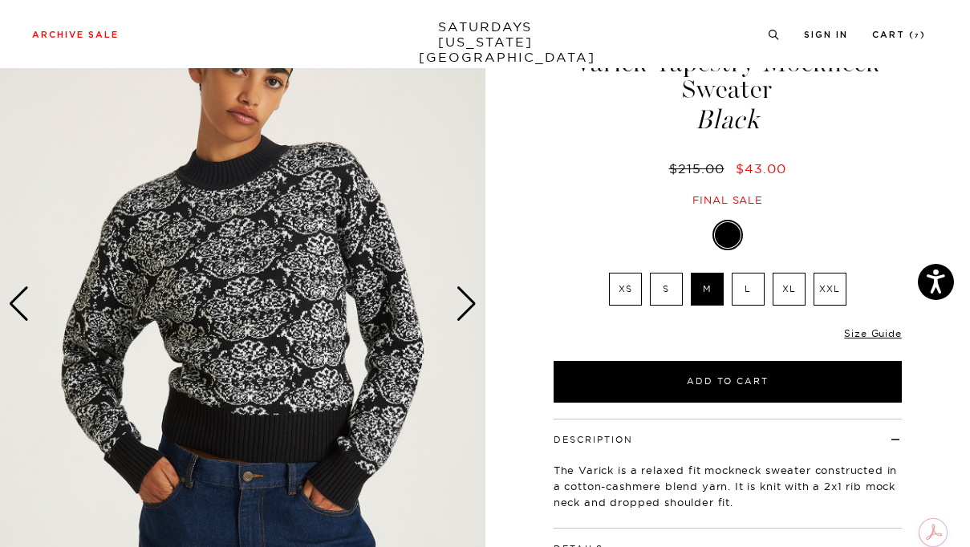
click at [469, 296] on div "Next slide" at bounding box center [467, 304] width 22 height 35
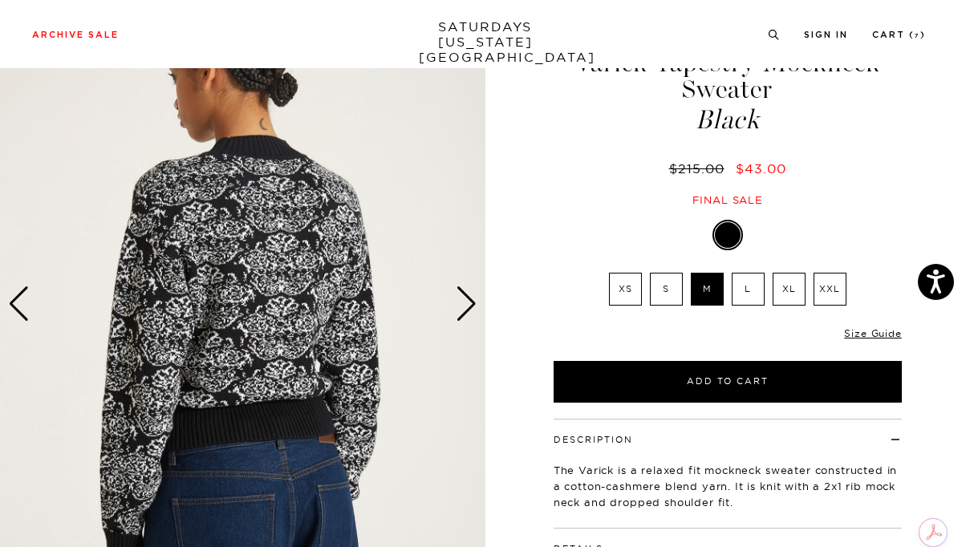
click at [469, 296] on div "Next slide" at bounding box center [467, 304] width 22 height 35
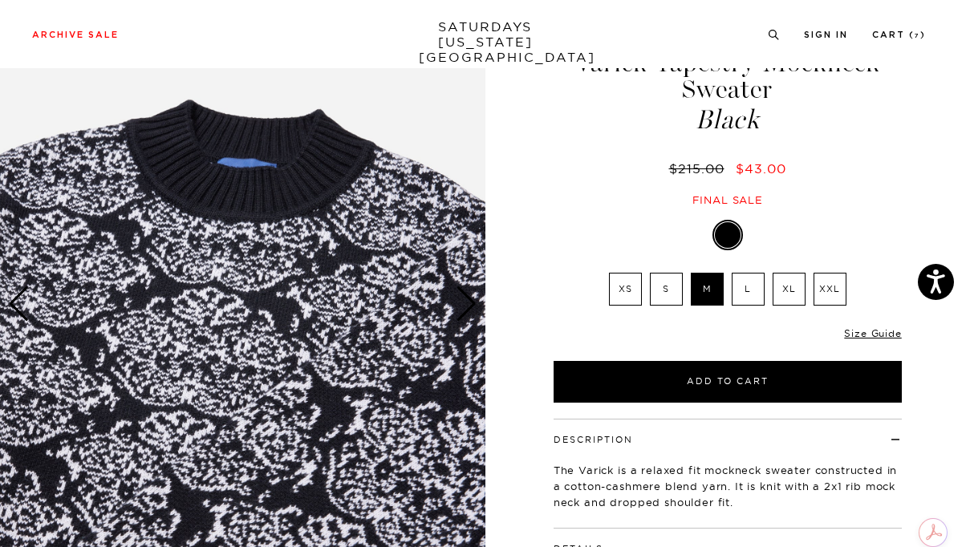
click at [662, 291] on label "S" at bounding box center [666, 289] width 33 height 33
click at [0, 0] on input "S" at bounding box center [0, 0] width 0 height 0
click at [854, 331] on link "Size Guide" at bounding box center [872, 333] width 57 height 12
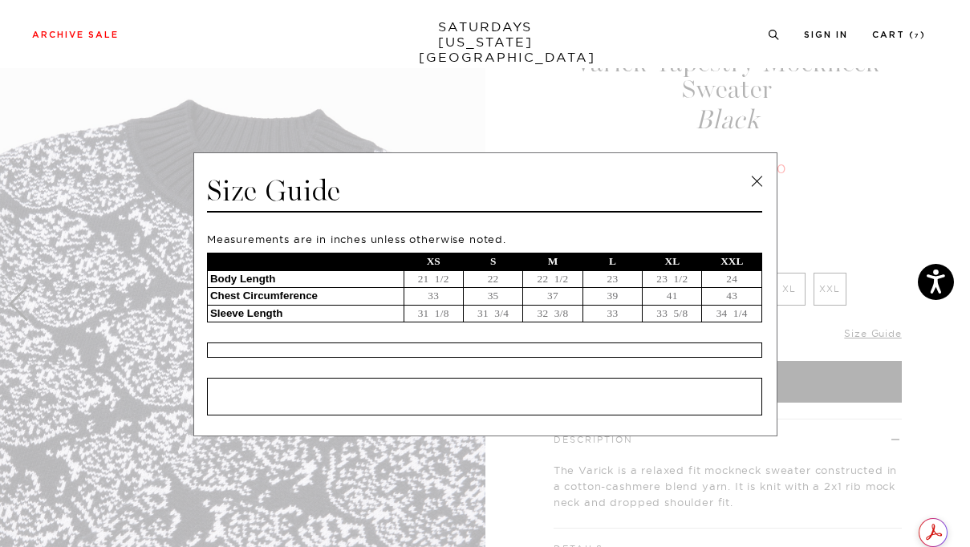
click at [749, 178] on link at bounding box center [757, 181] width 24 height 24
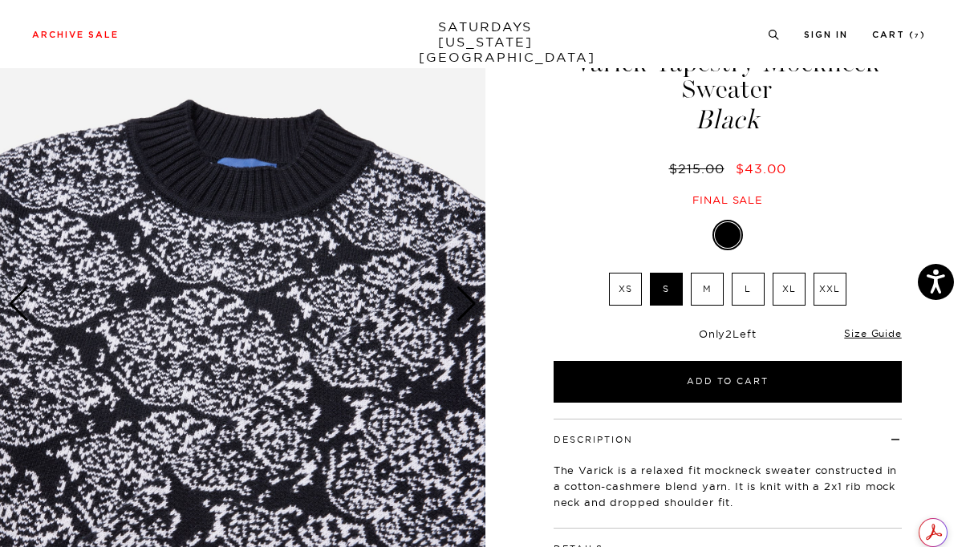
click at [534, 269] on div "Black XS S M L XL XXL SELECT A SIZE XS S" at bounding box center [727, 311] width 401 height 183
click at [474, 304] on div "Next slide" at bounding box center [467, 304] width 22 height 35
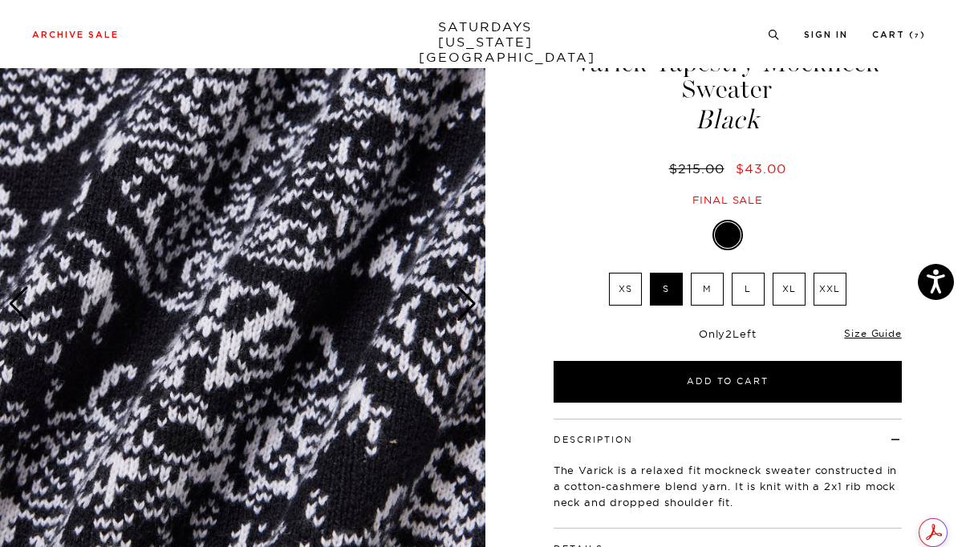
click at [474, 304] on div "Next slide" at bounding box center [467, 304] width 22 height 35
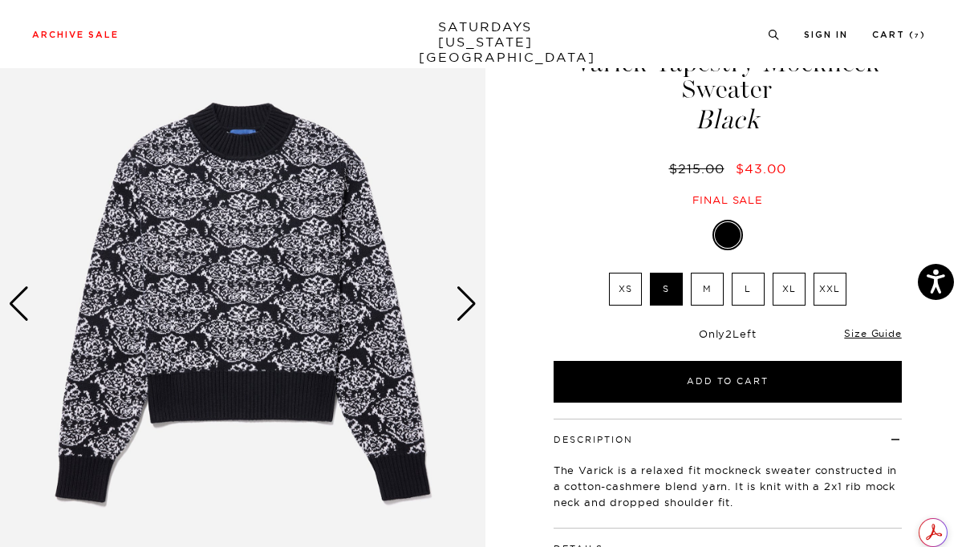
click at [474, 304] on div "Next slide" at bounding box center [467, 304] width 22 height 35
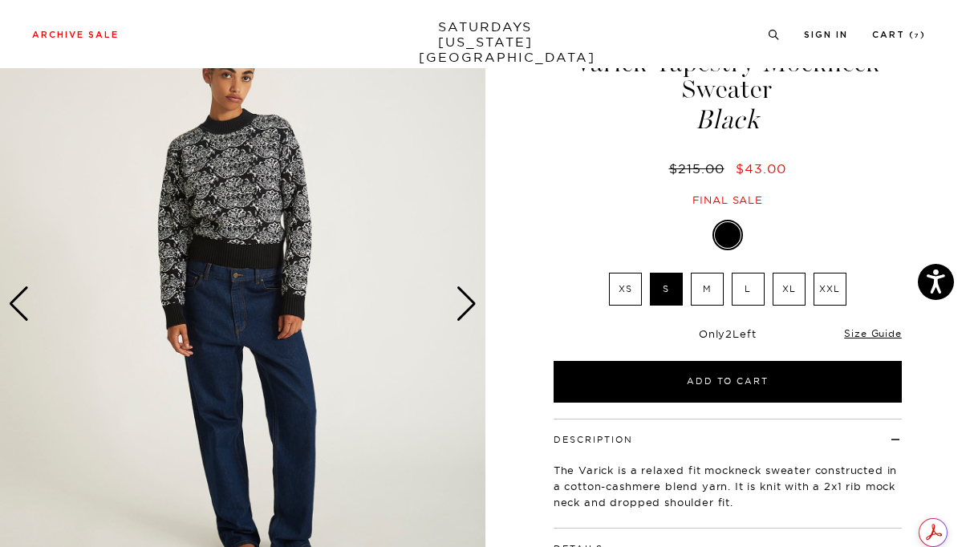
click at [474, 304] on div "Next slide" at bounding box center [467, 304] width 22 height 35
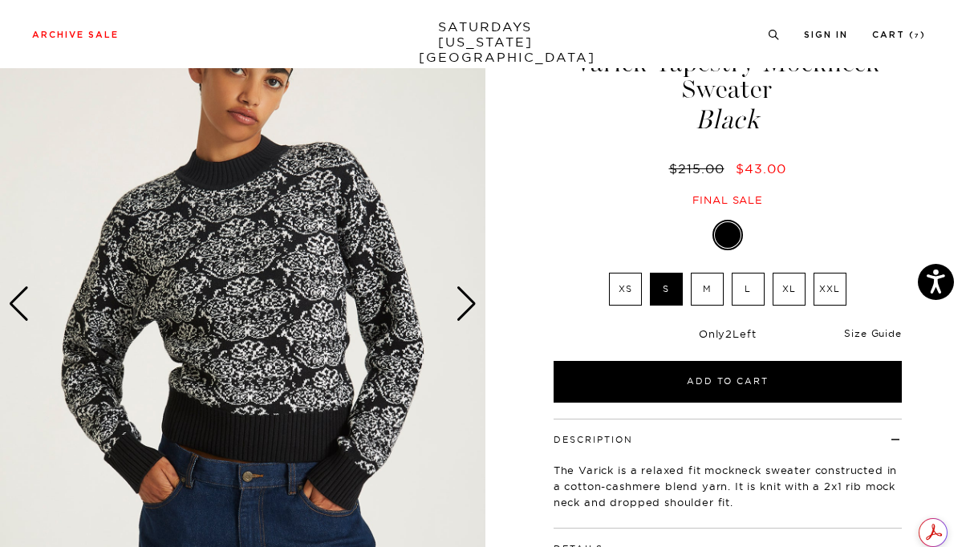
click at [860, 332] on link "Size Guide" at bounding box center [872, 333] width 57 height 12
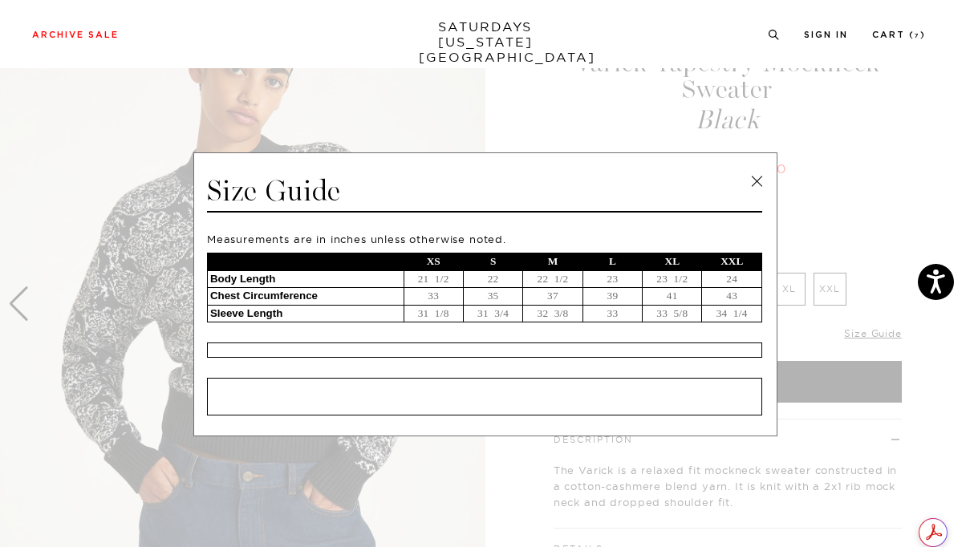
click at [749, 182] on link at bounding box center [757, 181] width 24 height 24
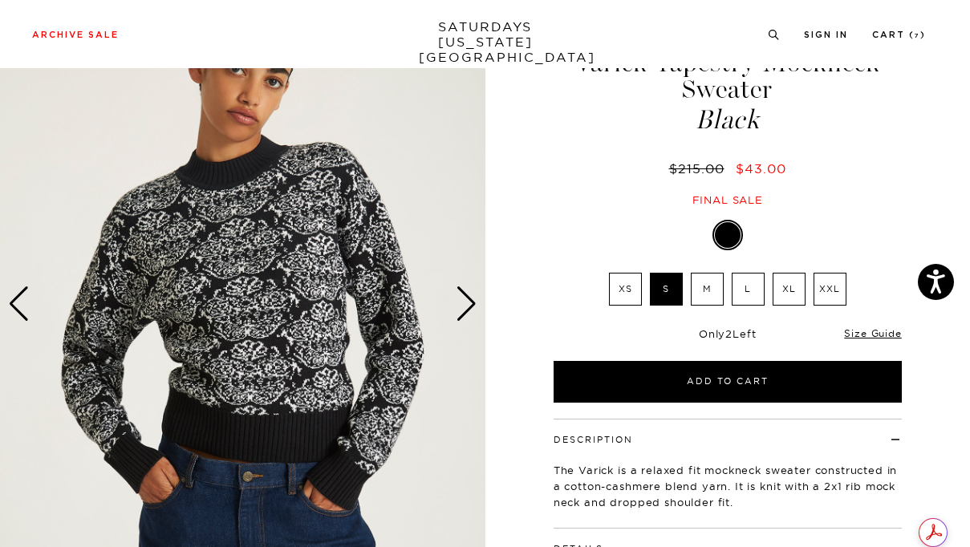
click at [706, 312] on ul "XS S M L XL XXL" at bounding box center [728, 293] width 249 height 41
click at [706, 299] on label "M" at bounding box center [707, 289] width 33 height 33
click at [0, 0] on input "M" at bounding box center [0, 0] width 0 height 0
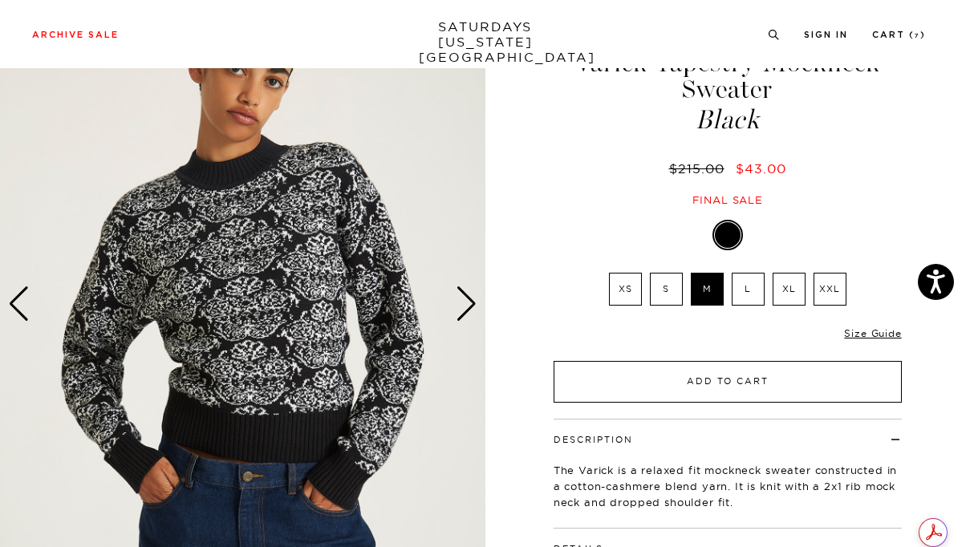
click at [714, 378] on button "Add to Cart" at bounding box center [728, 382] width 348 height 42
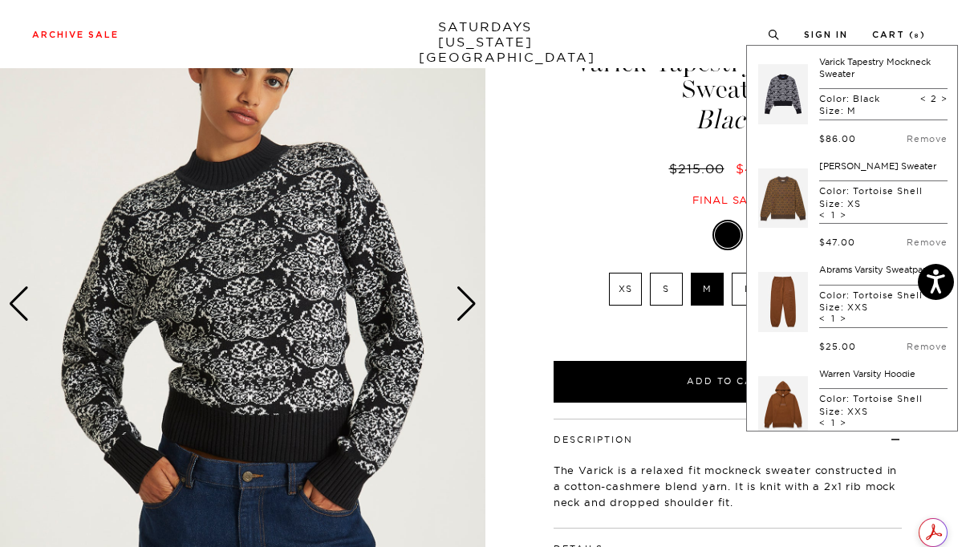
click at [793, 196] on link at bounding box center [783, 198] width 50 height 75
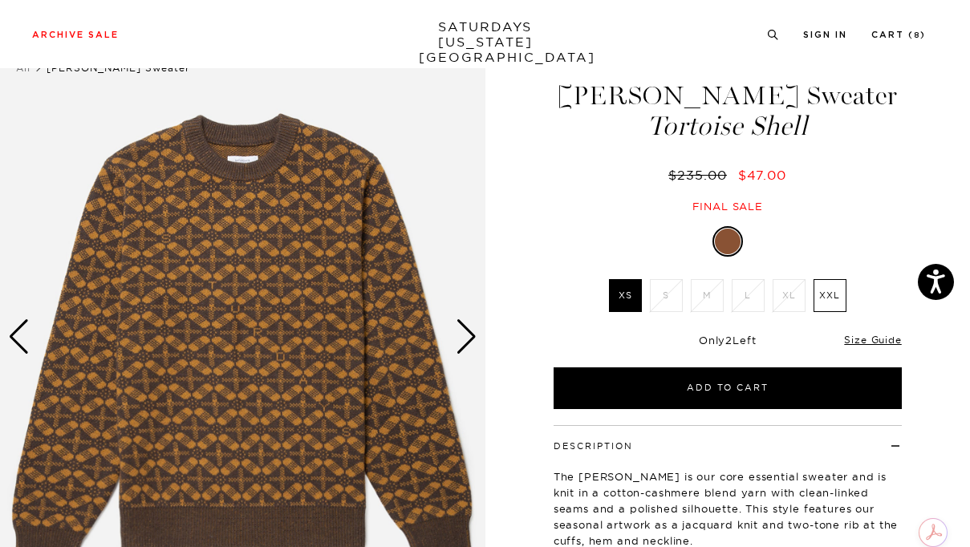
scroll to position [52, 0]
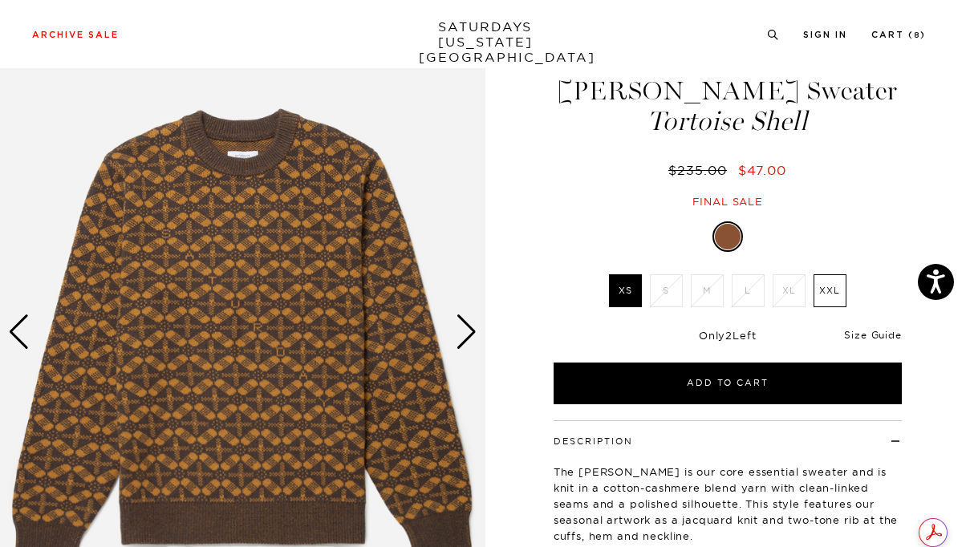
click at [867, 331] on link "Size Guide" at bounding box center [872, 335] width 57 height 12
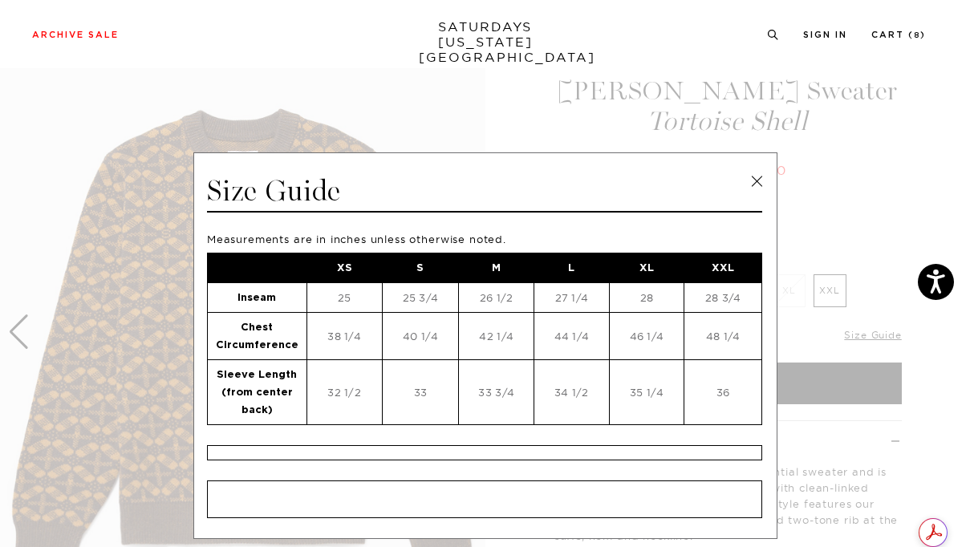
click at [749, 179] on link at bounding box center [757, 181] width 24 height 24
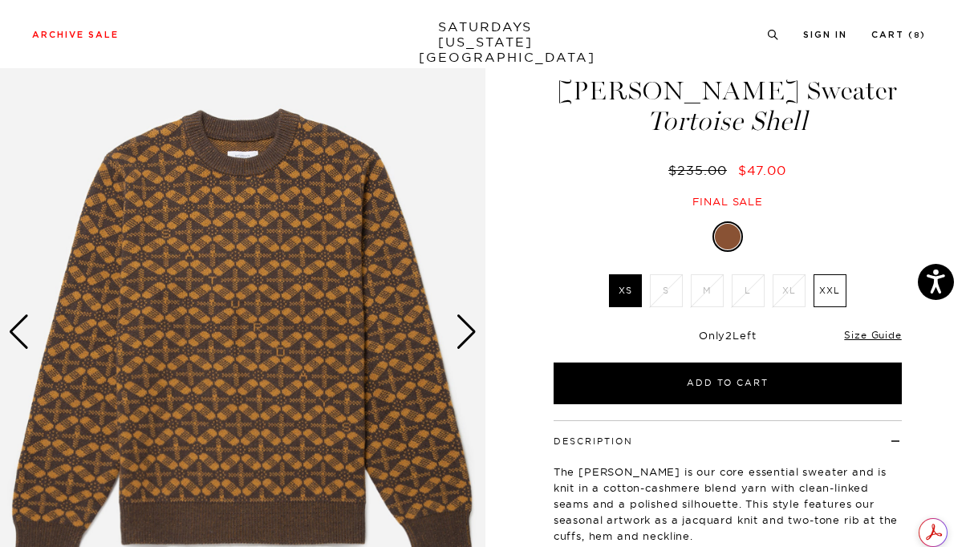
click at [501, 189] on div "1 / 5" at bounding box center [485, 357] width 970 height 657
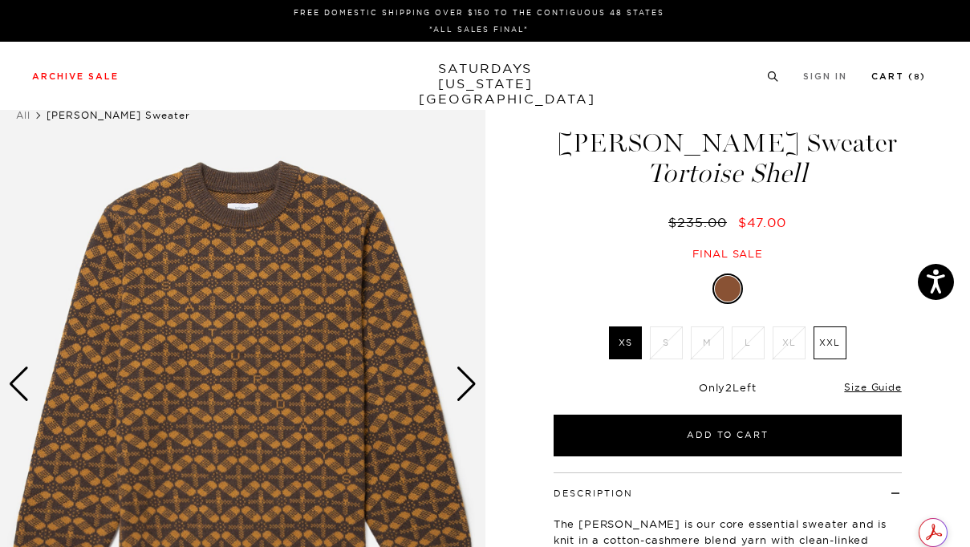
click at [893, 77] on link "Cart ( 8 )" at bounding box center [899, 76] width 55 height 9
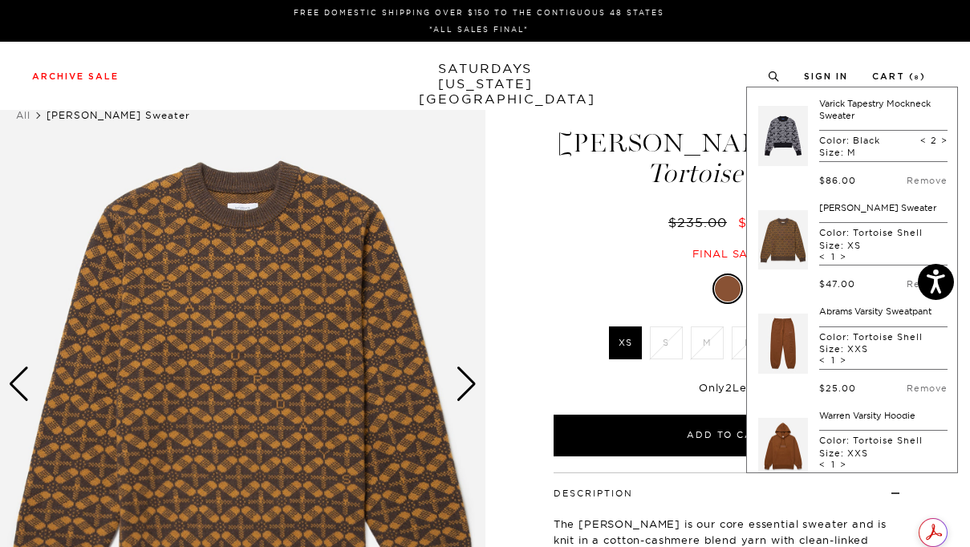
click at [592, 131] on h1 "[PERSON_NAME] Sweater Tortoise Shell" at bounding box center [727, 158] width 353 height 57
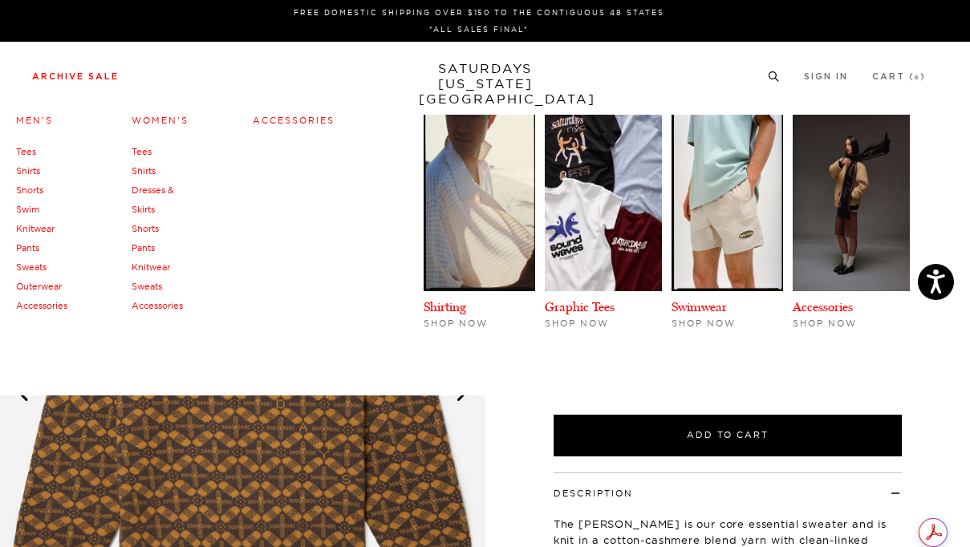
click at [96, 77] on link "Archive Sale" at bounding box center [75, 76] width 87 height 9
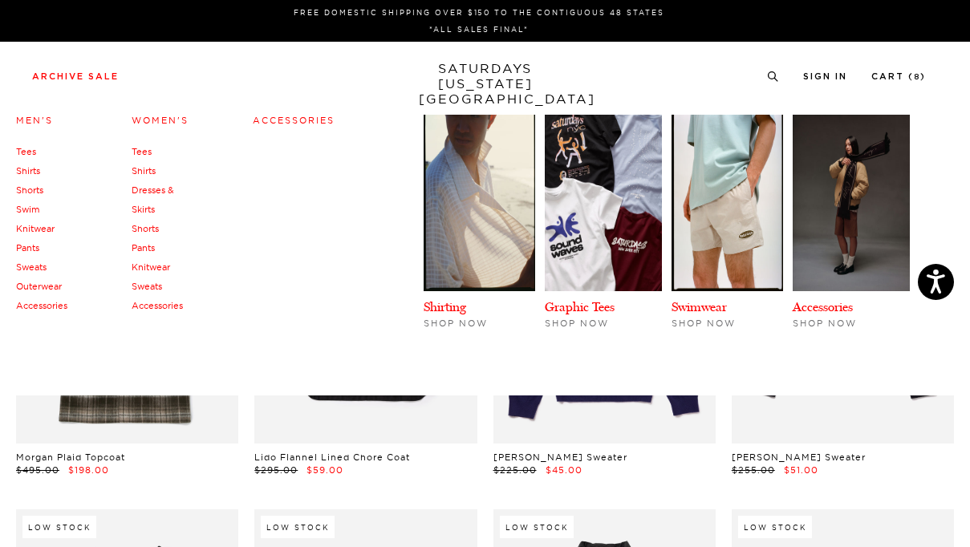
click at [164, 269] on link "Knitwear" at bounding box center [151, 267] width 39 height 11
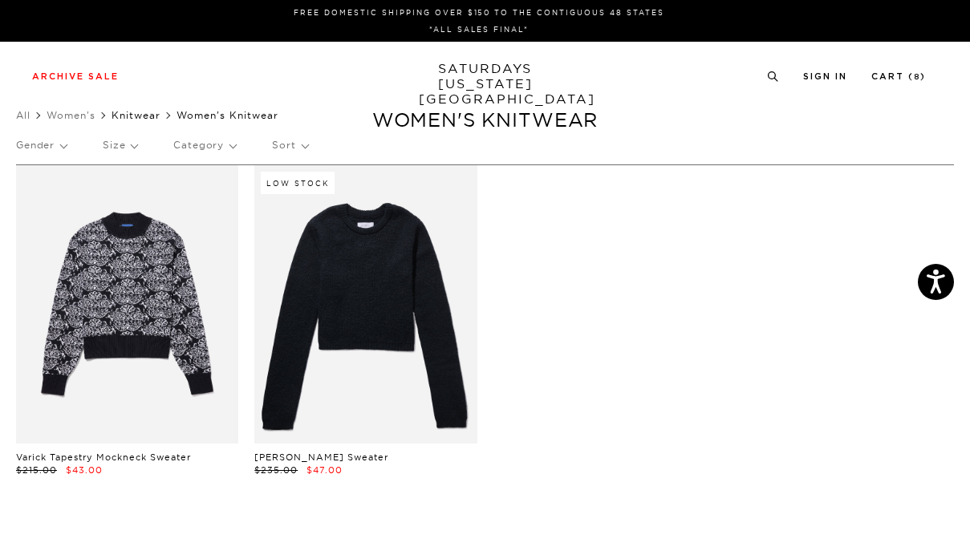
click at [123, 111] on link "Knitwear" at bounding box center [136, 115] width 49 height 12
click at [80, 115] on link "Women's" at bounding box center [72, 116] width 51 height 10
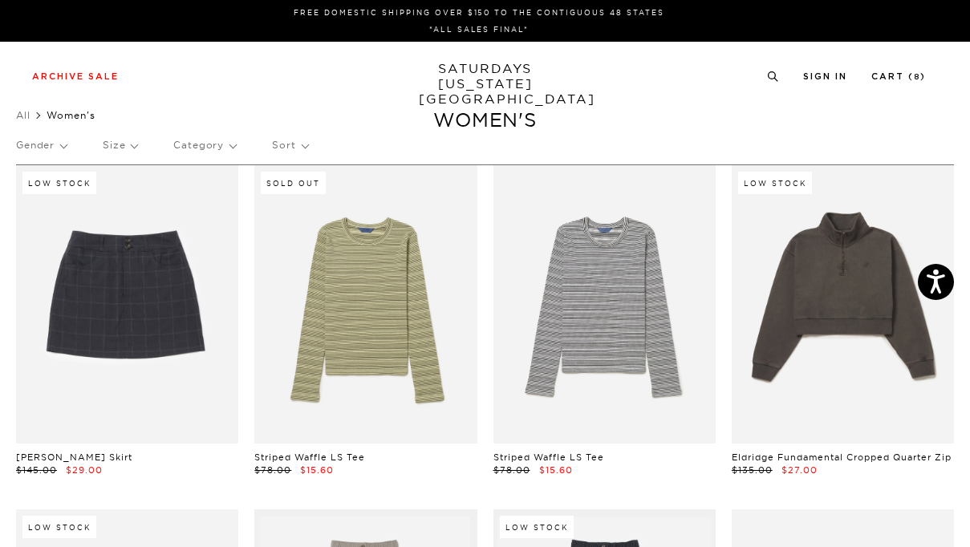
click at [200, 157] on p "Category" at bounding box center [204, 145] width 63 height 37
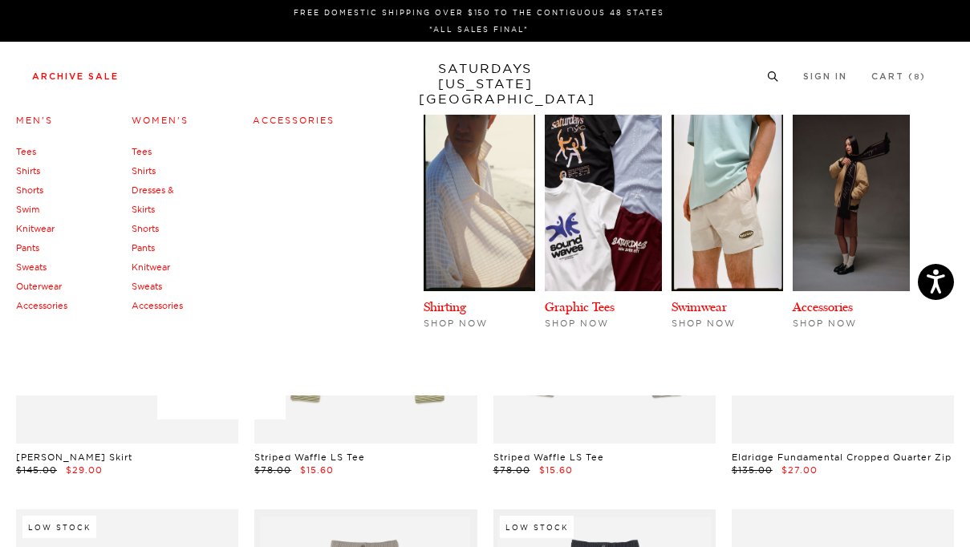
click at [148, 302] on link "Accessories" at bounding box center [157, 305] width 51 height 11
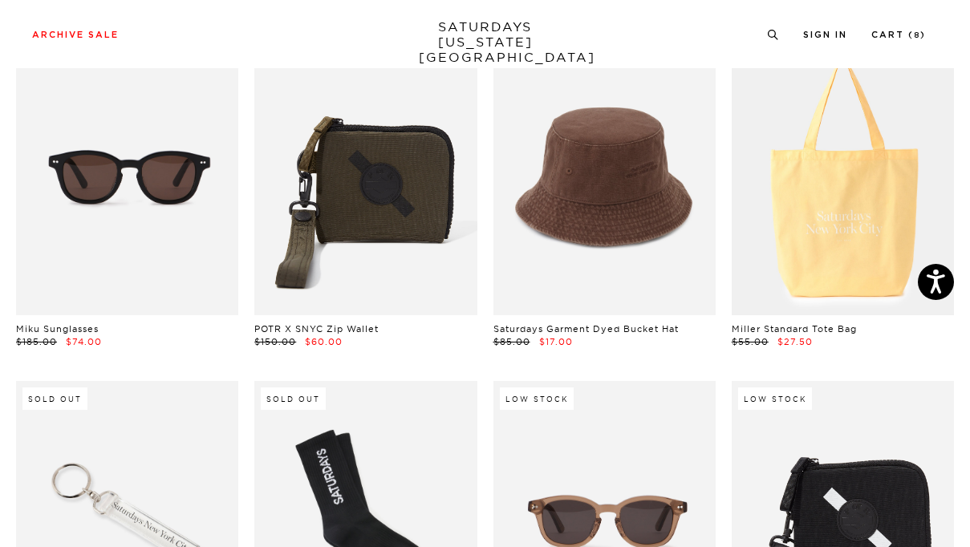
scroll to position [59, 0]
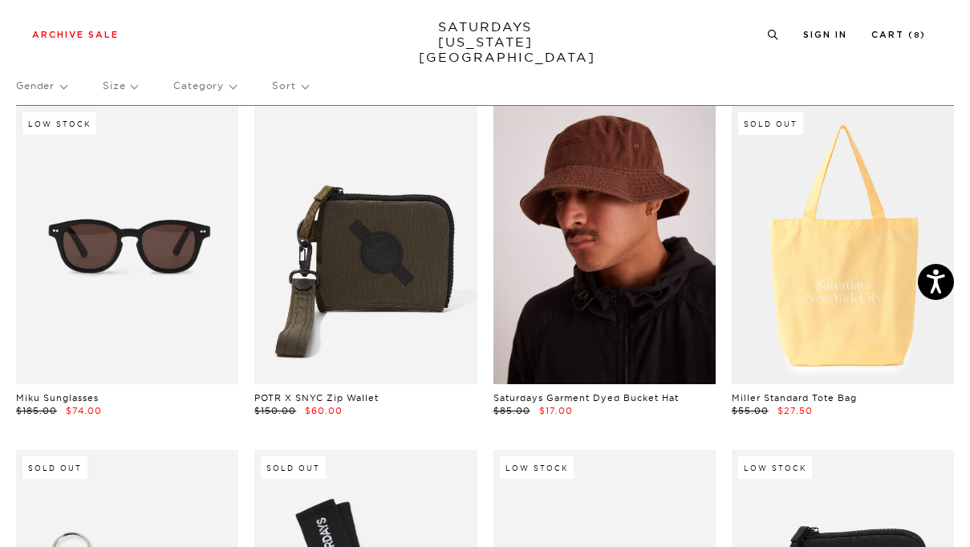
click at [614, 299] on link at bounding box center [605, 245] width 222 height 279
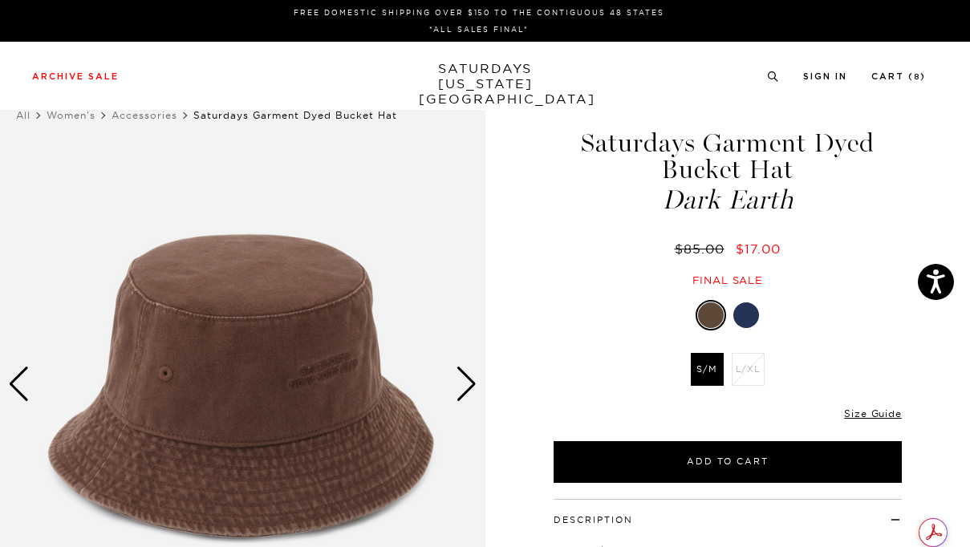
click at [471, 385] on div "Next slide" at bounding box center [467, 384] width 22 height 35
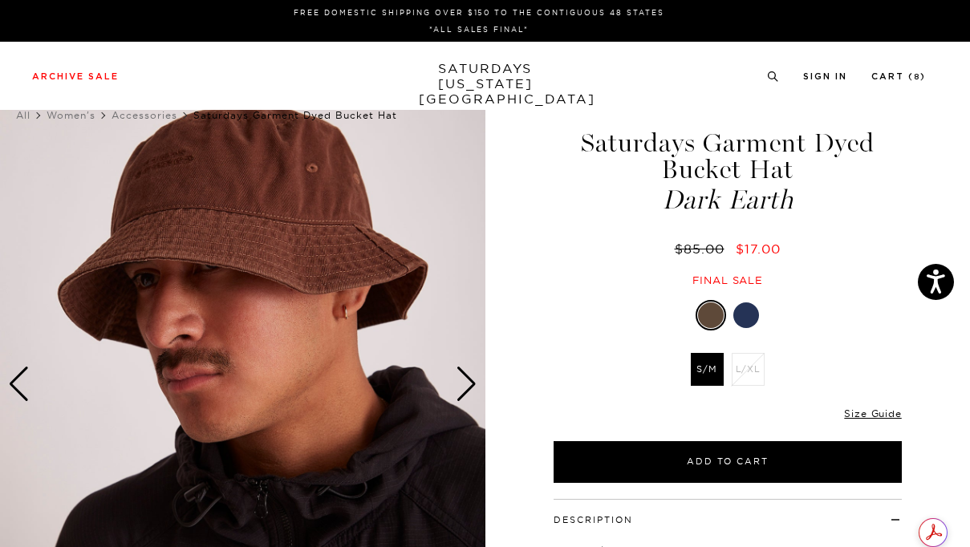
click at [471, 385] on div "Next slide" at bounding box center [467, 384] width 22 height 35
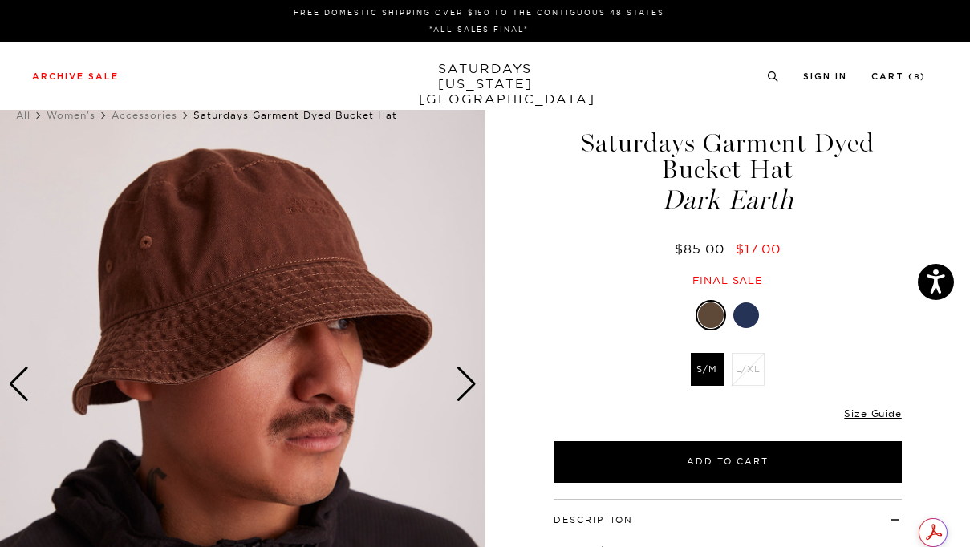
click at [471, 385] on div "Next slide" at bounding box center [467, 384] width 22 height 35
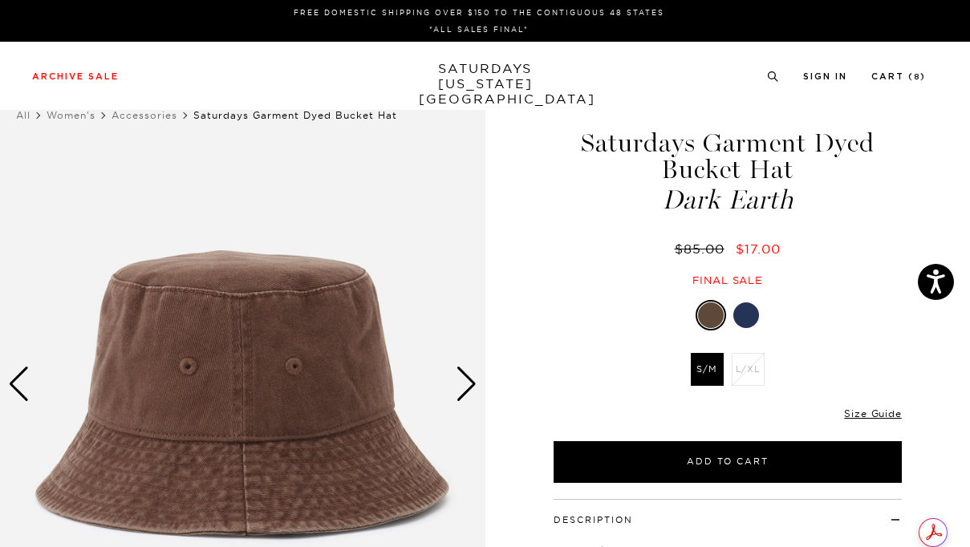
click at [472, 385] on div "Next slide" at bounding box center [467, 384] width 22 height 35
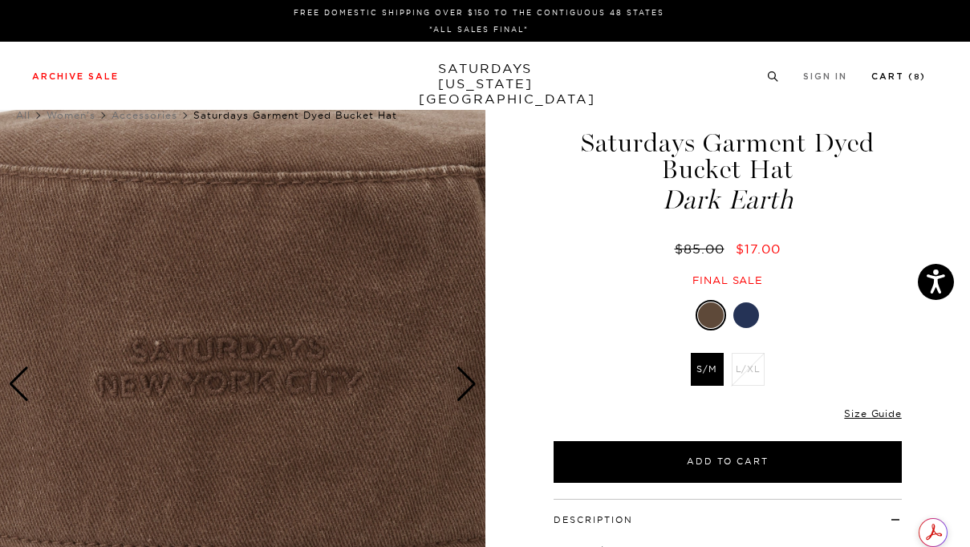
click at [886, 74] on link "Cart ( 8 )" at bounding box center [899, 76] width 55 height 9
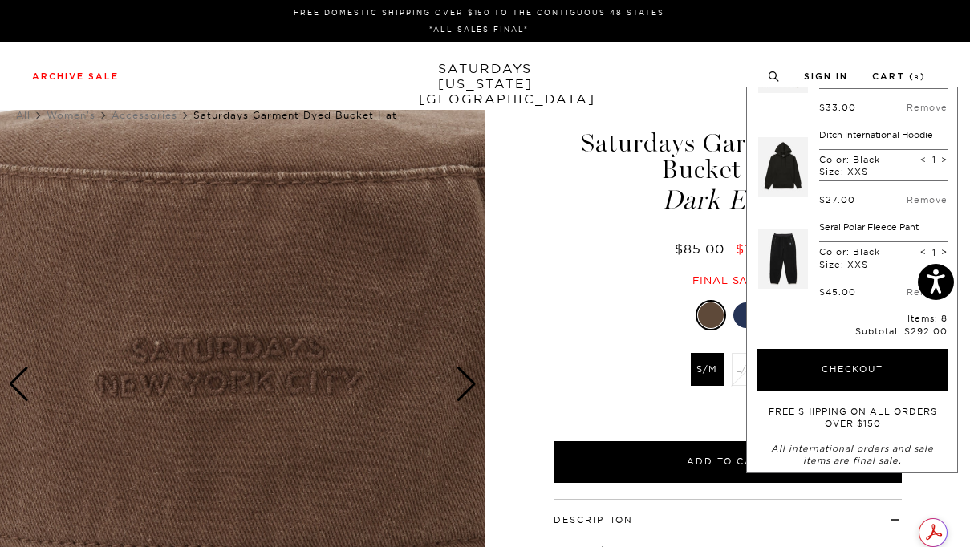
scroll to position [588, 0]
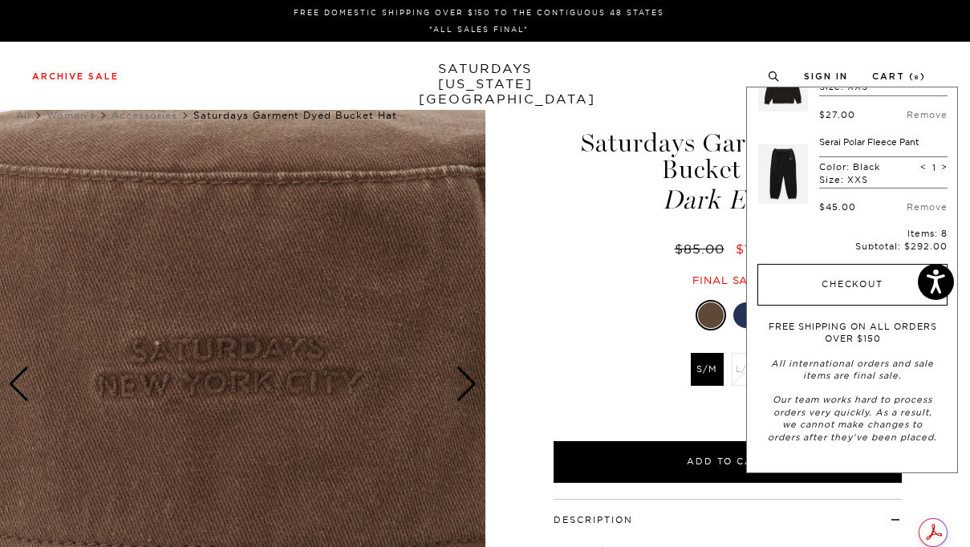
click at [878, 274] on button "Checkout" at bounding box center [853, 285] width 190 height 42
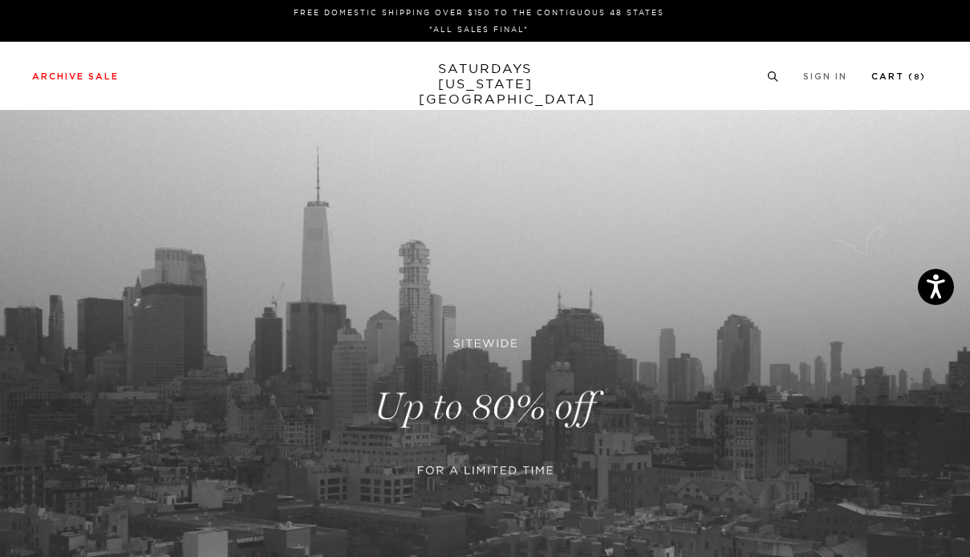
click at [893, 77] on link "Cart ( 8 )" at bounding box center [899, 76] width 55 height 9
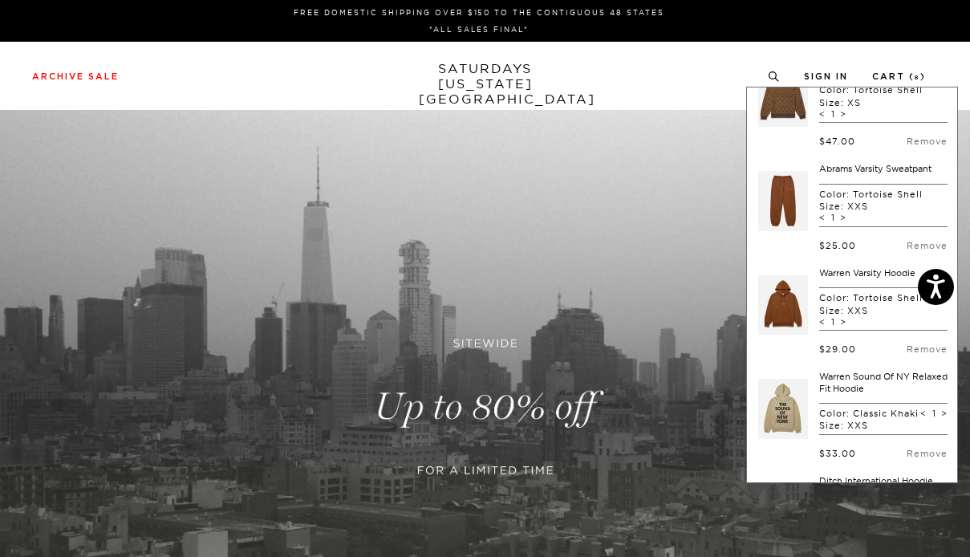
scroll to position [203, 0]
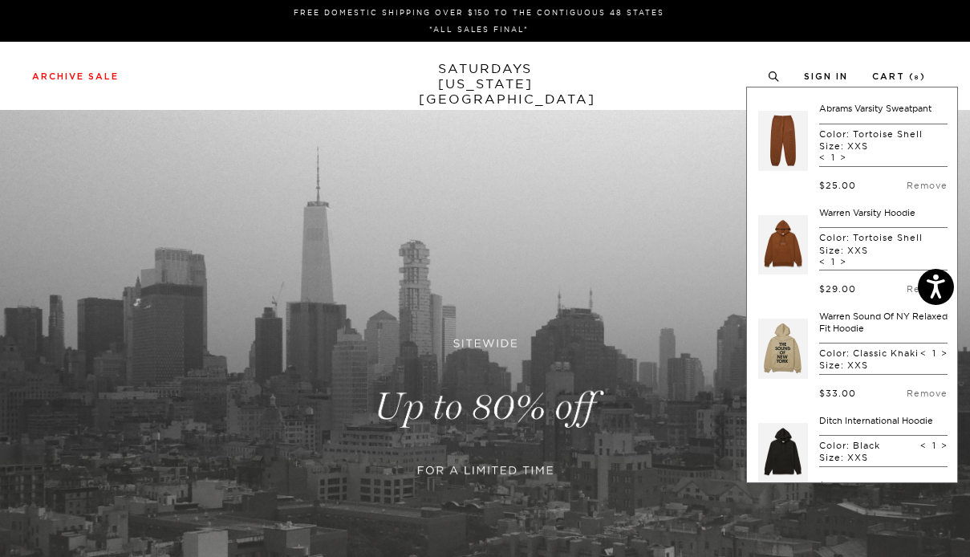
click at [785, 256] on link at bounding box center [783, 244] width 50 height 75
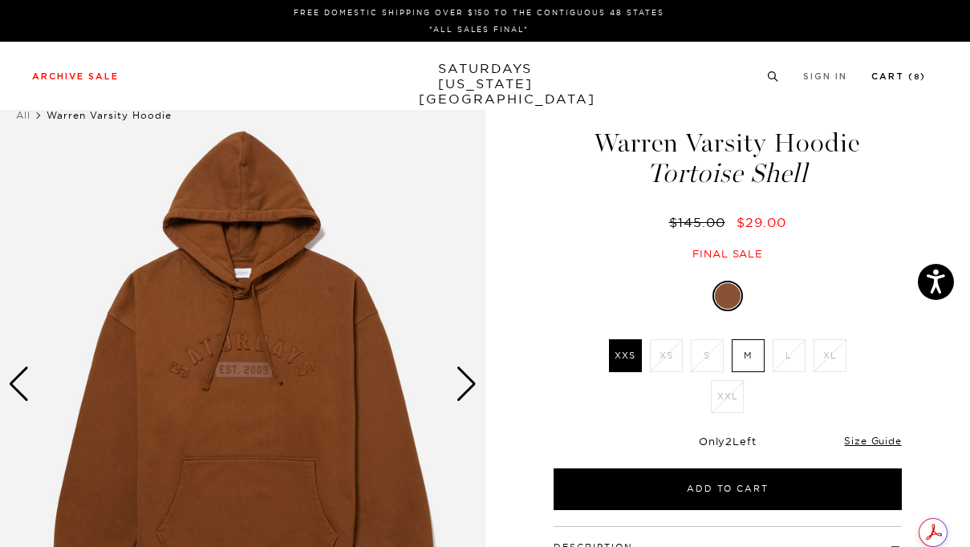
click at [912, 75] on link "Cart ( 8 )" at bounding box center [899, 76] width 55 height 9
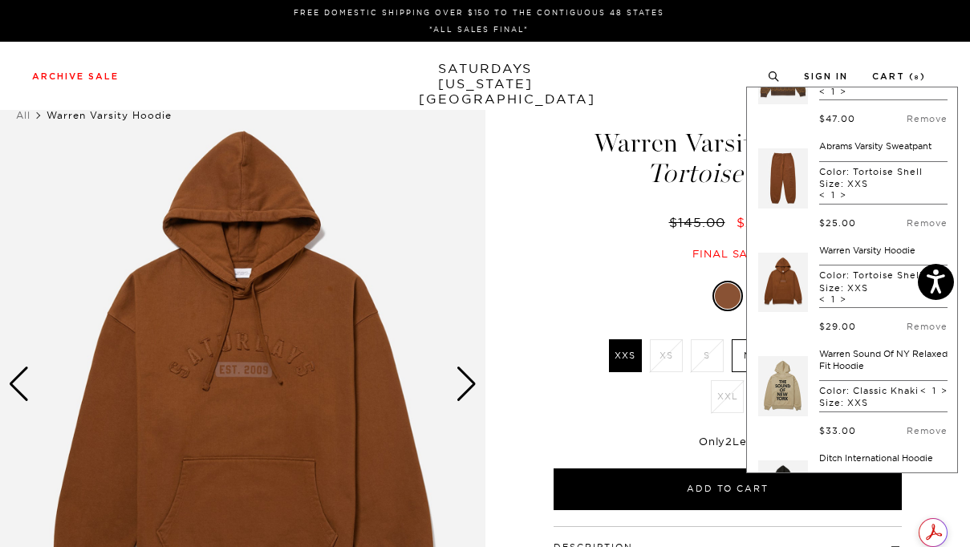
scroll to position [218, 0]
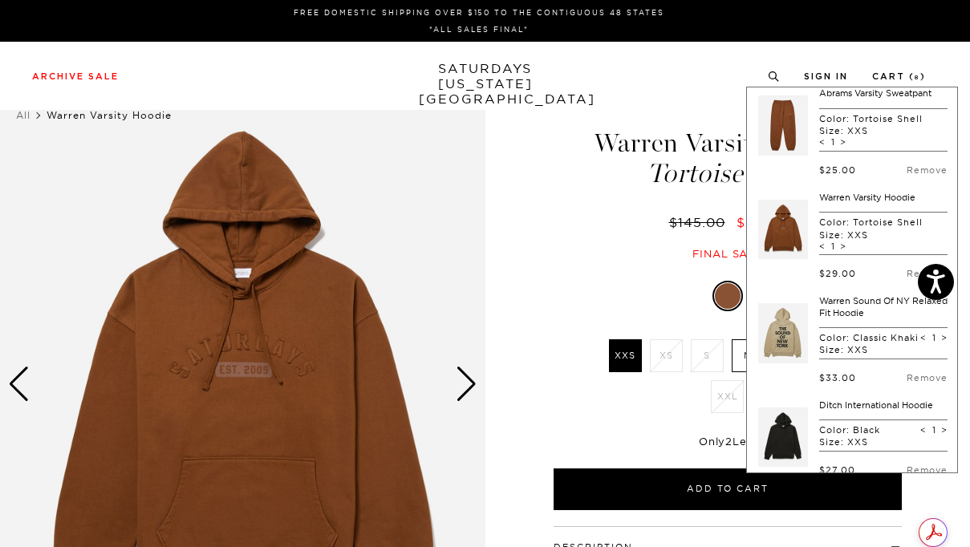
click at [781, 340] on link at bounding box center [783, 332] width 50 height 75
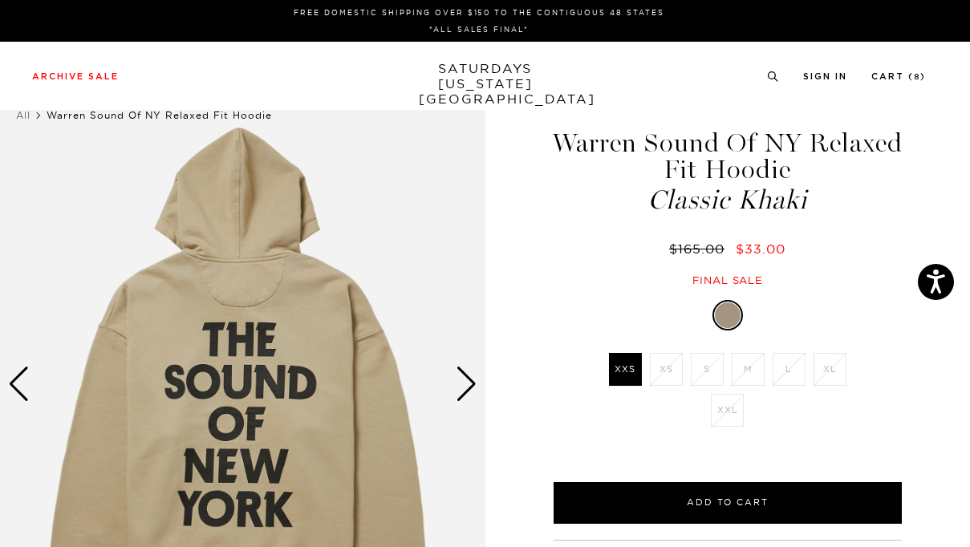
click at [470, 382] on div "Next slide" at bounding box center [467, 384] width 22 height 35
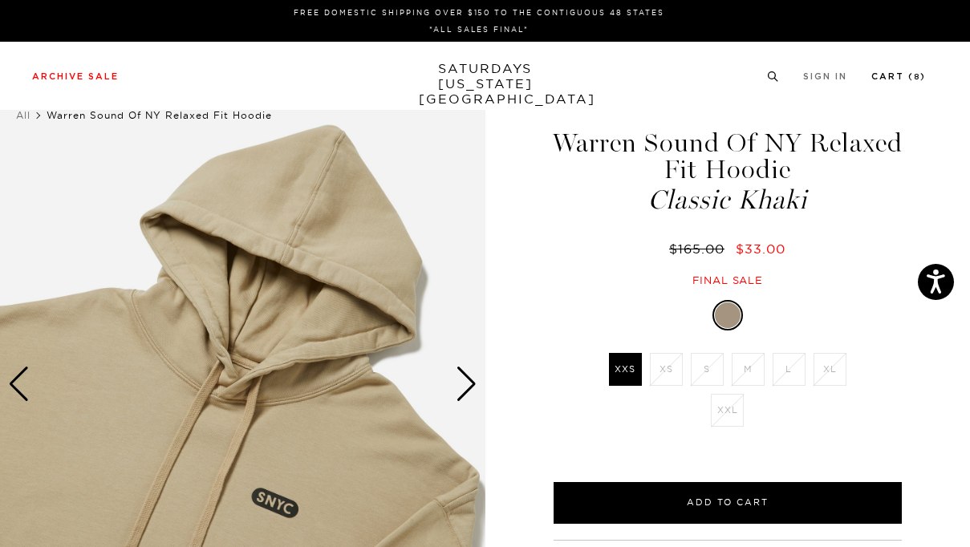
click at [913, 75] on link "Cart ( 8 )" at bounding box center [899, 76] width 55 height 9
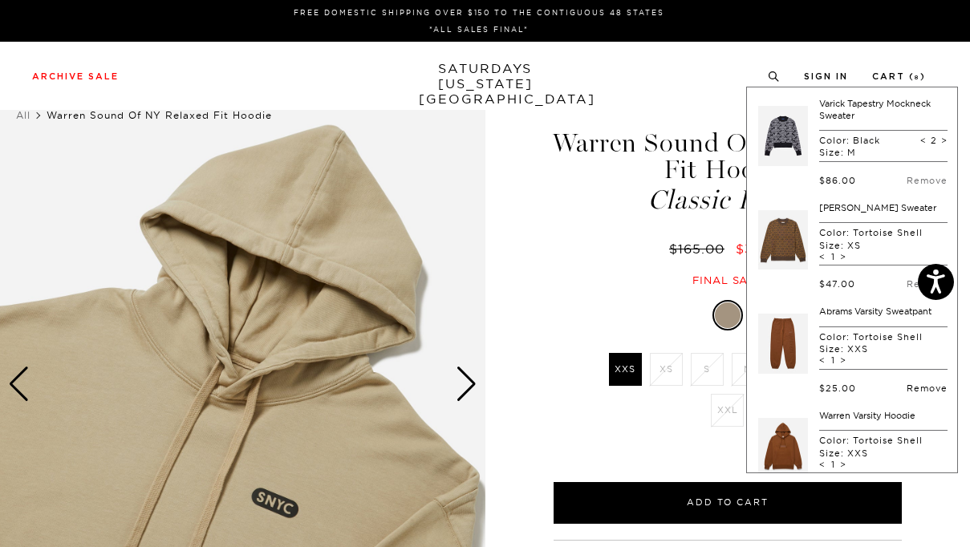
click at [911, 387] on link "Remove" at bounding box center [927, 388] width 41 height 11
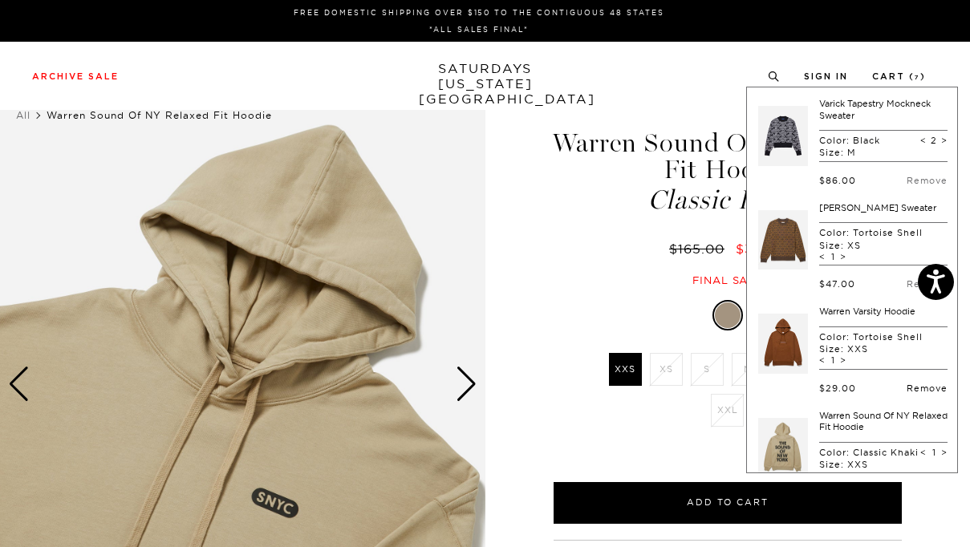
click at [909, 386] on link "Remove" at bounding box center [927, 388] width 41 height 11
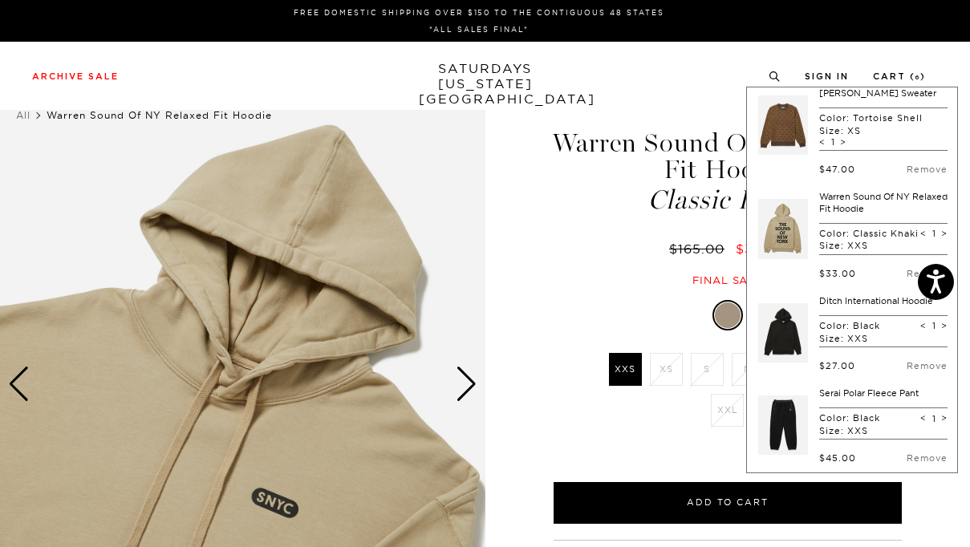
scroll to position [189, 0]
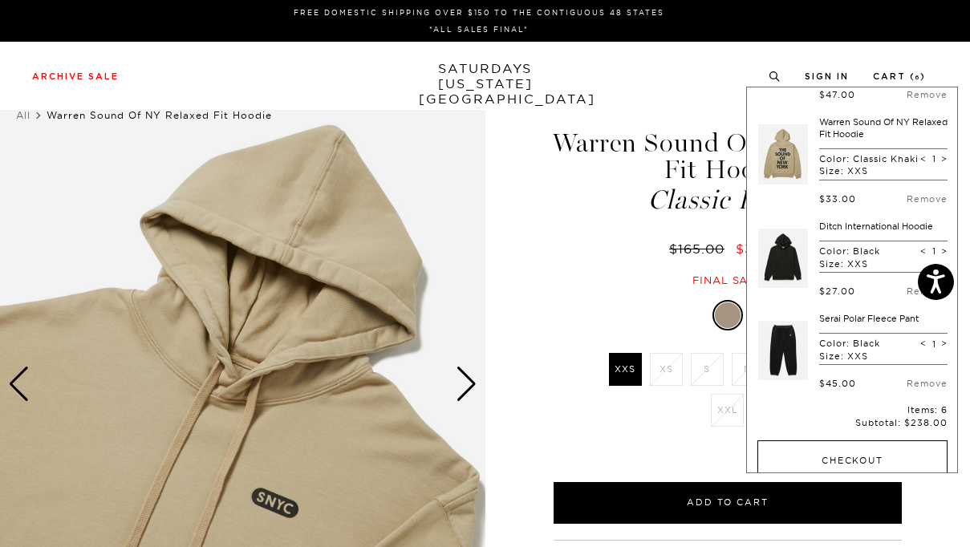
click at [857, 457] on button "Checkout" at bounding box center [853, 462] width 190 height 42
